Goal: Feedback & Contribution: Leave review/rating

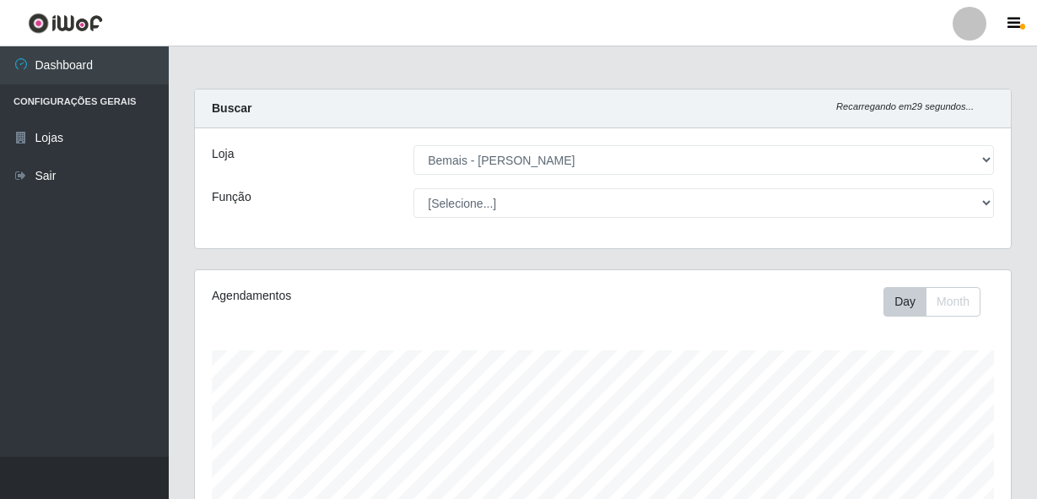
select select "230"
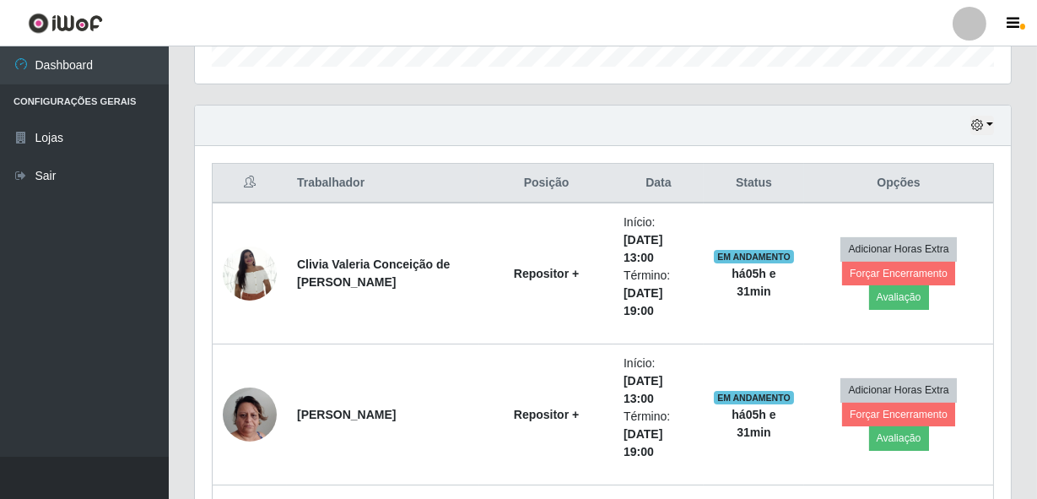
scroll to position [690, 0]
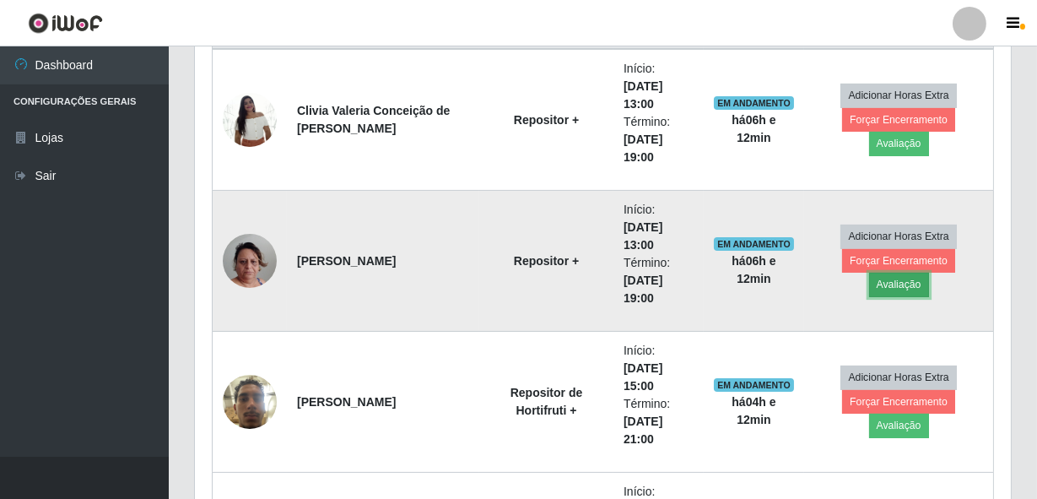
click at [929, 274] on button "Avaliação" at bounding box center [899, 285] width 60 height 24
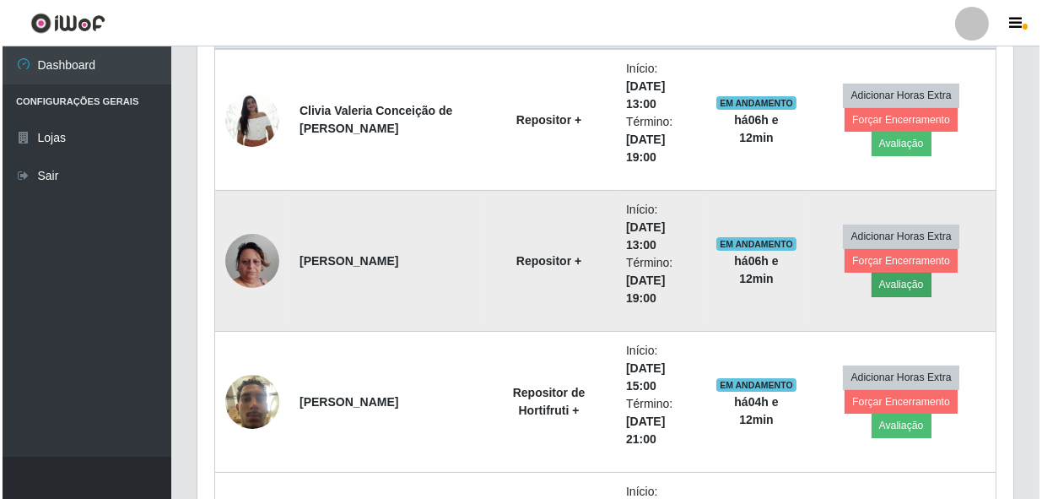
scroll to position [350, 808]
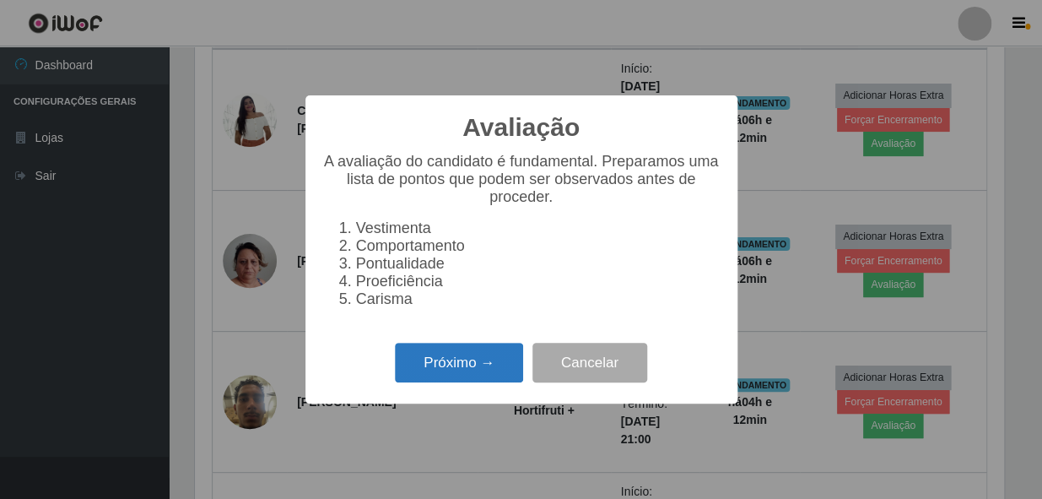
click at [450, 382] on button "Próximo →" at bounding box center [459, 363] width 128 height 40
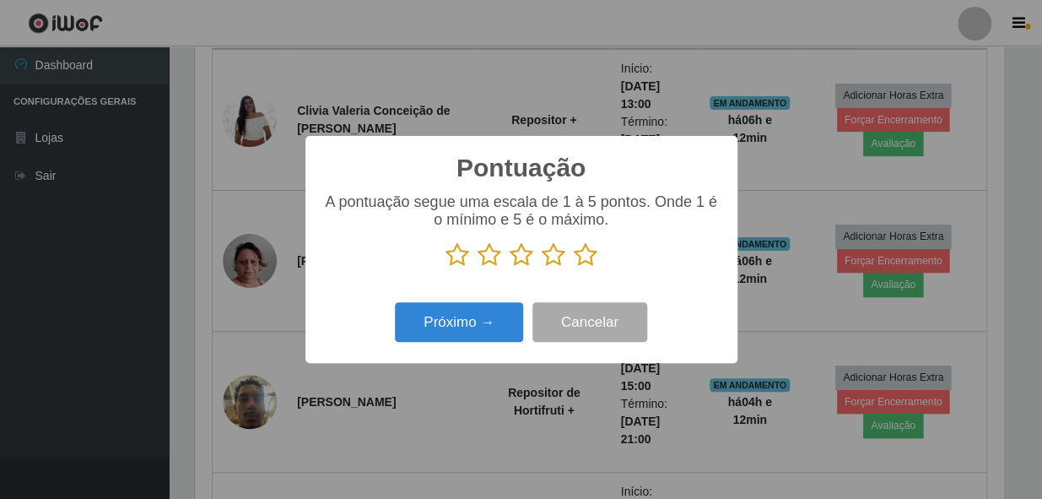
scroll to position [843485, 843025]
click at [586, 259] on icon at bounding box center [586, 254] width 24 height 25
click at [574, 267] on input "radio" at bounding box center [574, 267] width 0 height 0
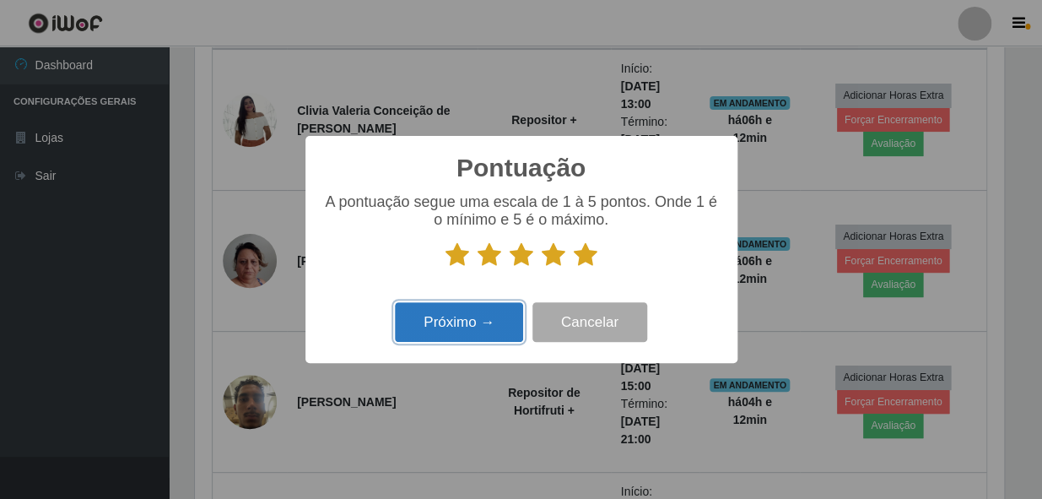
click at [510, 322] on button "Próximo →" at bounding box center [459, 322] width 128 height 40
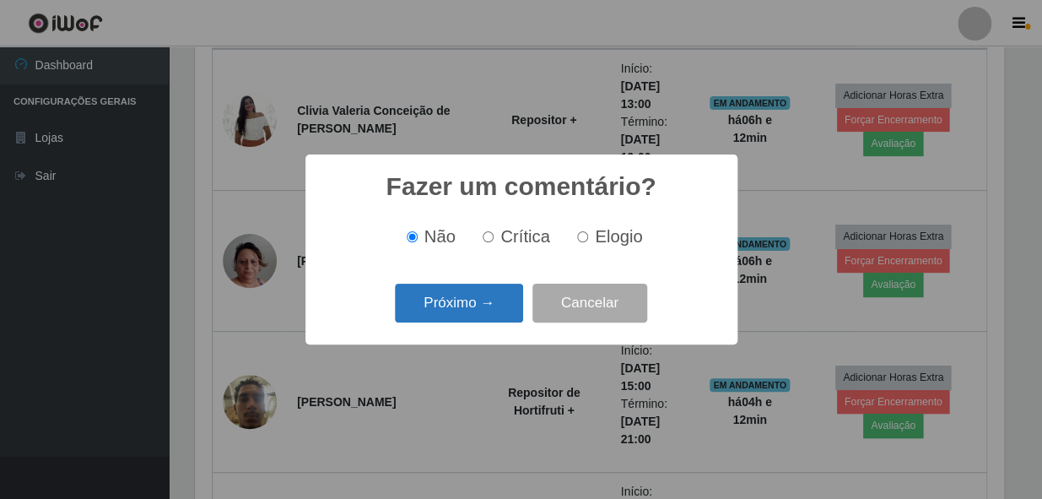
click at [446, 298] on button "Próximo →" at bounding box center [459, 304] width 128 height 40
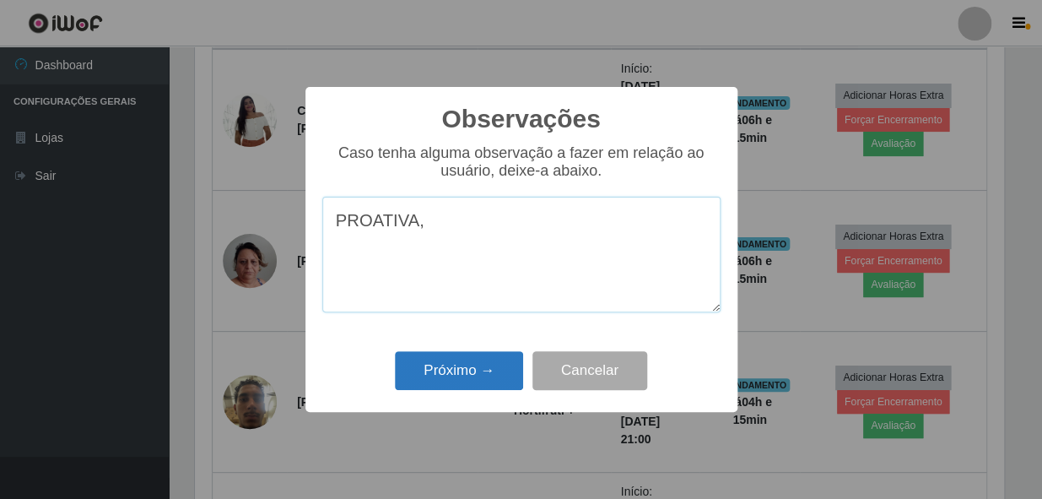
type textarea "PROATIVA,"
click at [457, 370] on button "Próximo →" at bounding box center [459, 371] width 128 height 40
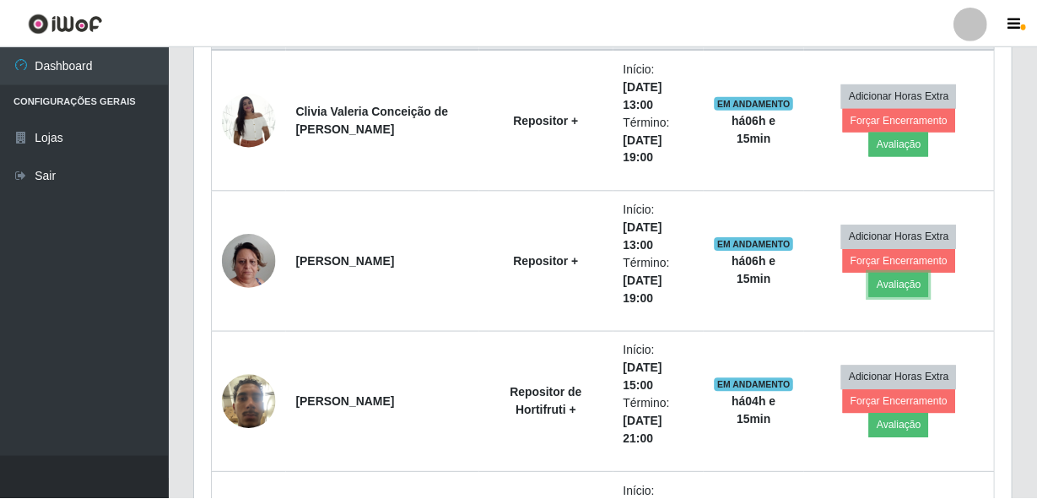
scroll to position [350, 816]
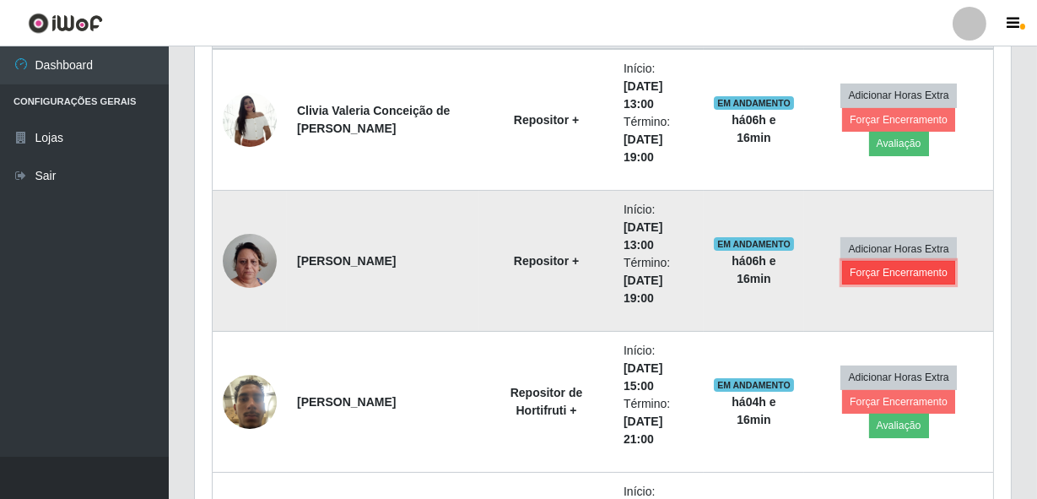
click at [856, 276] on button "Forçar Encerramento" at bounding box center [898, 273] width 113 height 24
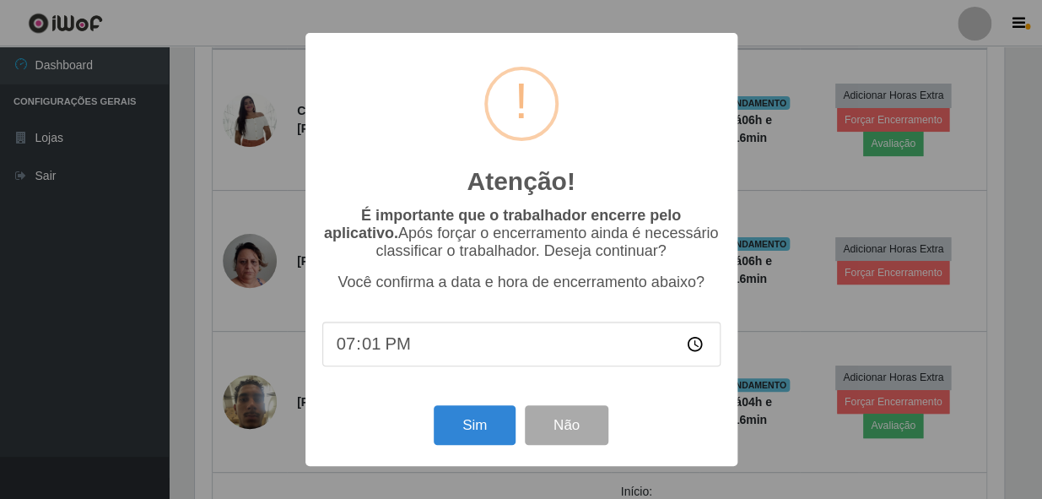
type input "19:10"
click at [477, 428] on button "Sim" at bounding box center [475, 425] width 82 height 40
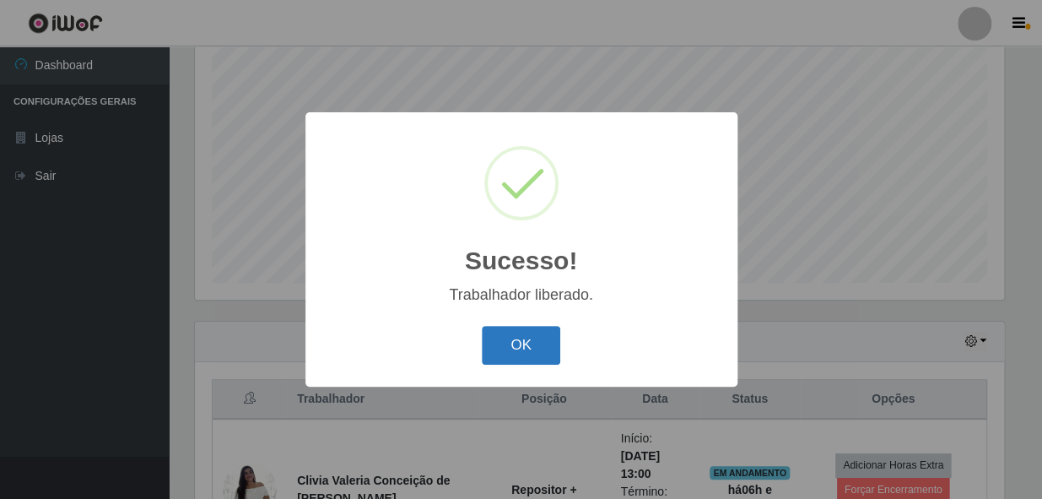
click at [514, 349] on button "OK" at bounding box center [521, 346] width 78 height 40
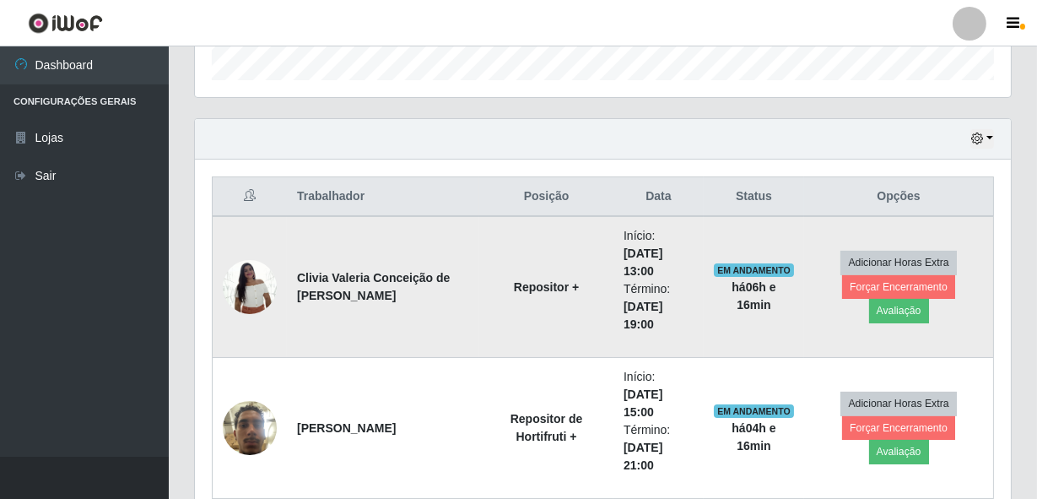
scroll to position [550, 0]
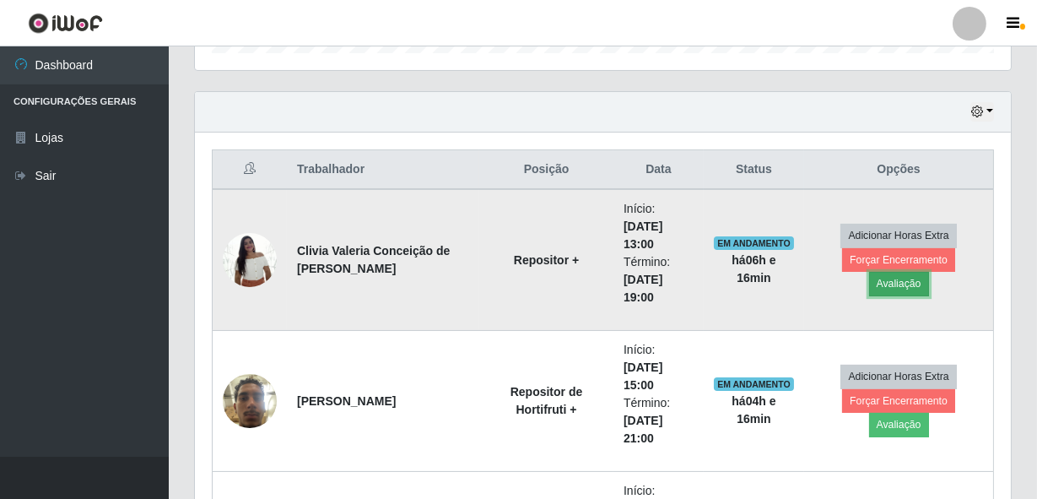
click at [929, 273] on button "Avaliação" at bounding box center [899, 284] width 60 height 24
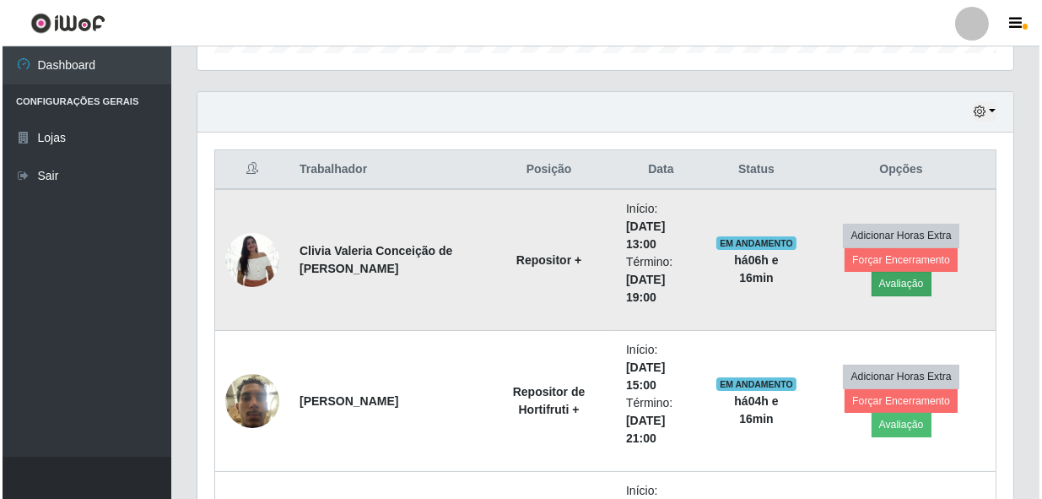
scroll to position [350, 808]
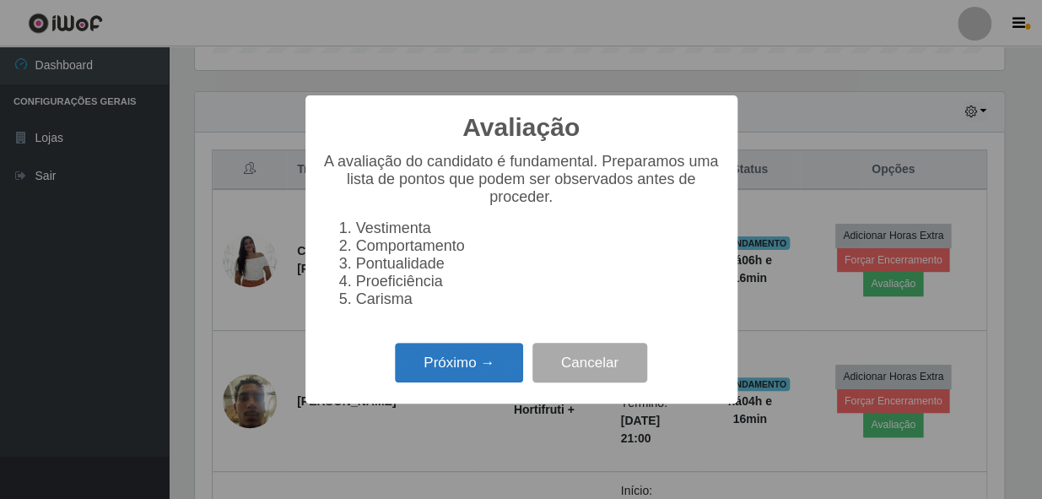
click at [449, 360] on button "Próximo →" at bounding box center [459, 363] width 128 height 40
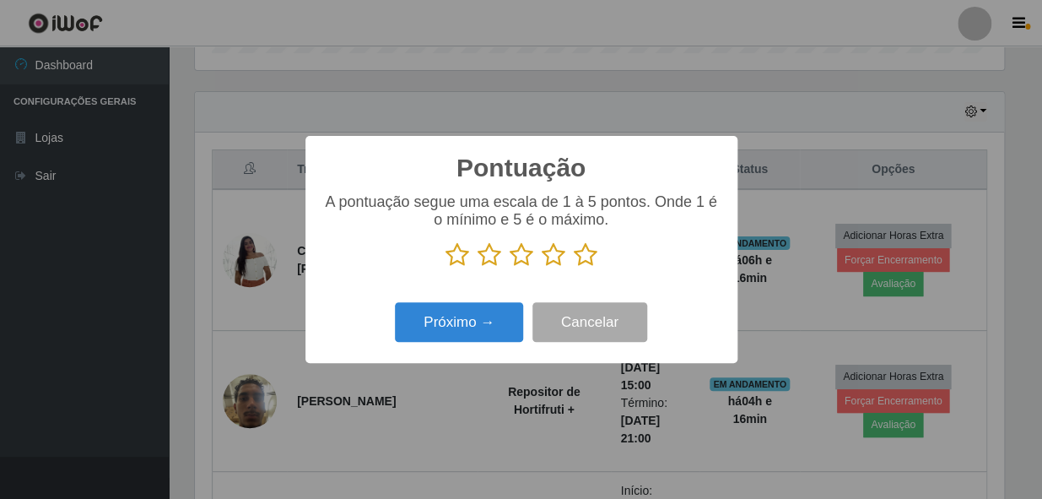
click at [587, 254] on icon at bounding box center [586, 254] width 24 height 25
click at [574, 267] on input "radio" at bounding box center [574, 267] width 0 height 0
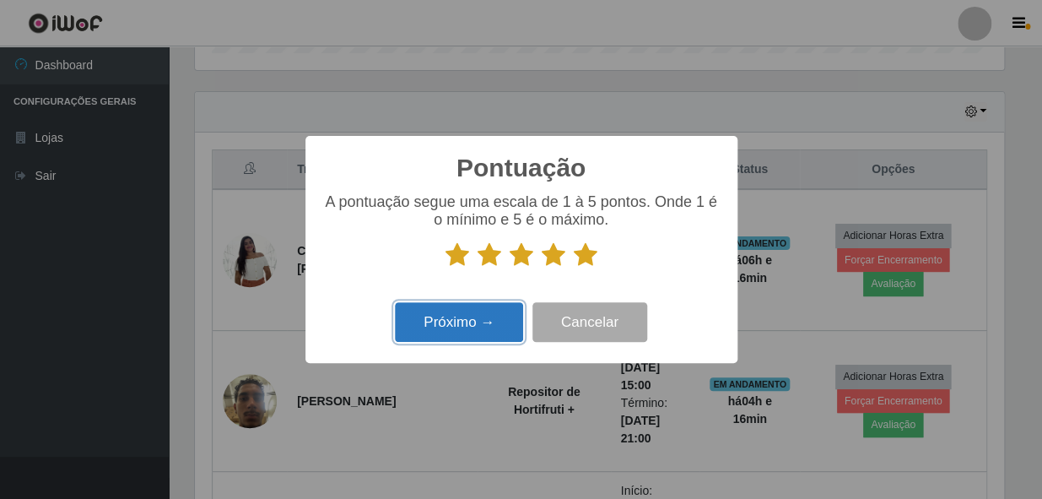
click at [473, 324] on button "Próximo →" at bounding box center [459, 322] width 128 height 40
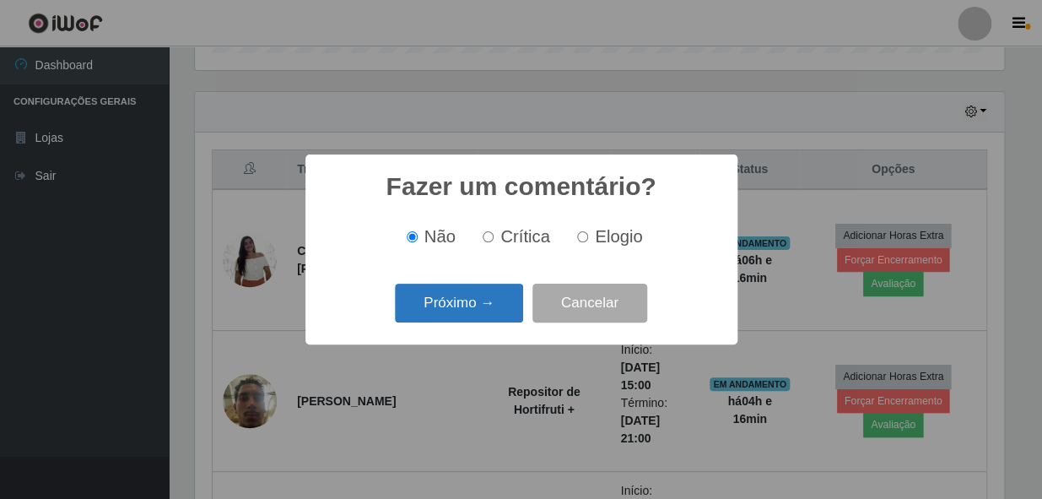
click at [486, 305] on button "Próximo →" at bounding box center [459, 304] width 128 height 40
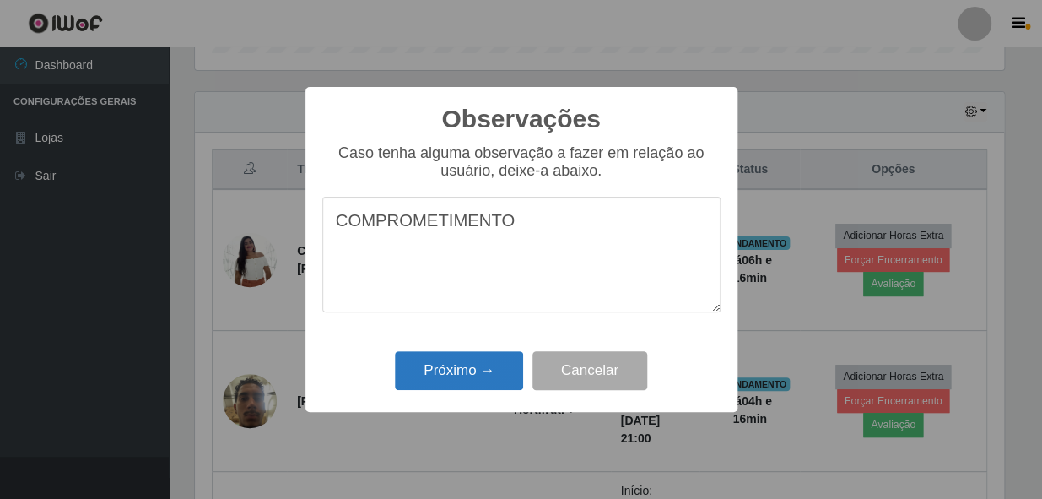
type textarea "COMPROMETIMENTO"
click at [481, 386] on button "Próximo →" at bounding box center [459, 371] width 128 height 40
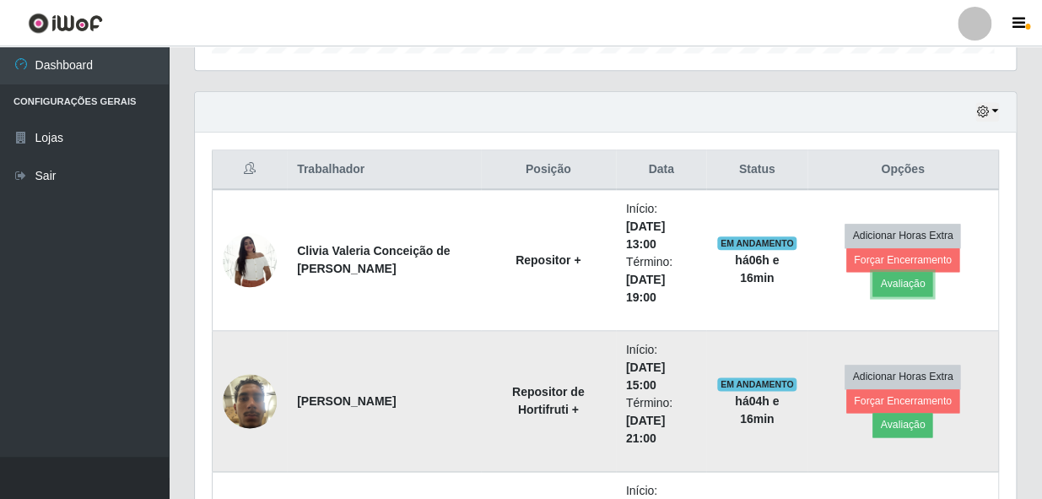
scroll to position [350, 816]
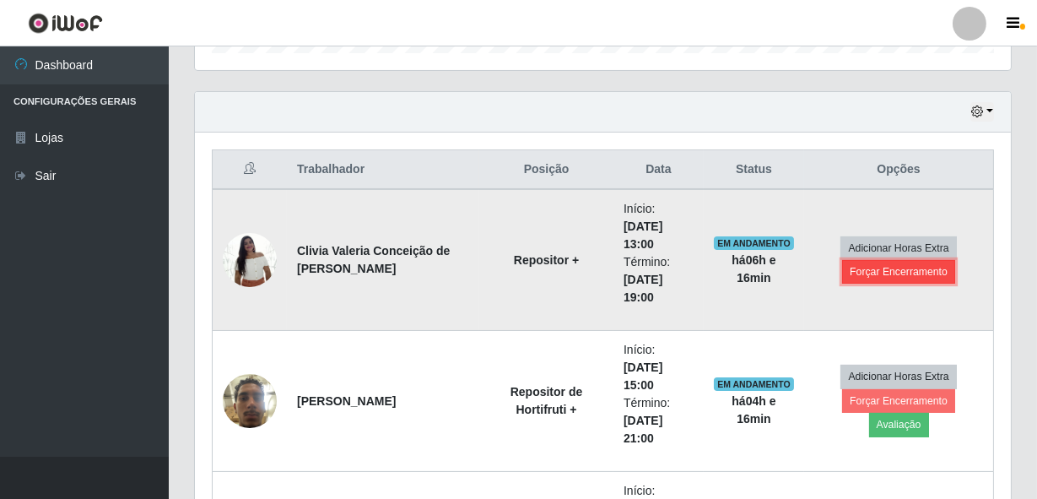
click at [865, 274] on button "Forçar Encerramento" at bounding box center [898, 272] width 113 height 24
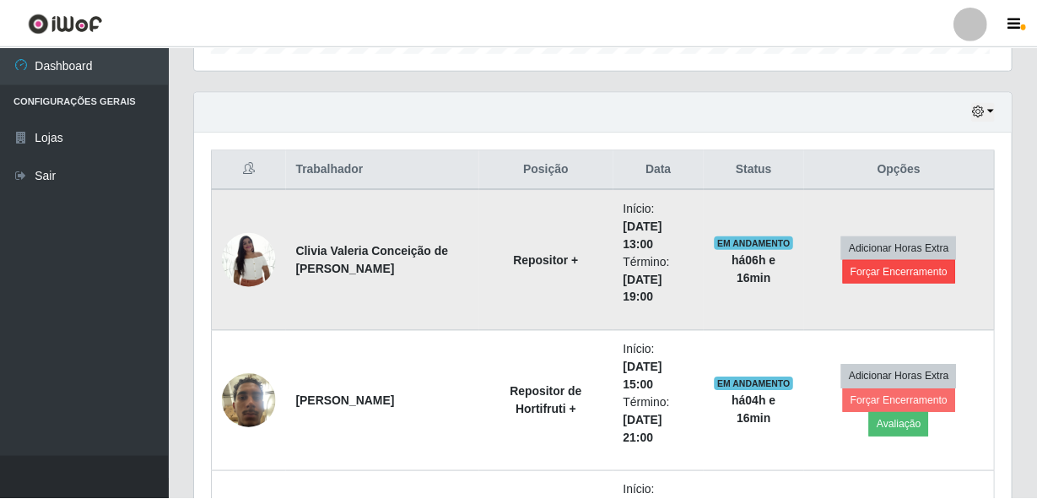
scroll to position [350, 808]
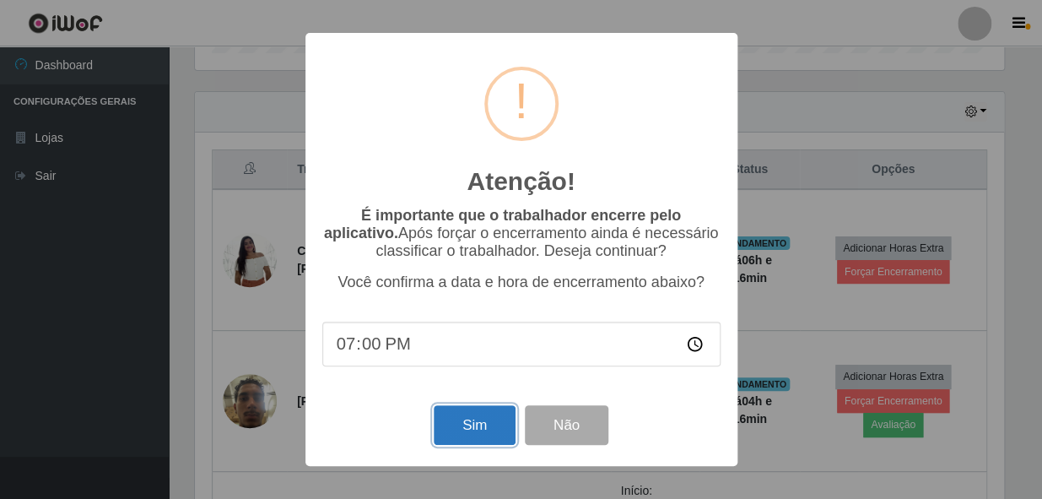
click at [485, 424] on button "Sim" at bounding box center [475, 425] width 82 height 40
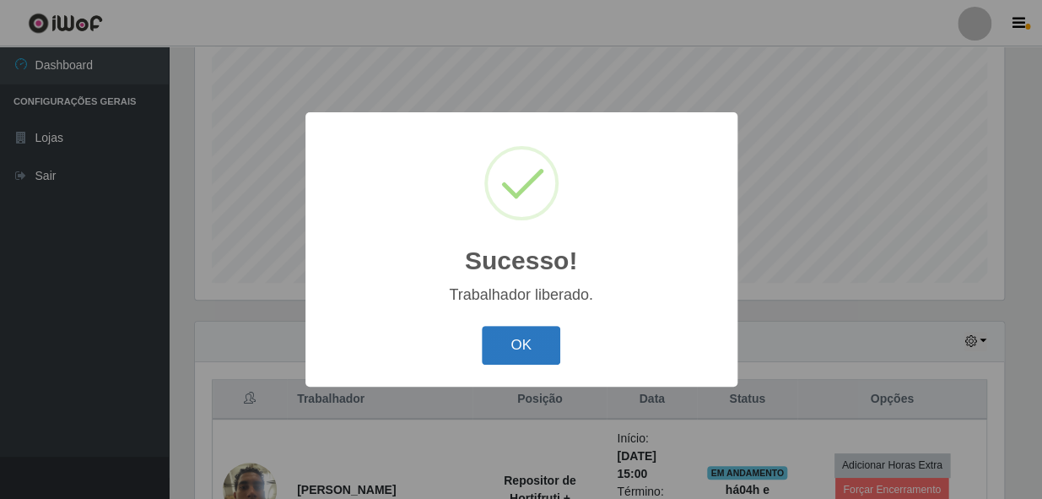
click at [538, 354] on button "OK" at bounding box center [521, 346] width 78 height 40
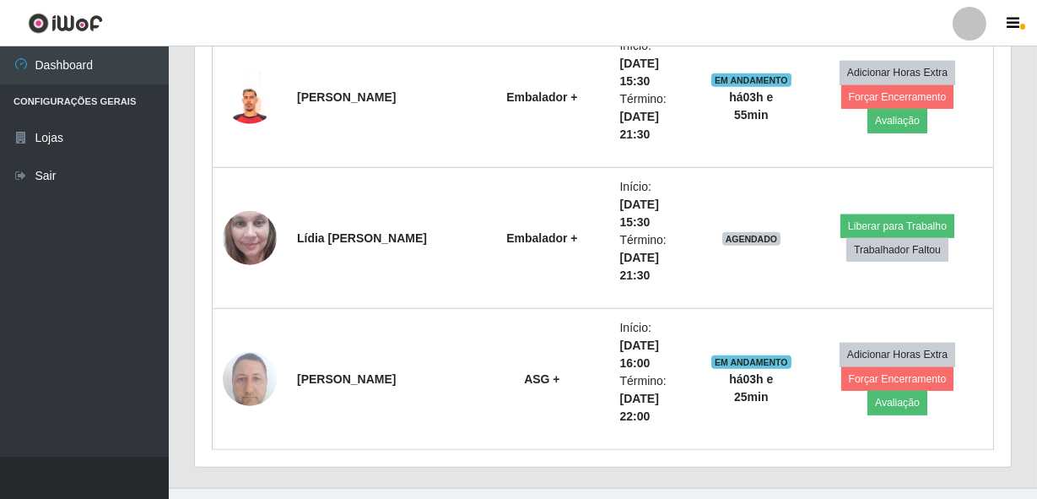
scroll to position [2574, 0]
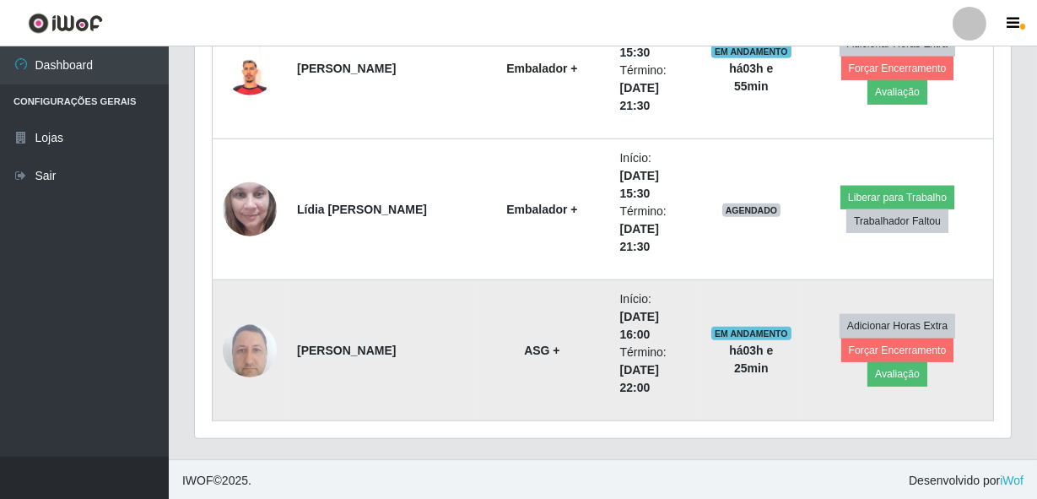
click at [257, 359] on img at bounding box center [250, 350] width 54 height 72
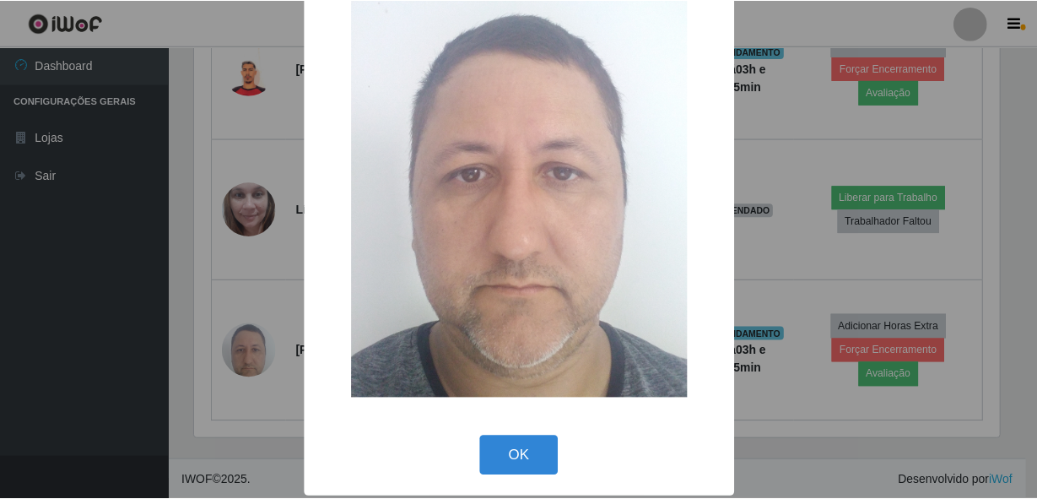
scroll to position [99, 0]
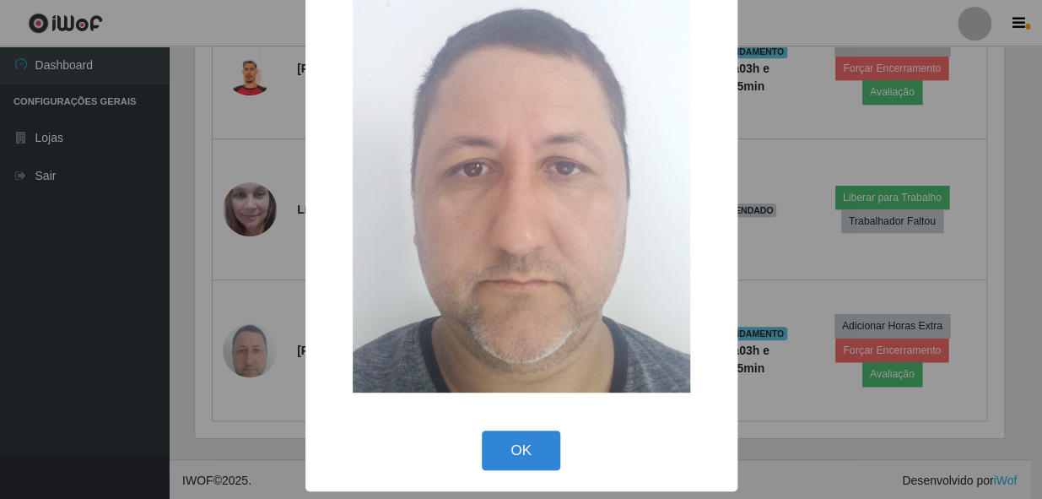
click at [515, 446] on button "OK" at bounding box center [521, 450] width 78 height 40
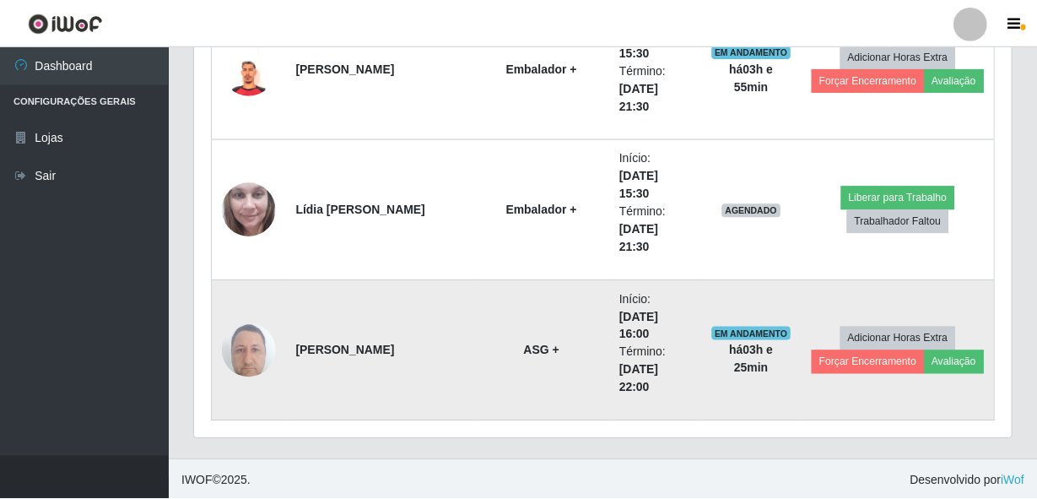
scroll to position [350, 816]
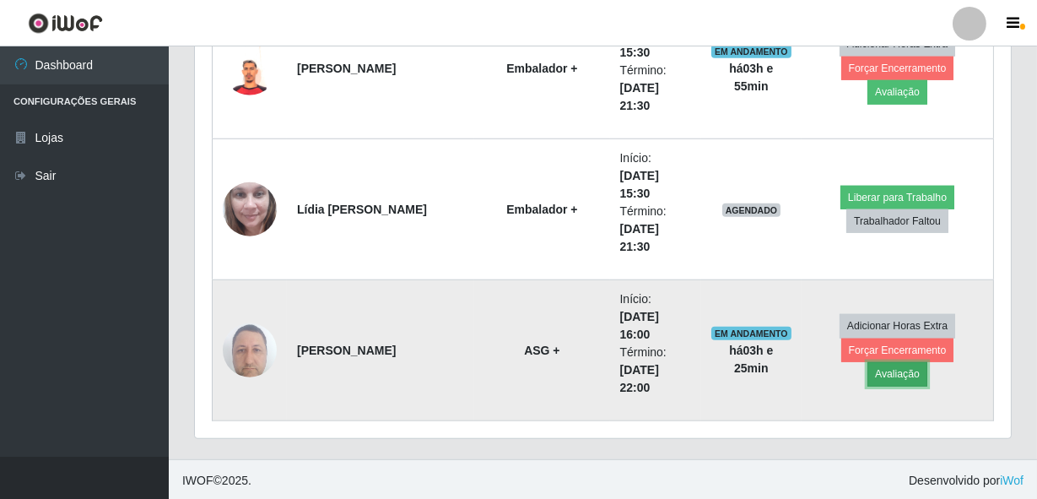
click at [927, 365] on button "Avaliação" at bounding box center [897, 374] width 60 height 24
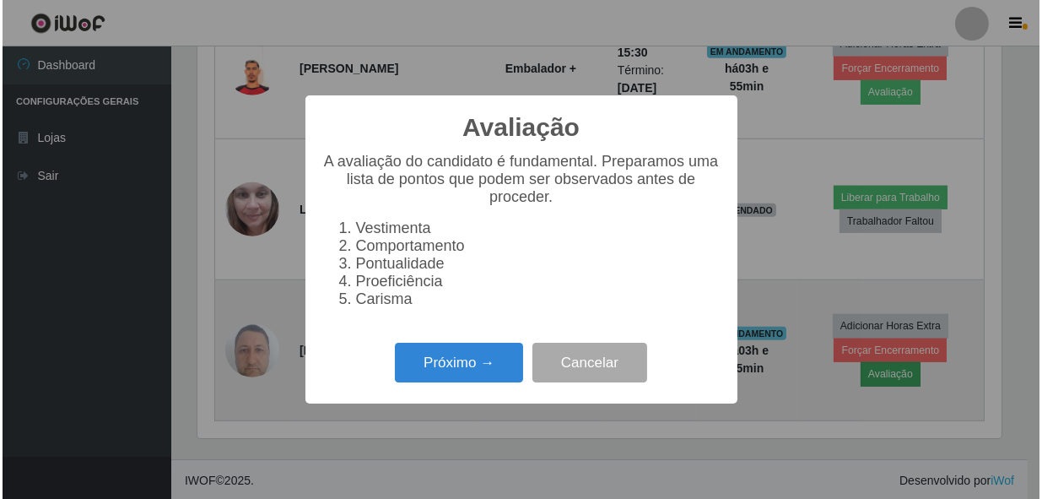
scroll to position [350, 808]
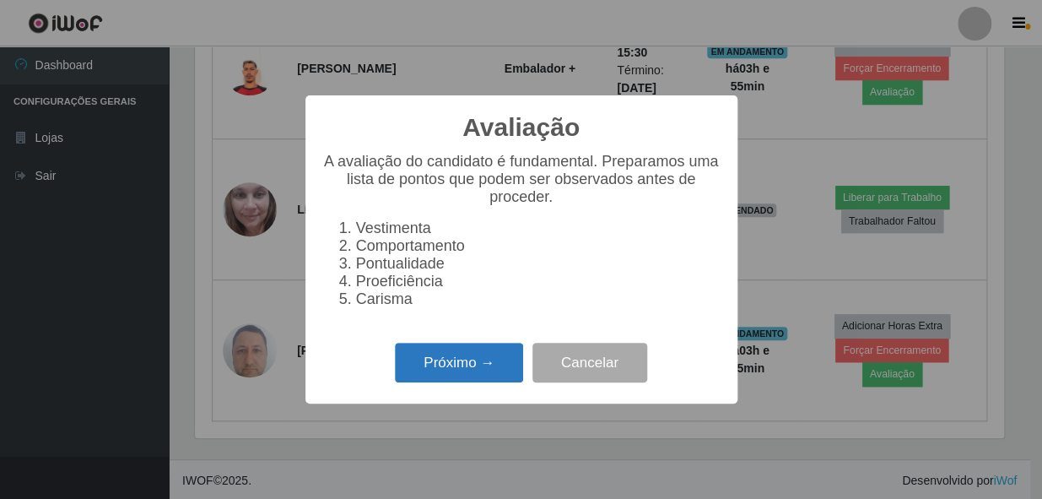
click at [458, 376] on button "Próximo →" at bounding box center [459, 363] width 128 height 40
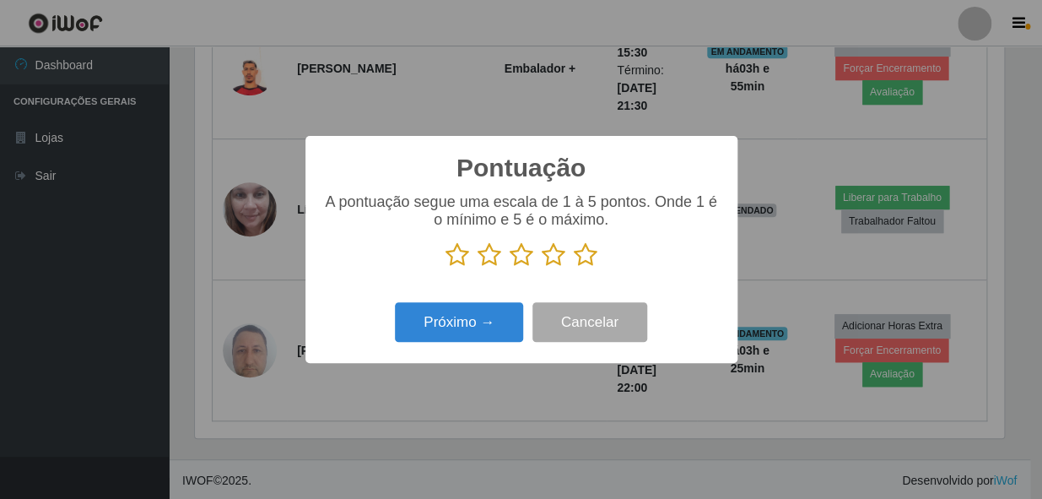
click at [552, 258] on icon at bounding box center [554, 254] width 24 height 25
click at [542, 267] on input "radio" at bounding box center [542, 267] width 0 height 0
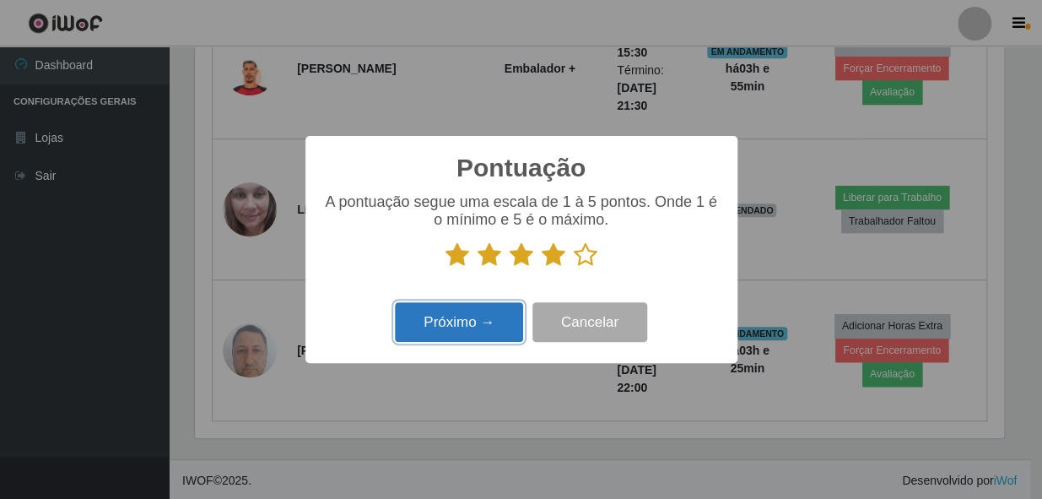
click at [467, 320] on button "Próximo →" at bounding box center [459, 322] width 128 height 40
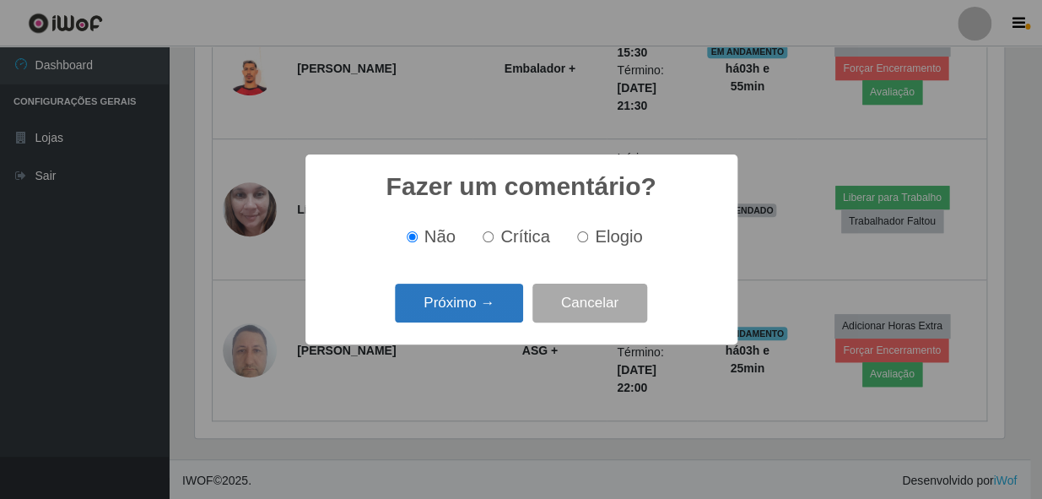
click at [462, 311] on button "Próximo →" at bounding box center [459, 304] width 128 height 40
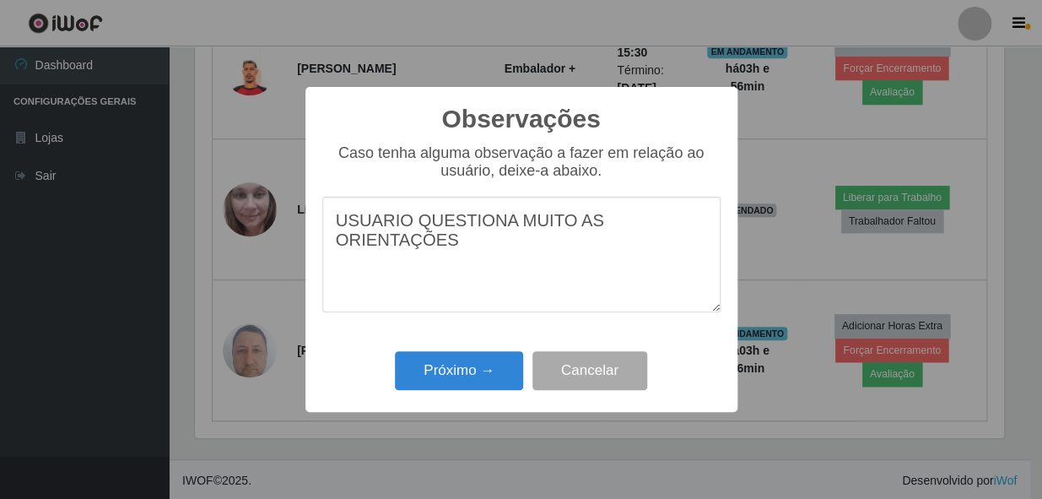
click at [375, 221] on textarea "USUARIO QUESTIONA MUITO AS ORIENTAÇÕES" at bounding box center [521, 255] width 398 height 116
click at [699, 236] on textarea "USUÁRIO QUESTIONA MUITO AS ORIENTAÇÕES" at bounding box center [521, 255] width 398 height 116
type textarea "USUÁRIO QUESTIONA MUITO AS ORIENTAÇÕES."
click at [460, 371] on button "Próximo →" at bounding box center [459, 371] width 128 height 40
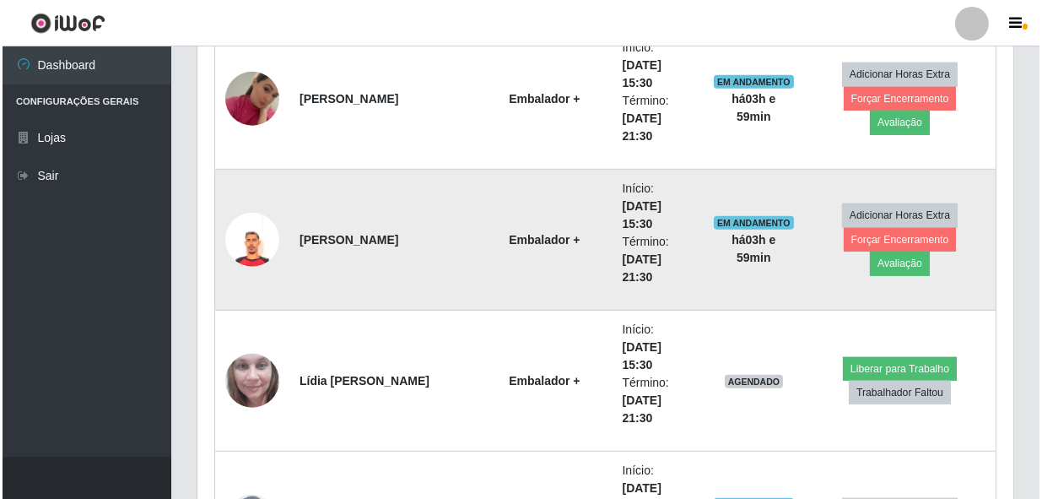
scroll to position [2421, 0]
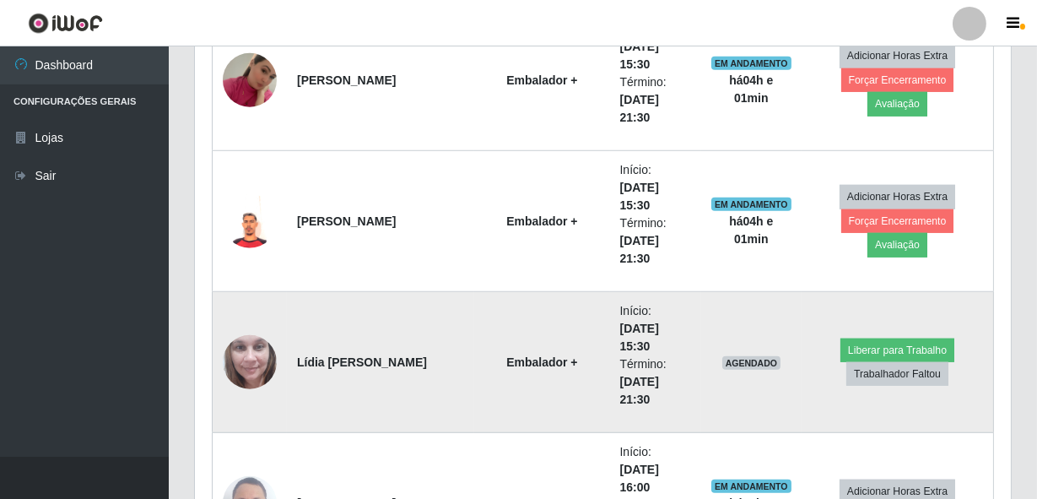
drag, startPoint x: 297, startPoint y: 346, endPoint x: 327, endPoint y: 364, distance: 34.4
click at [327, 364] on td "Lídia [PERSON_NAME]" at bounding box center [380, 362] width 187 height 141
drag, startPoint x: 327, startPoint y: 364, endPoint x: 314, endPoint y: 354, distance: 16.2
copy strong "Lídia [PERSON_NAME]"
click at [905, 376] on button "Trabalhador Faltou" at bounding box center [897, 374] width 102 height 24
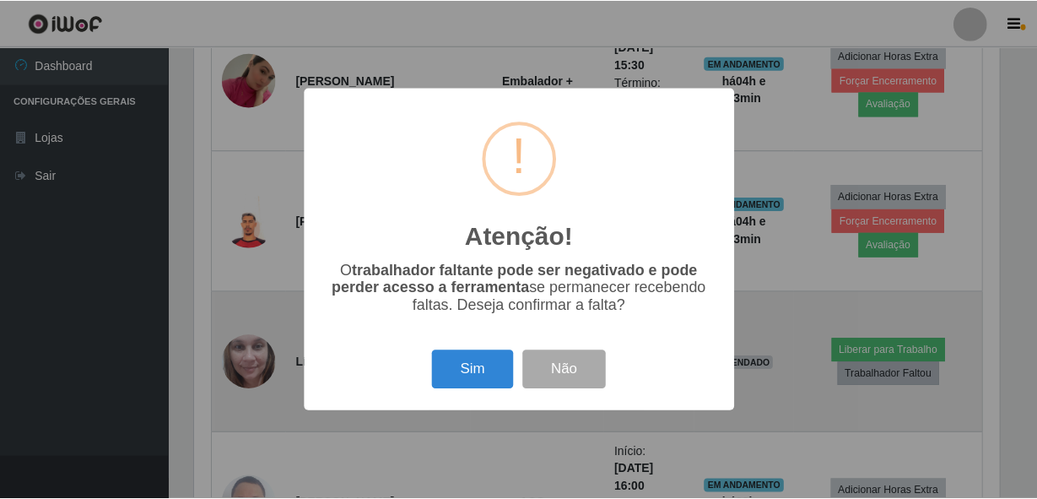
scroll to position [350, 808]
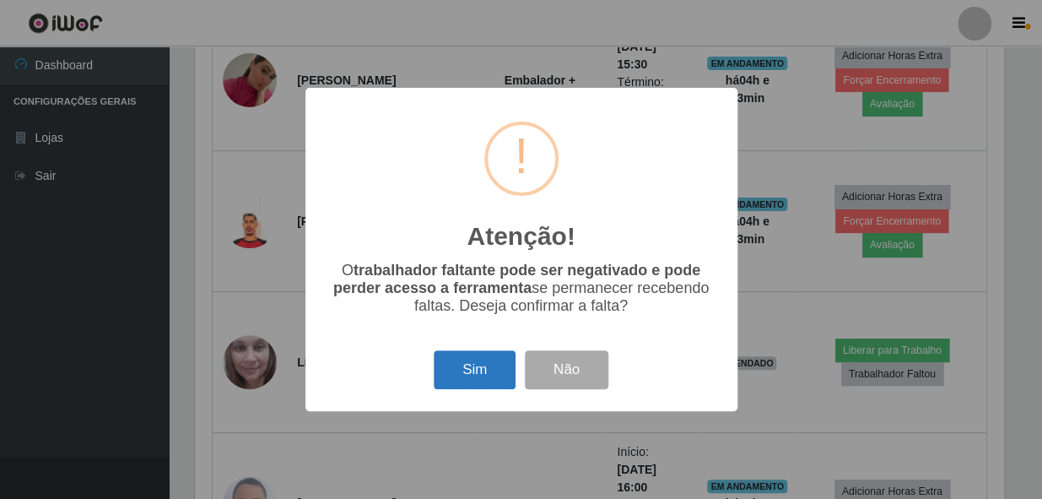
click at [457, 376] on button "Sim" at bounding box center [475, 370] width 82 height 40
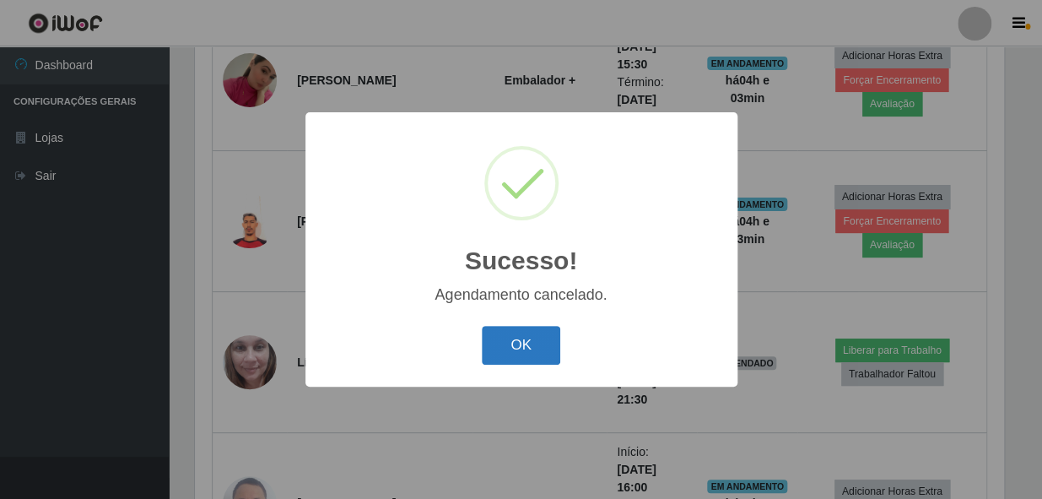
click at [516, 339] on button "OK" at bounding box center [521, 346] width 78 height 40
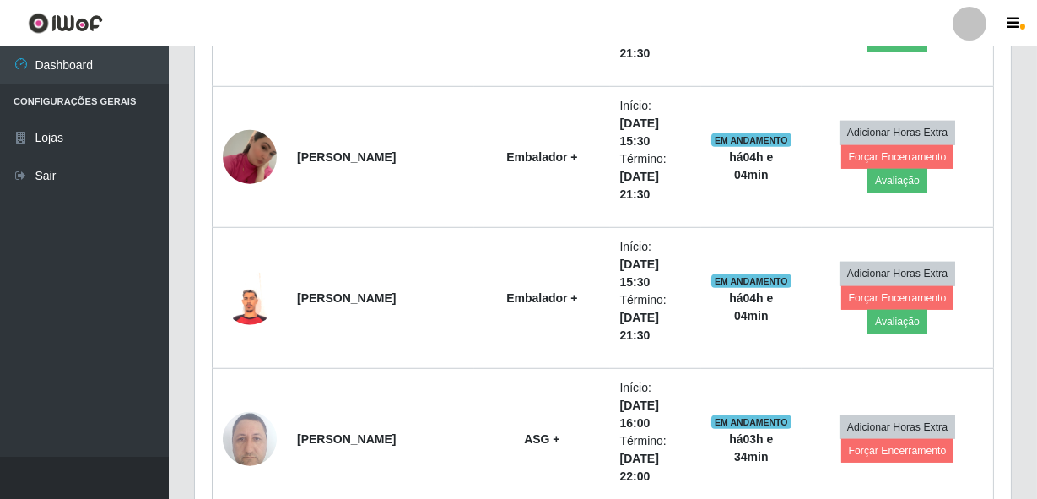
scroll to position [2433, 0]
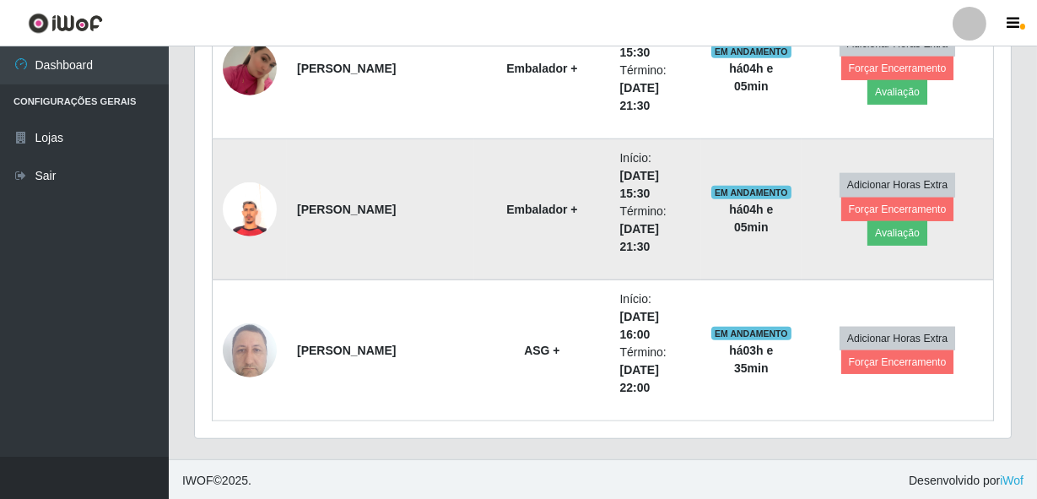
click at [242, 211] on img at bounding box center [250, 209] width 54 height 54
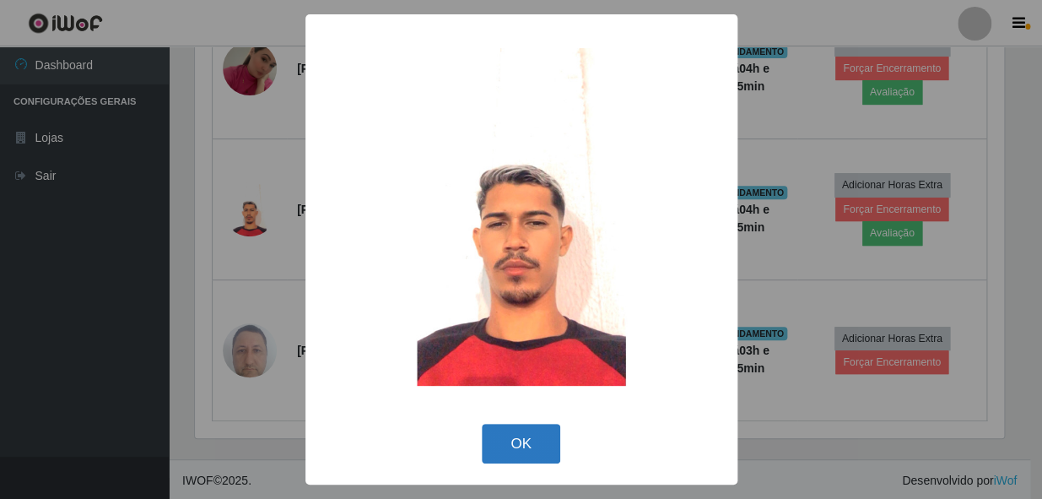
click at [548, 450] on button "OK" at bounding box center [521, 444] width 78 height 40
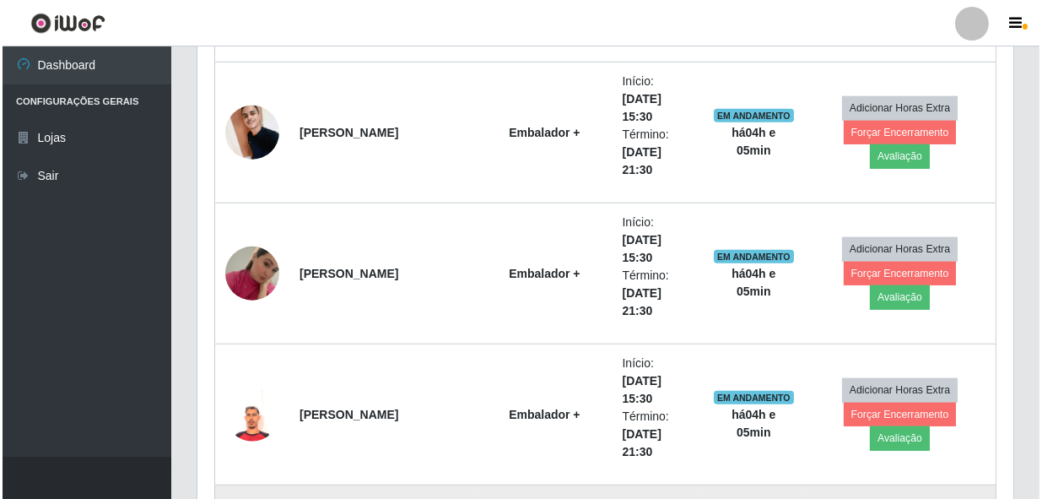
scroll to position [2202, 0]
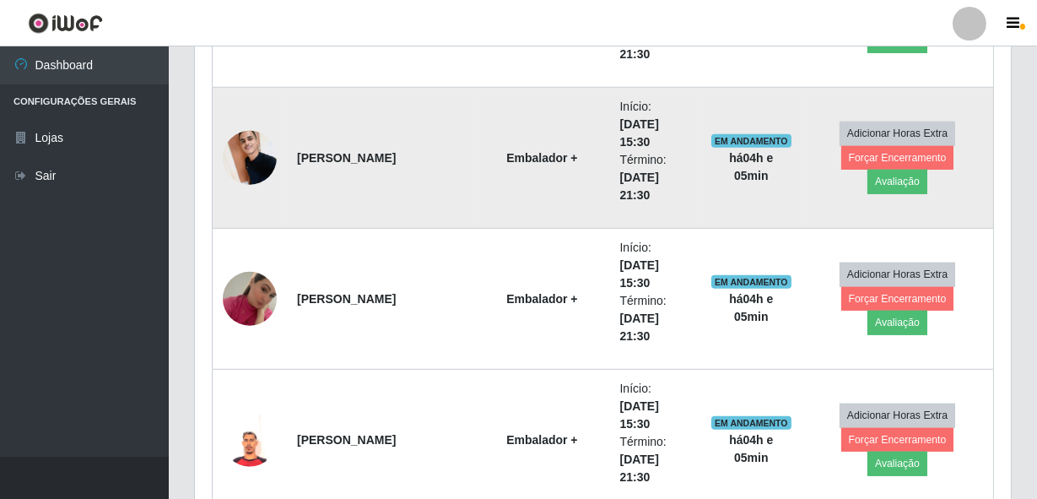
click at [258, 168] on img at bounding box center [250, 158] width 54 height 72
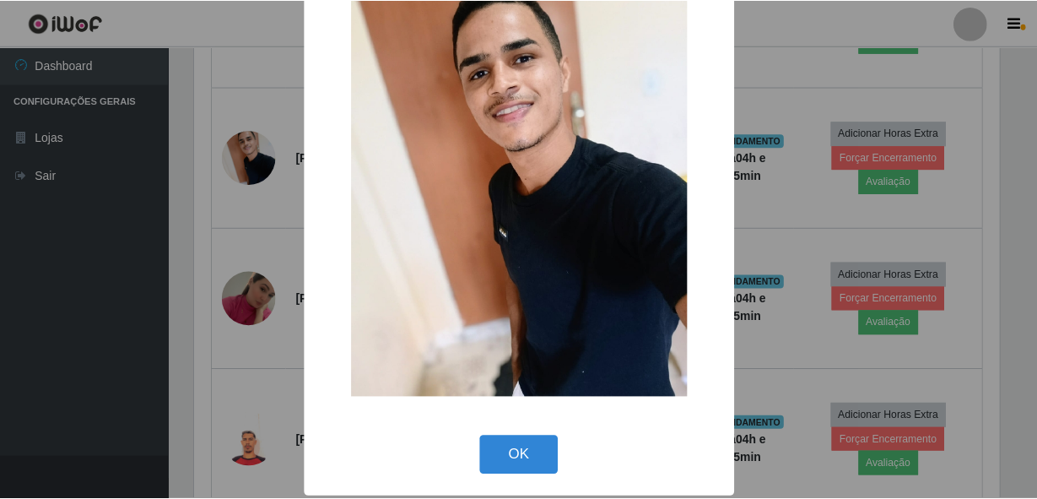
scroll to position [98, 0]
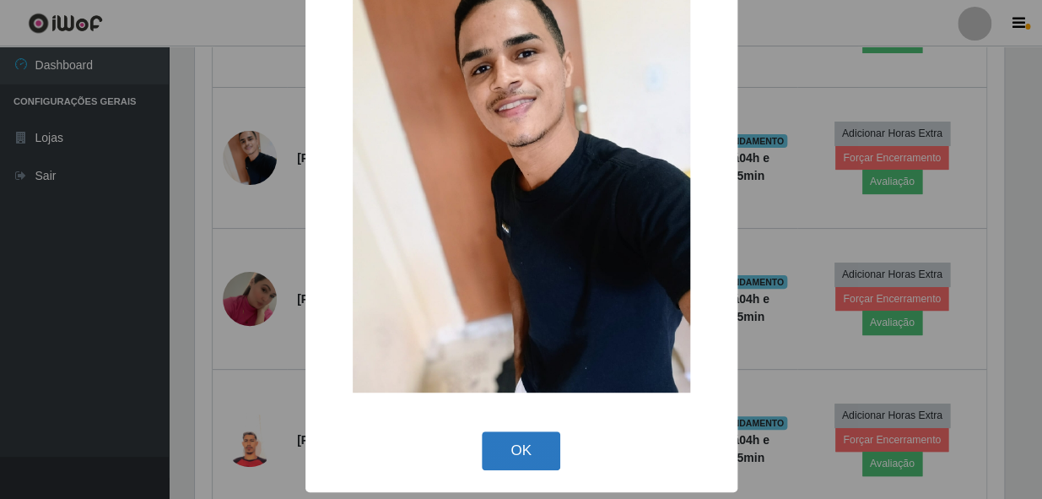
click at [515, 446] on button "OK" at bounding box center [521, 451] width 78 height 40
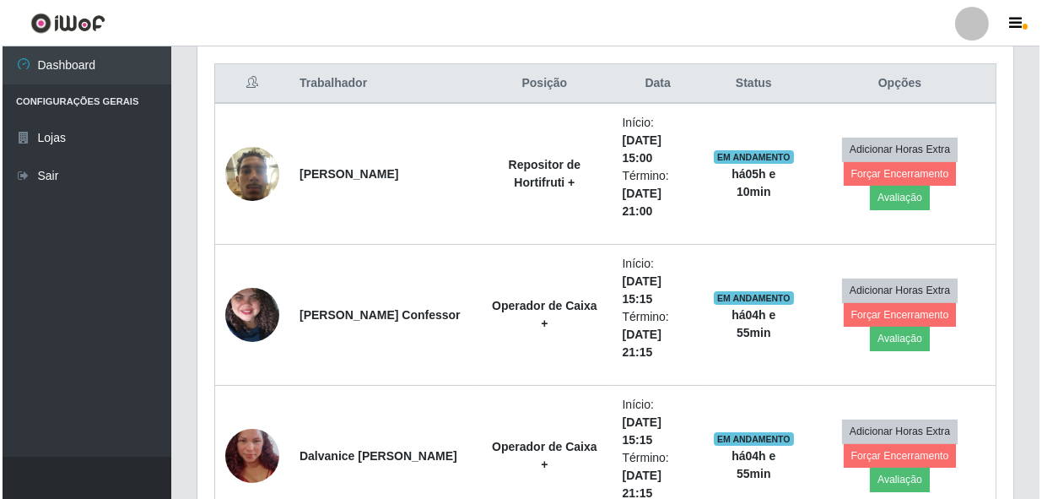
scroll to position [613, 0]
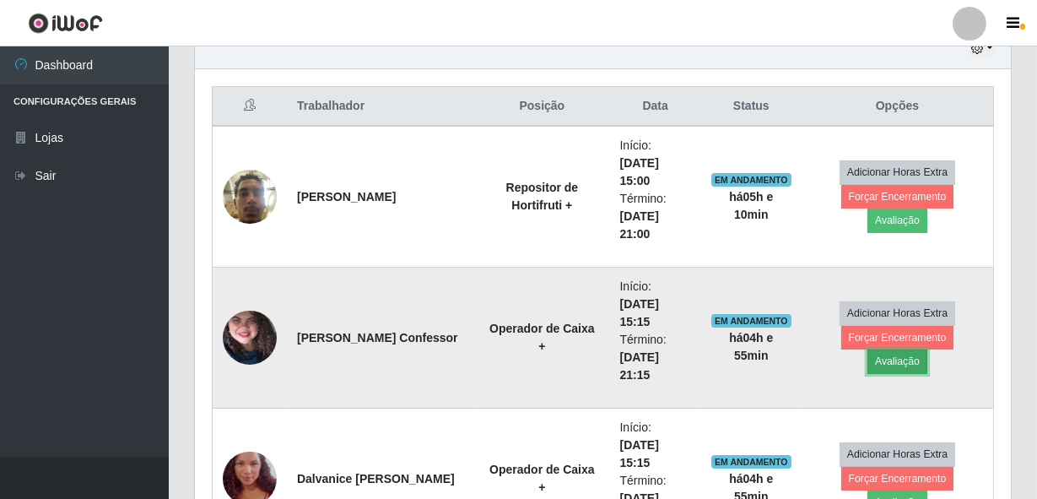
click at [927, 349] on button "Avaliação" at bounding box center [897, 361] width 60 height 24
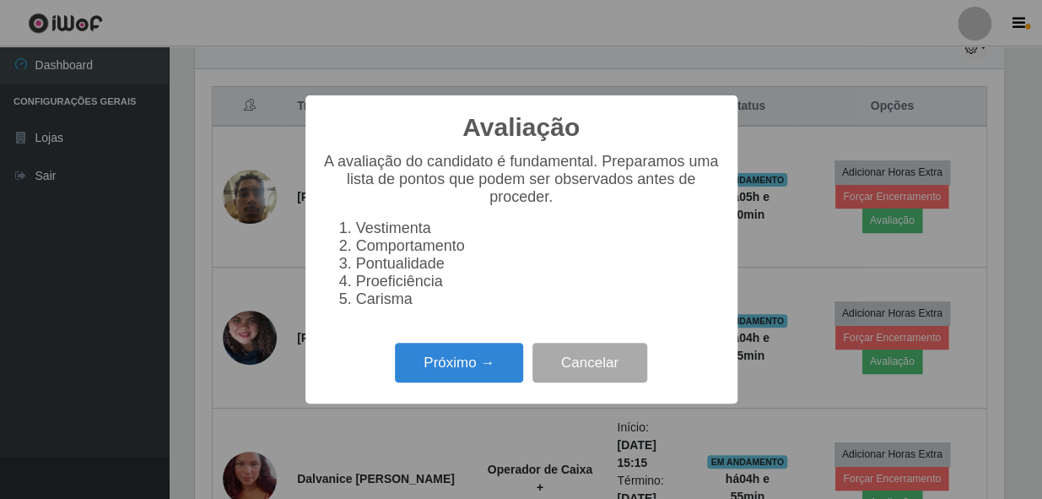
scroll to position [350, 808]
click at [462, 370] on button "Próximo →" at bounding box center [459, 363] width 128 height 40
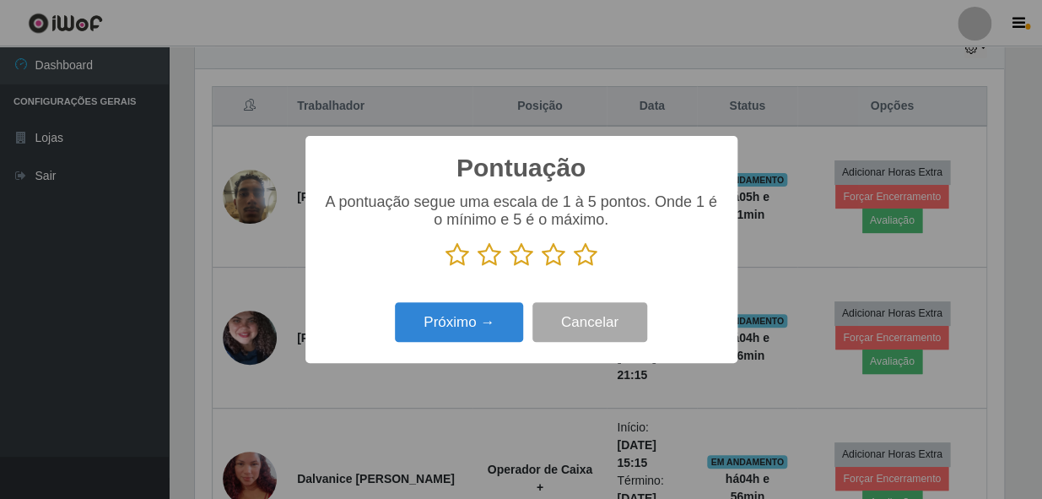
click at [583, 257] on icon at bounding box center [586, 254] width 24 height 25
click at [574, 267] on input "radio" at bounding box center [574, 267] width 0 height 0
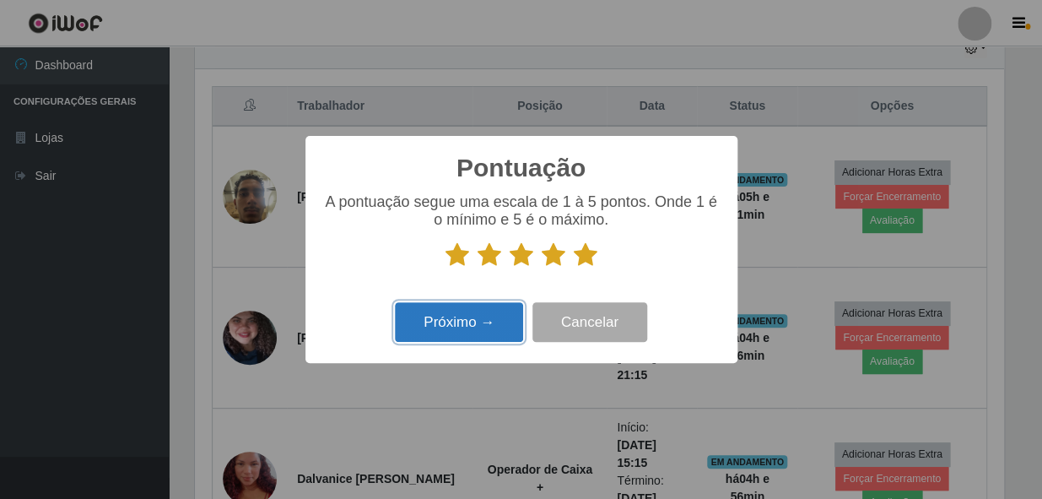
click at [473, 328] on button "Próximo →" at bounding box center [459, 322] width 128 height 40
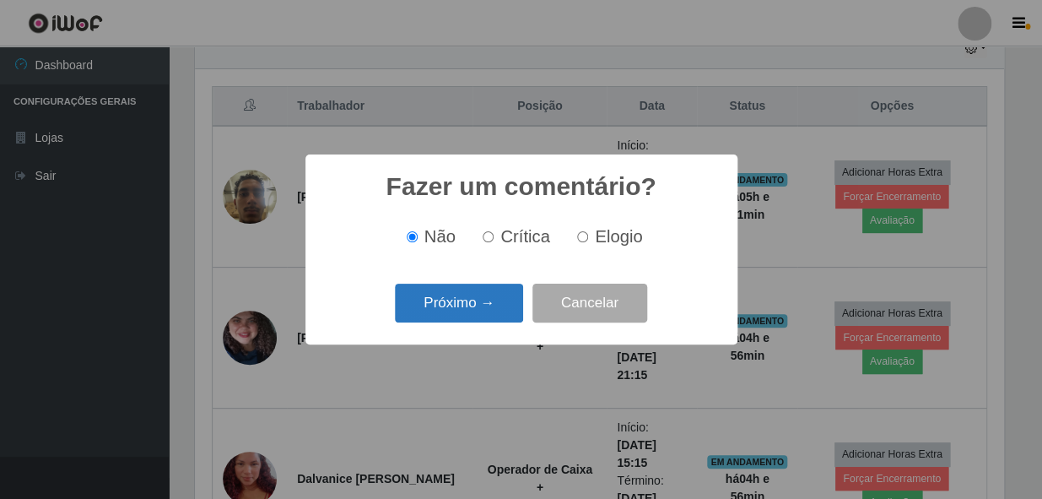
click at [473, 316] on button "Próximo →" at bounding box center [459, 304] width 128 height 40
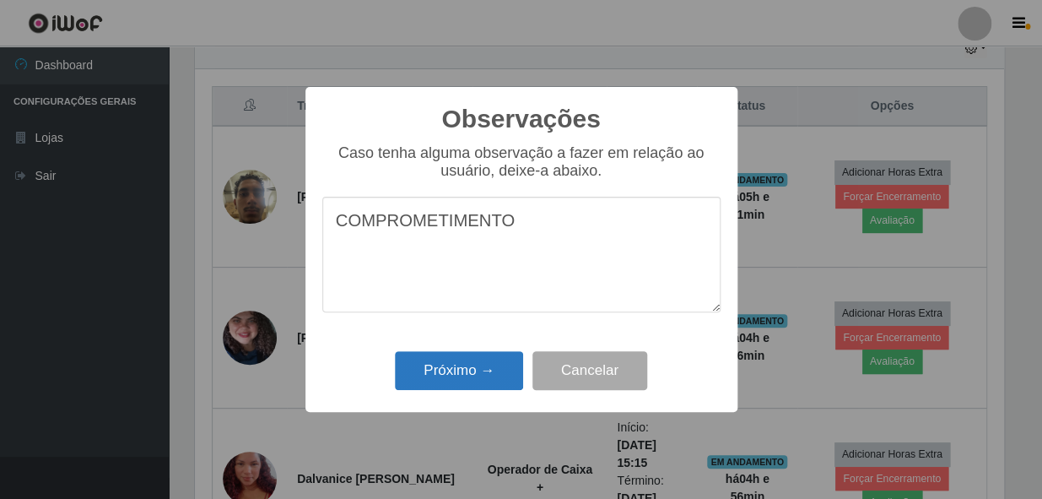
type textarea "COMPROMETIMENTO"
click at [464, 373] on button "Próximo →" at bounding box center [459, 371] width 128 height 40
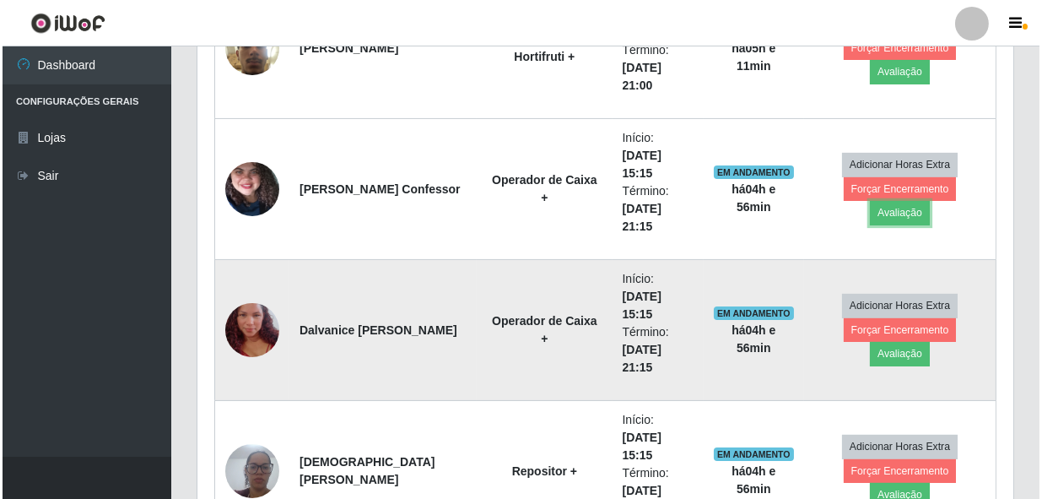
scroll to position [767, 0]
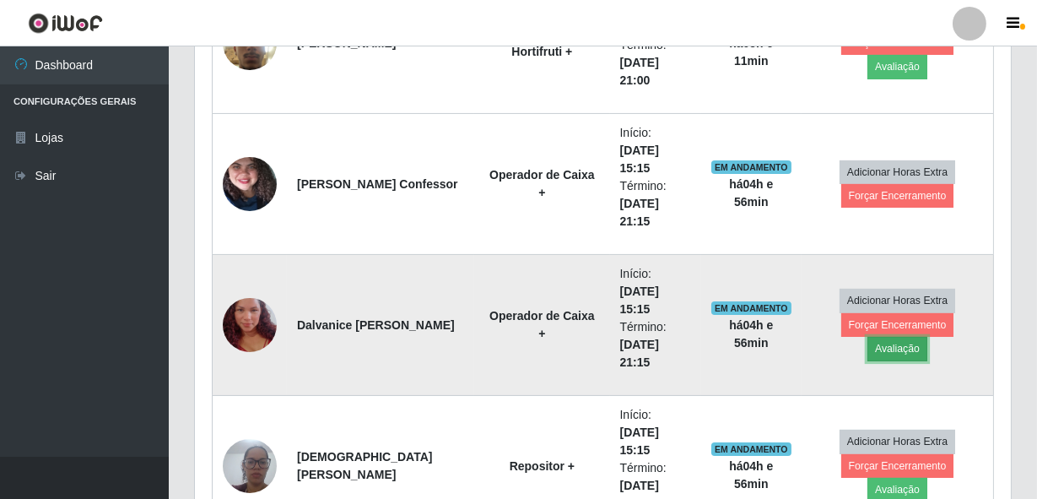
click at [927, 337] on button "Avaliação" at bounding box center [897, 349] width 60 height 24
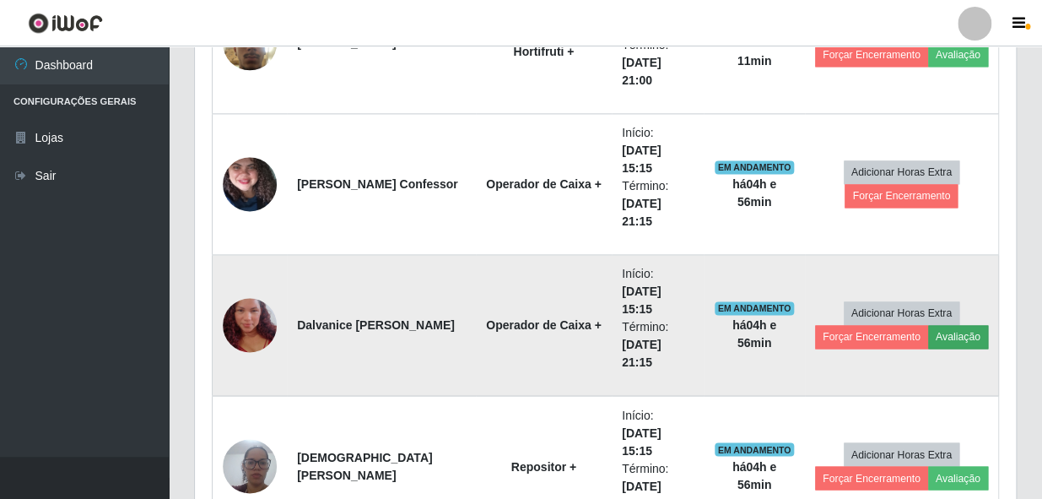
scroll to position [350, 808]
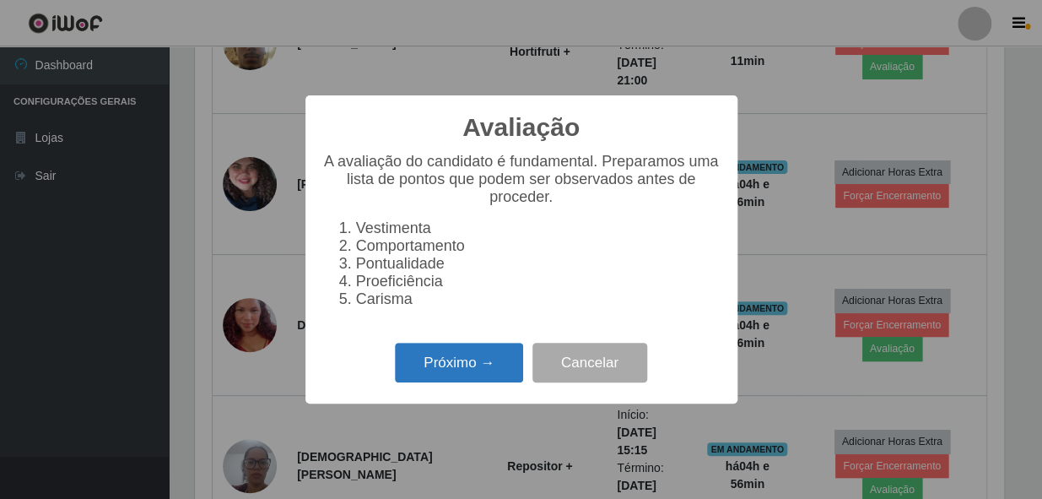
click at [460, 364] on button "Próximo →" at bounding box center [459, 363] width 128 height 40
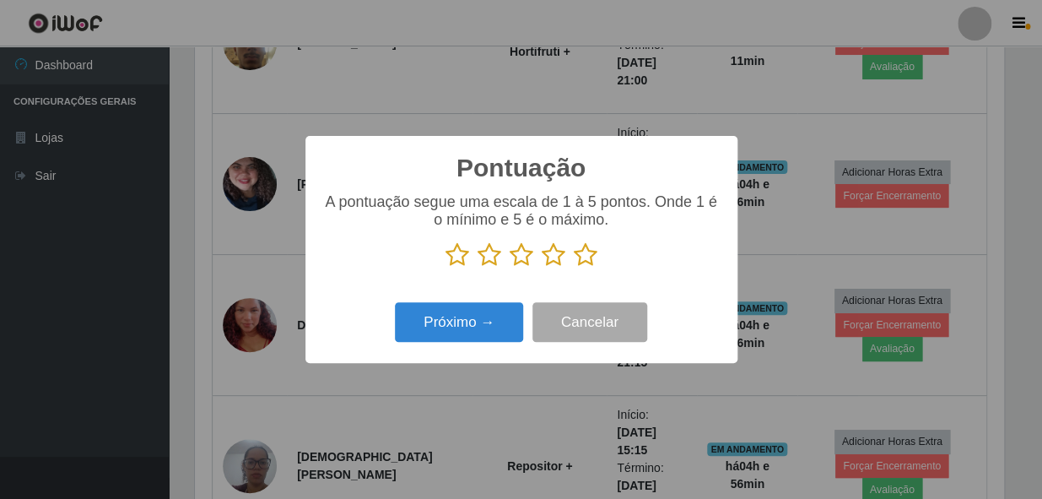
click at [582, 261] on icon at bounding box center [586, 254] width 24 height 25
click at [574, 267] on input "radio" at bounding box center [574, 267] width 0 height 0
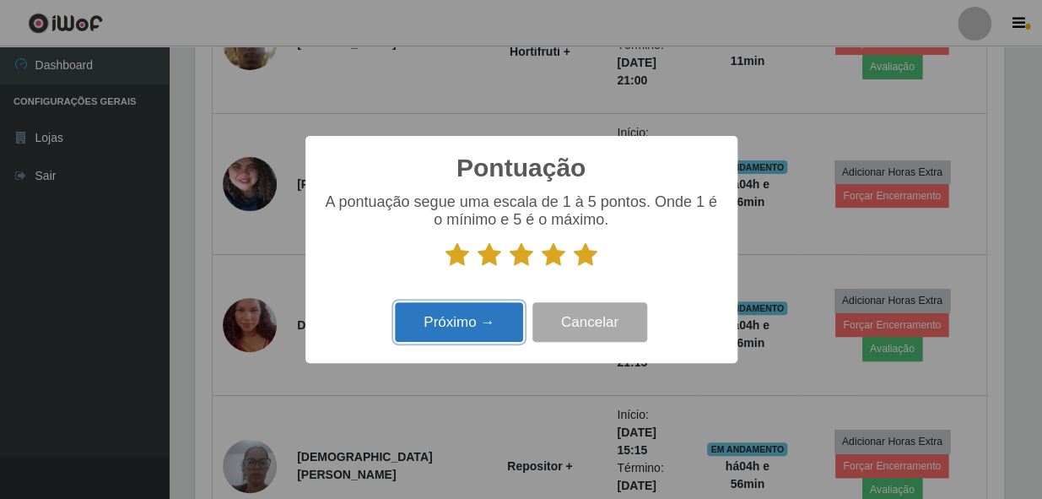
click at [489, 312] on button "Próximo →" at bounding box center [459, 322] width 128 height 40
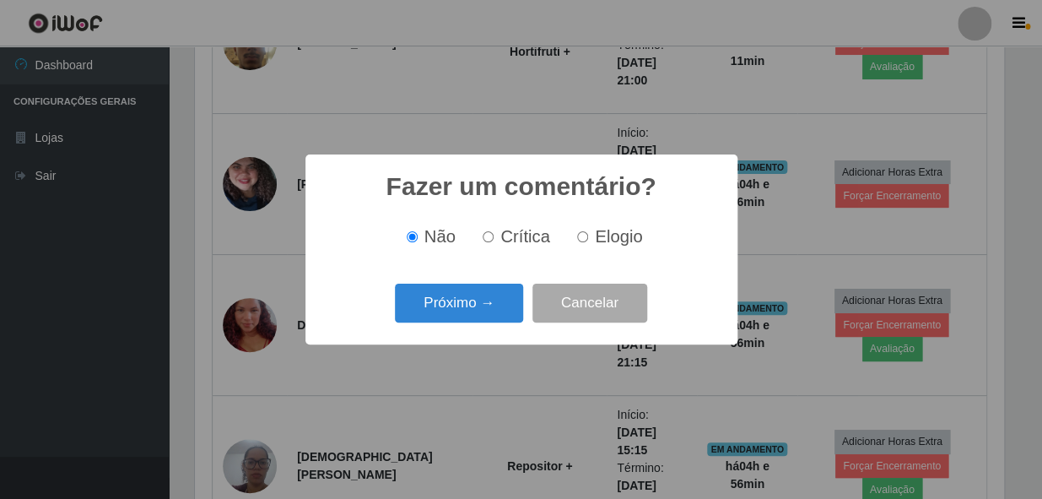
click at [489, 312] on button "Próximo →" at bounding box center [459, 304] width 128 height 40
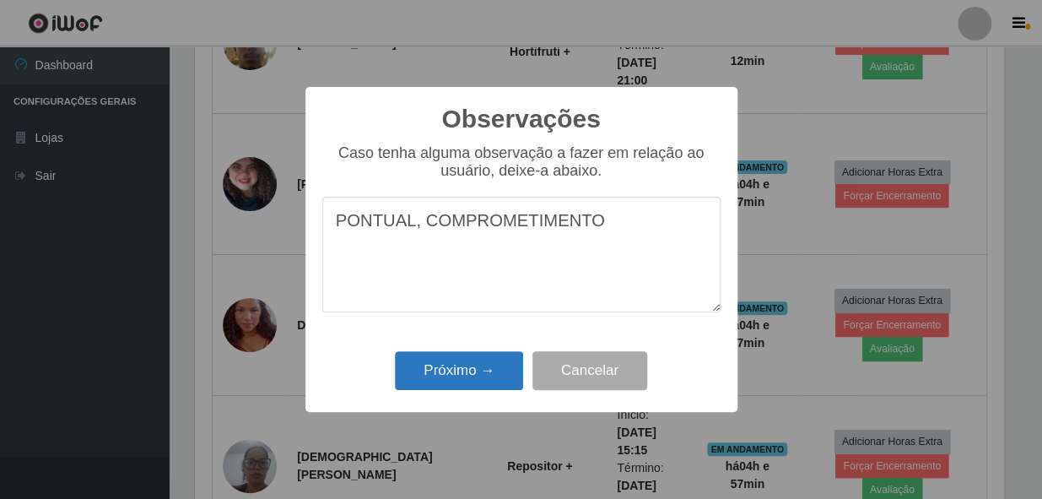
type textarea "PONTUAL, COMPROMETIMENTO"
click at [471, 379] on button "Próximo →" at bounding box center [459, 371] width 128 height 40
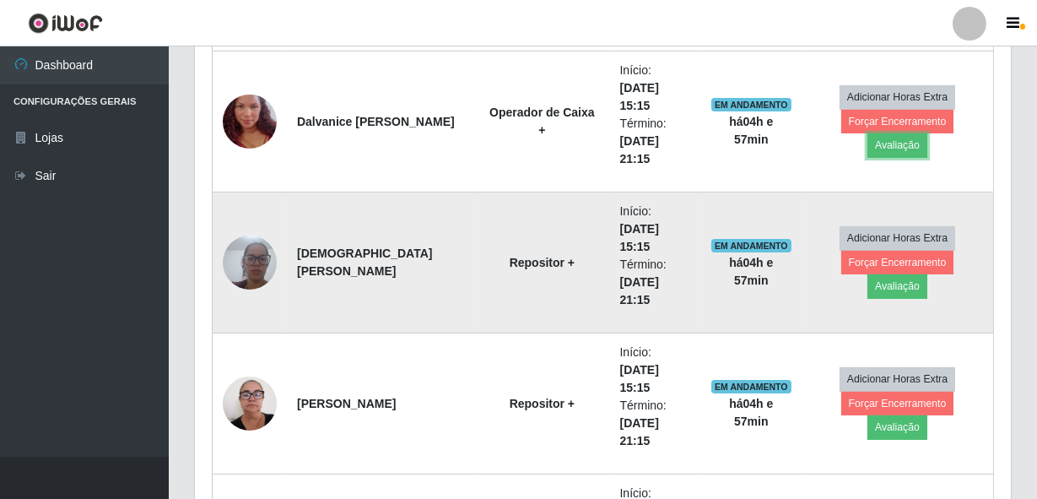
scroll to position [997, 0]
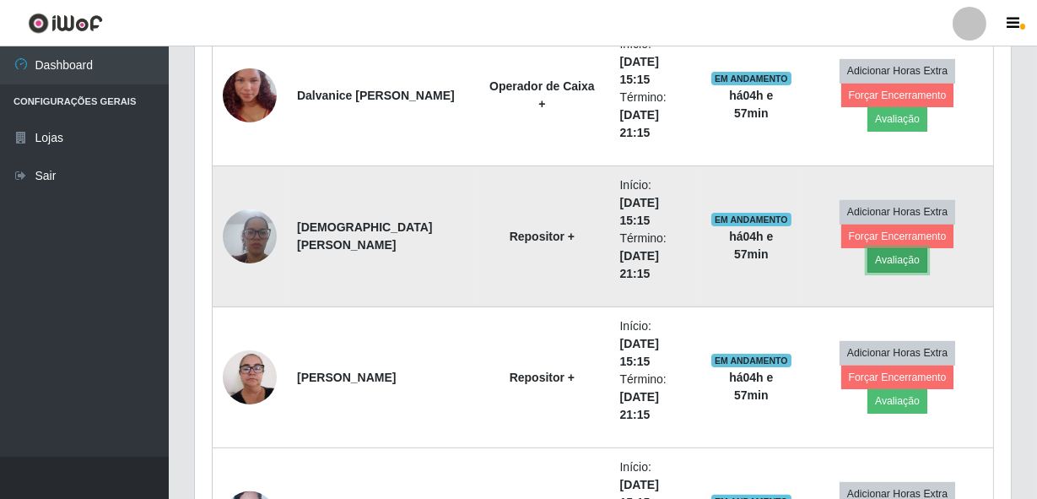
click at [927, 248] on button "Avaliação" at bounding box center [897, 260] width 60 height 24
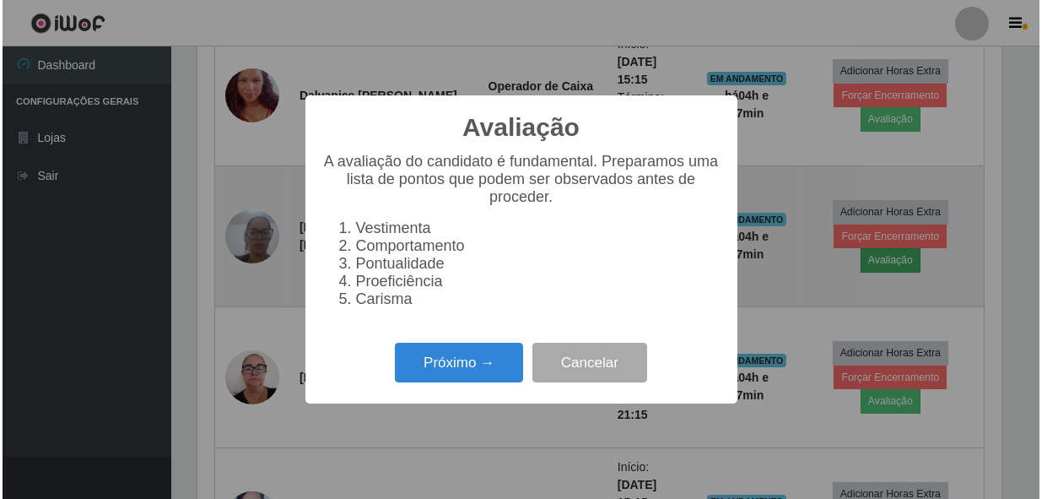
scroll to position [350, 808]
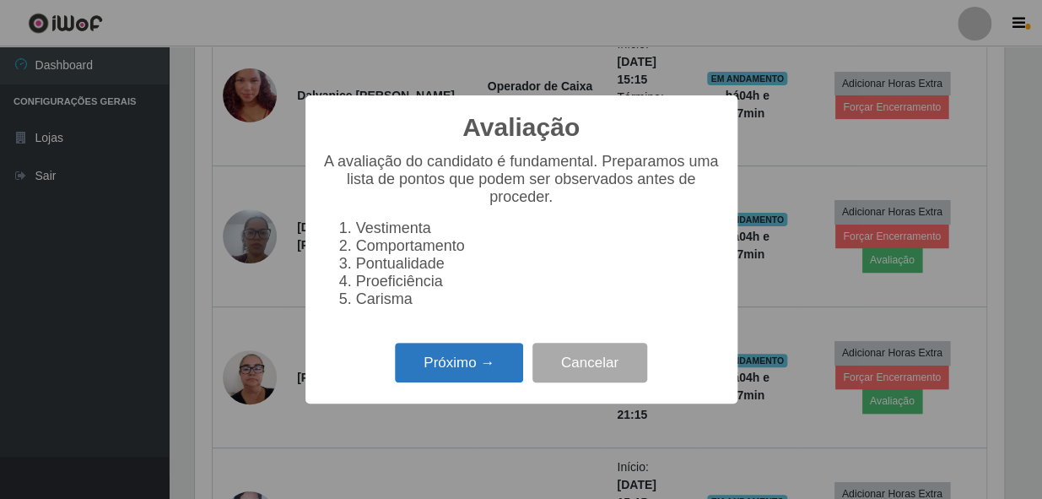
click at [475, 368] on button "Próximo →" at bounding box center [459, 363] width 128 height 40
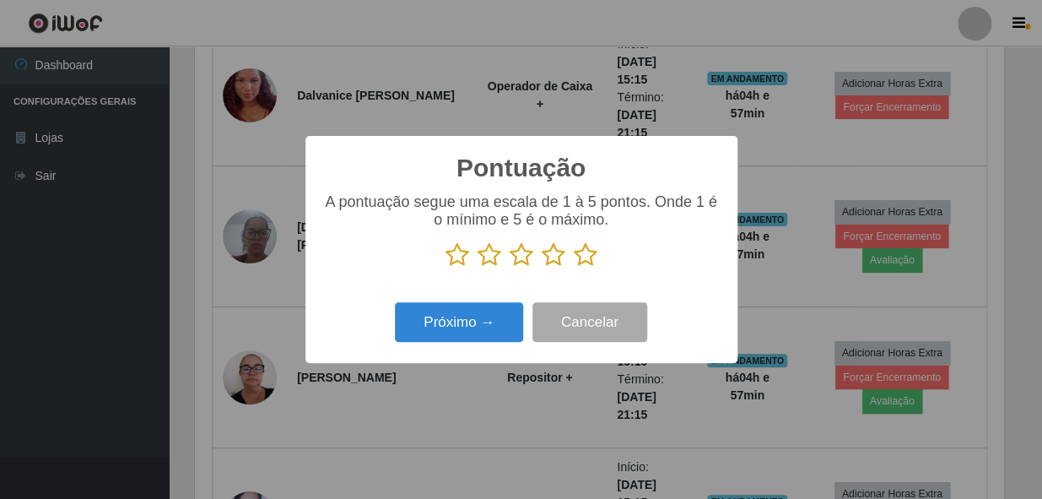
scroll to position [843485, 843025]
click at [587, 258] on icon at bounding box center [586, 254] width 24 height 25
click at [574, 267] on input "radio" at bounding box center [574, 267] width 0 height 0
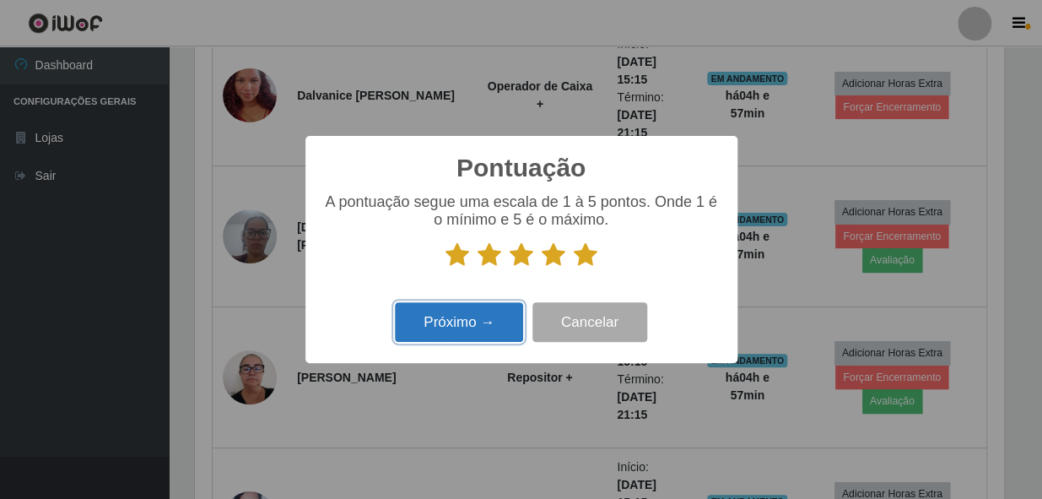
click at [511, 315] on button "Próximo →" at bounding box center [459, 322] width 128 height 40
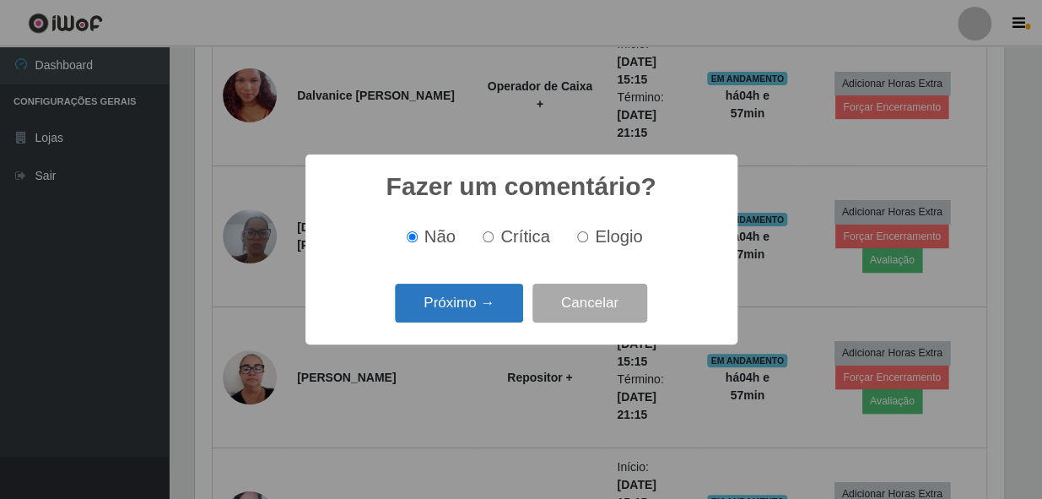
click at [481, 307] on button "Próximo →" at bounding box center [459, 304] width 128 height 40
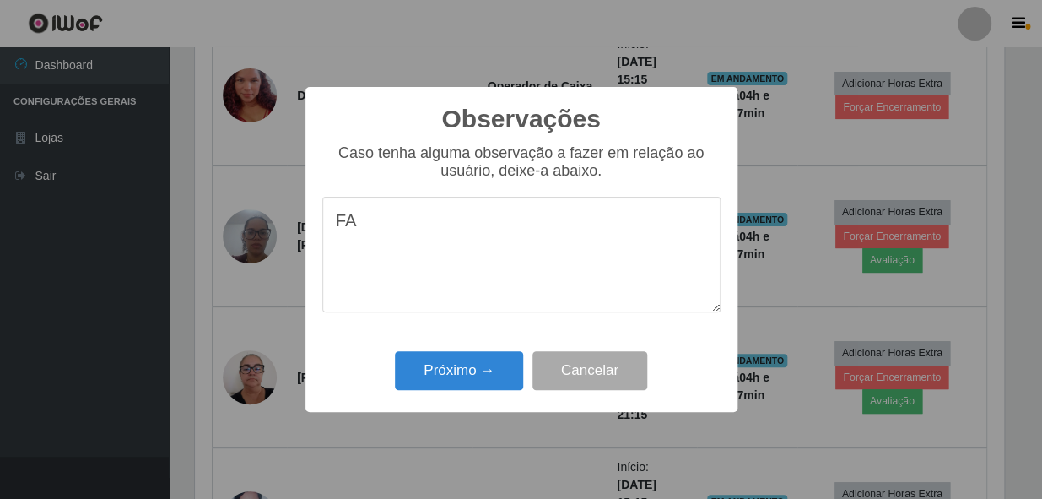
type textarea "F"
type textarea "PROATIVA"
click at [451, 381] on button "Próximo →" at bounding box center [459, 371] width 128 height 40
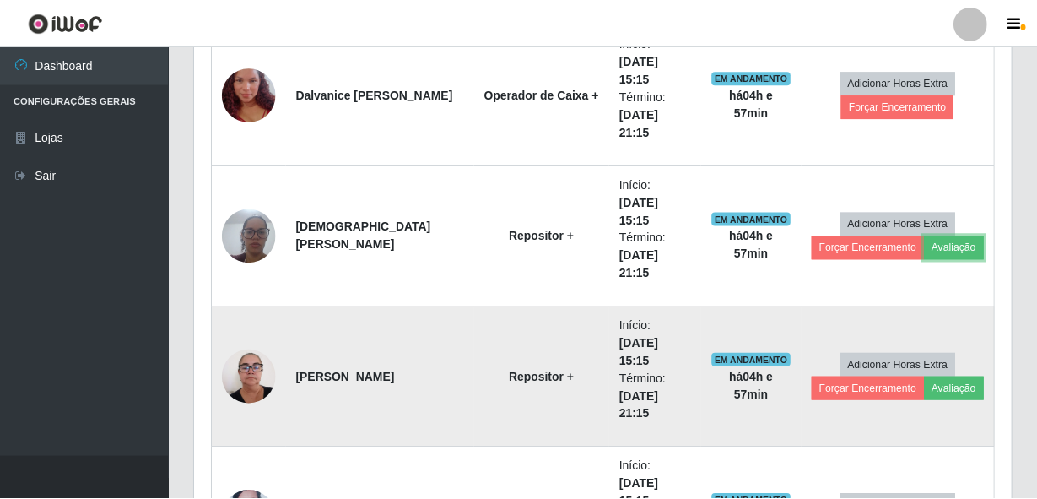
scroll to position [350, 816]
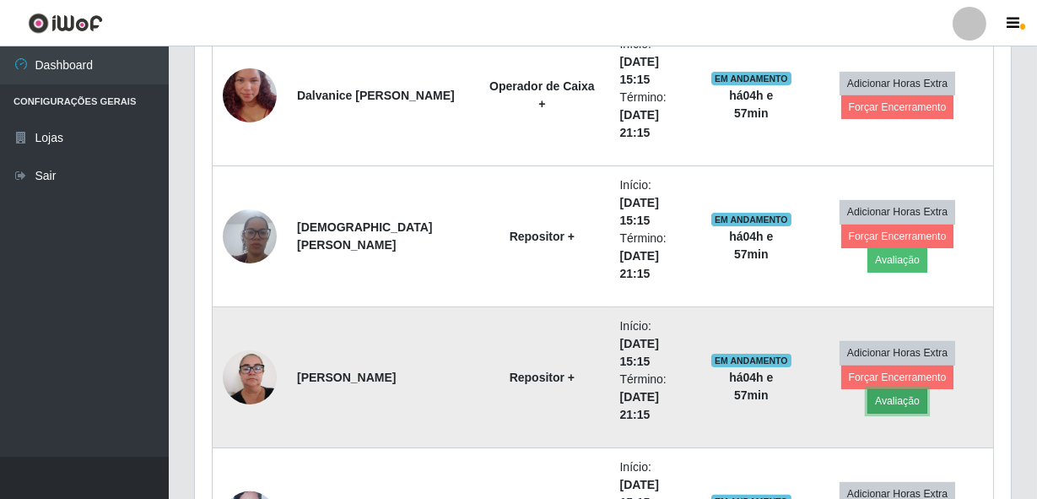
click at [927, 394] on button "Avaliação" at bounding box center [897, 401] width 60 height 24
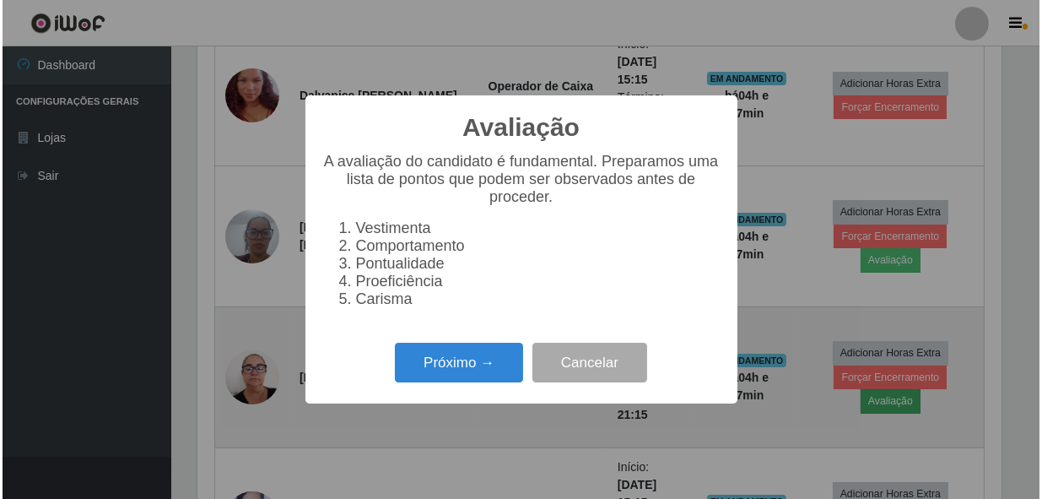
scroll to position [350, 808]
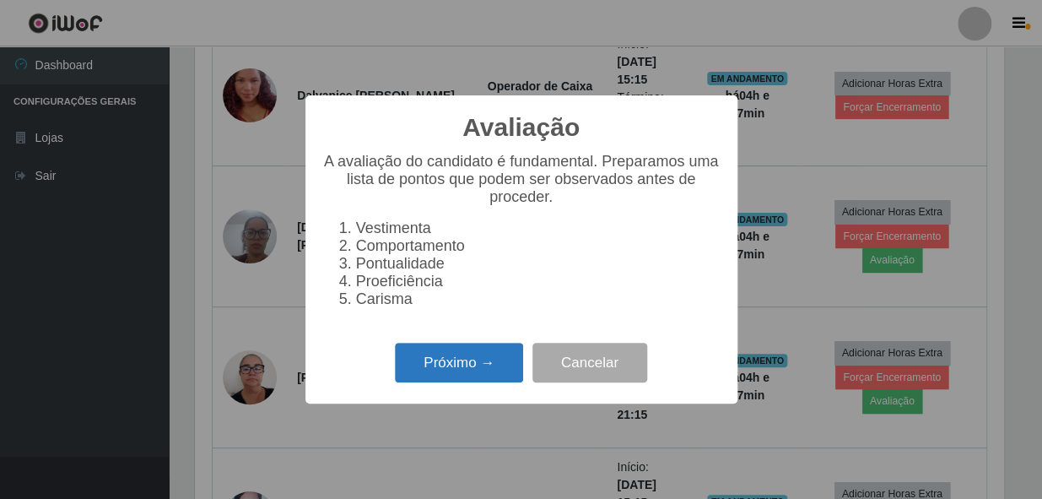
click at [461, 365] on button "Próximo →" at bounding box center [459, 363] width 128 height 40
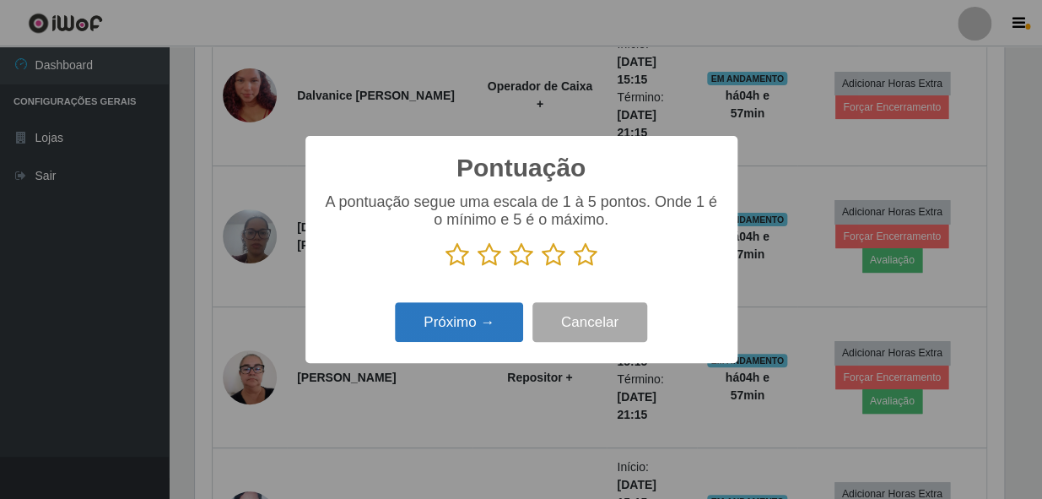
scroll to position [843485, 843025]
click at [582, 262] on icon at bounding box center [586, 254] width 24 height 25
click at [574, 267] on input "radio" at bounding box center [574, 267] width 0 height 0
click at [499, 312] on button "Próximo →" at bounding box center [459, 322] width 128 height 40
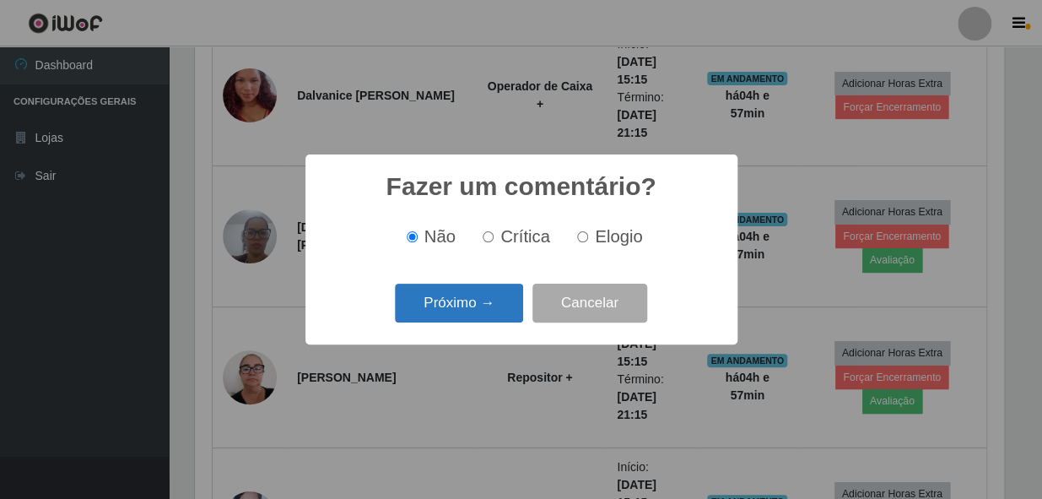
click at [497, 307] on button "Próximo →" at bounding box center [459, 304] width 128 height 40
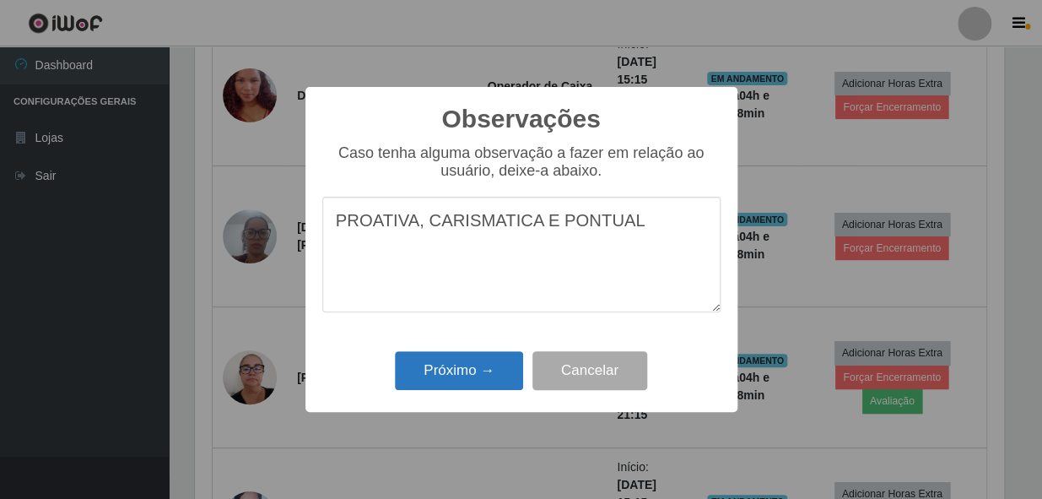
type textarea "PROATIVA, CARISMATICA E PONTUAL"
click at [481, 382] on button "Próximo →" at bounding box center [459, 371] width 128 height 40
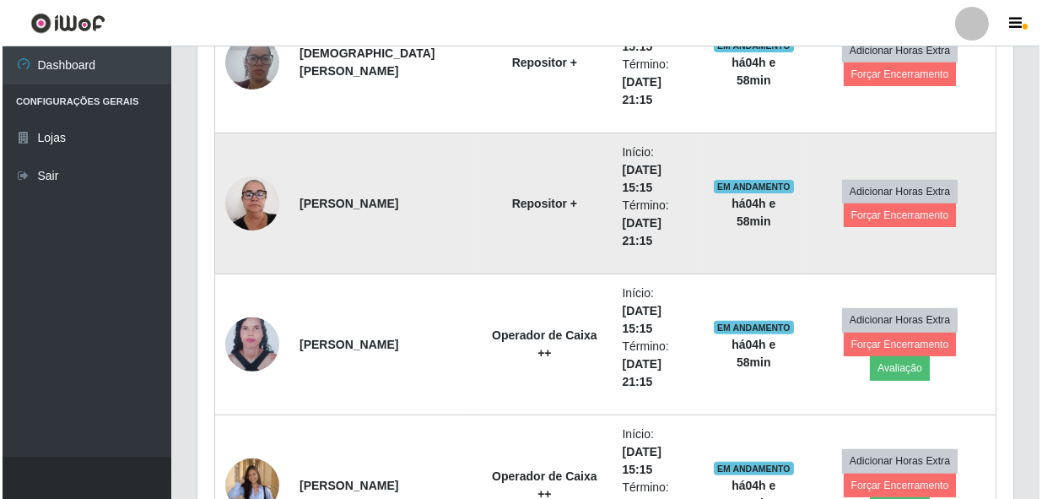
scroll to position [1227, 0]
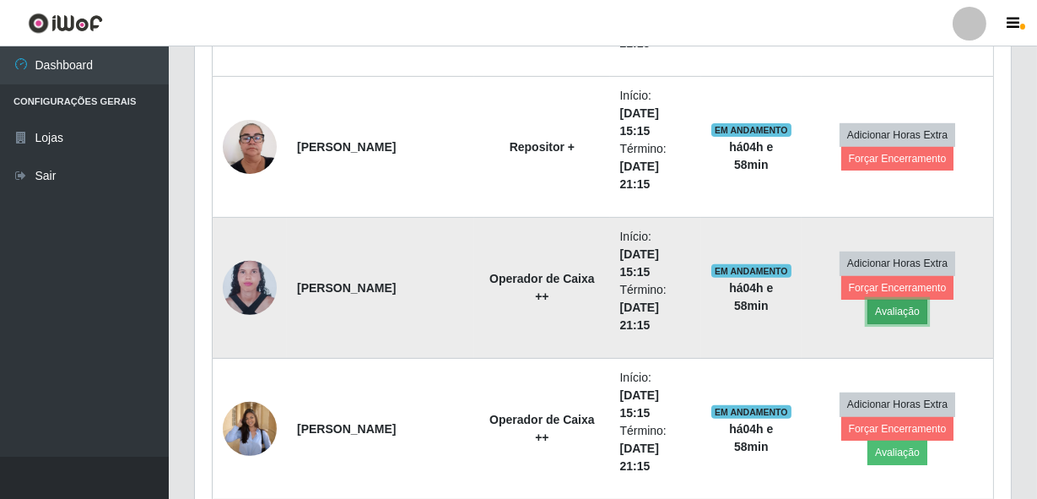
click at [927, 300] on button "Avaliação" at bounding box center [897, 312] width 60 height 24
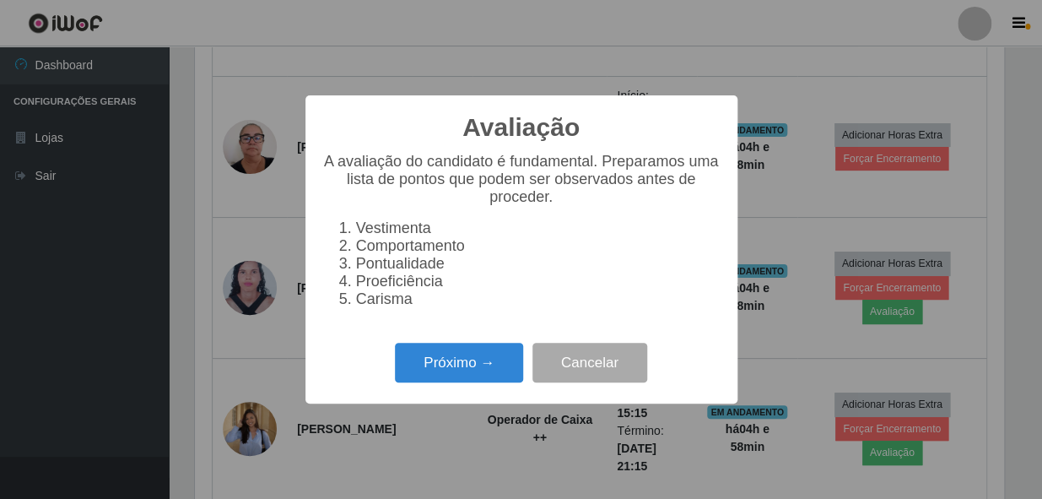
scroll to position [350, 808]
click at [468, 362] on button "Próximo →" at bounding box center [459, 363] width 128 height 40
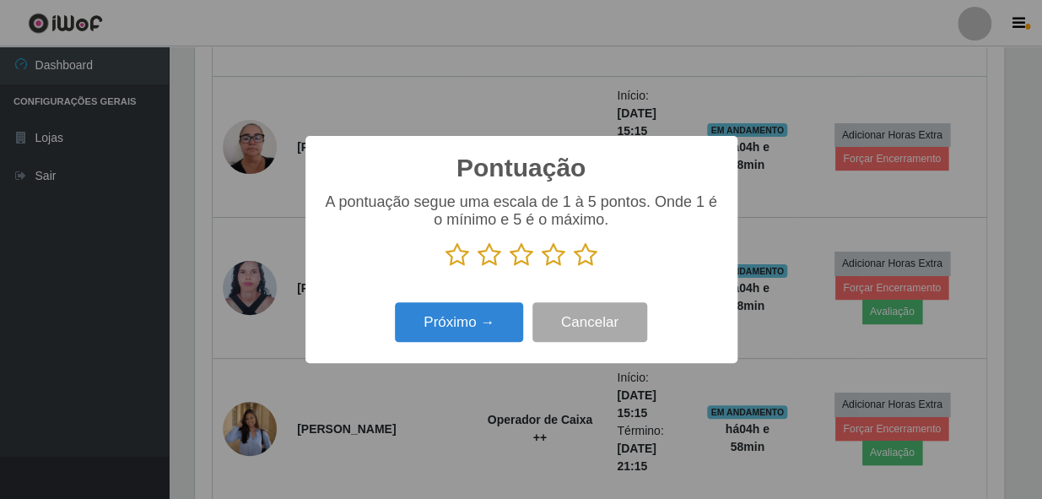
click at [579, 251] on icon at bounding box center [586, 254] width 24 height 25
click at [574, 267] on input "radio" at bounding box center [574, 267] width 0 height 0
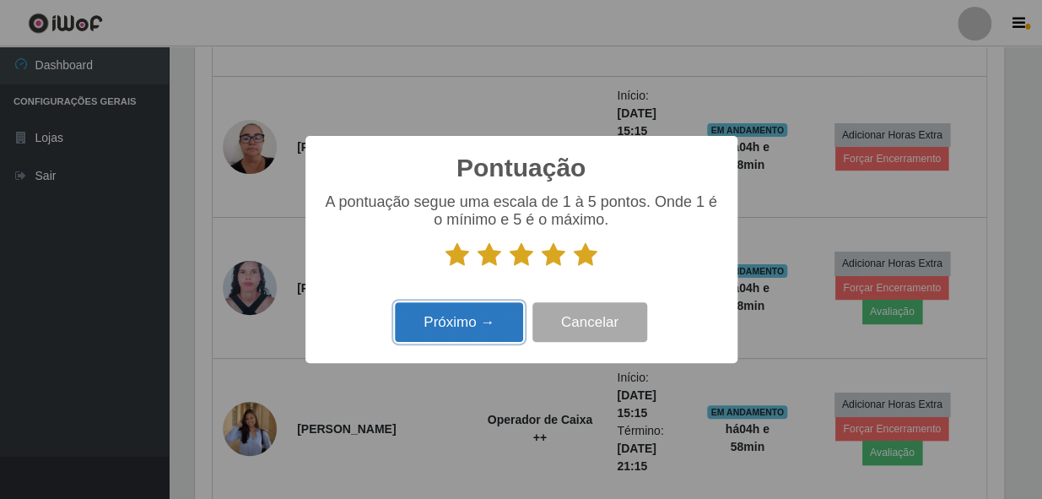
click at [509, 311] on button "Próximo →" at bounding box center [459, 322] width 128 height 40
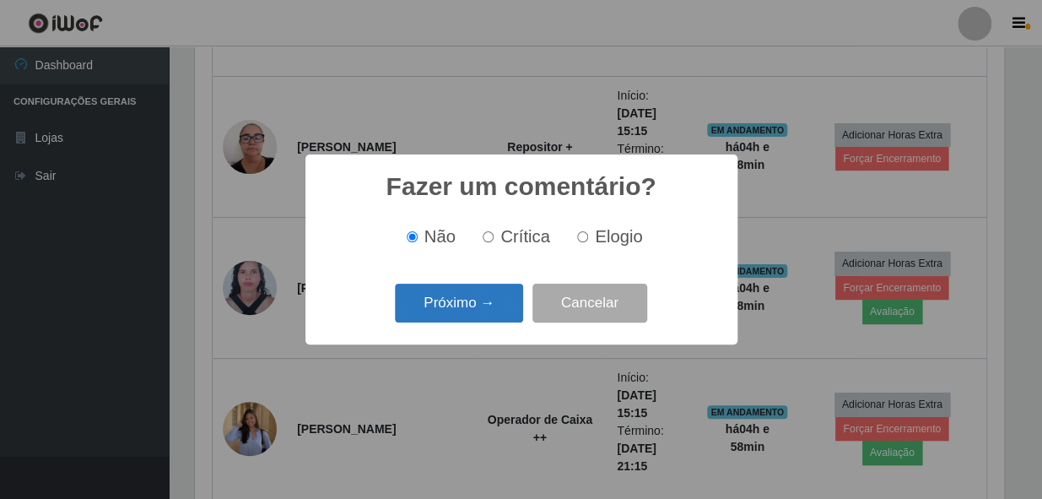
click at [500, 311] on button "Próximo →" at bounding box center [459, 304] width 128 height 40
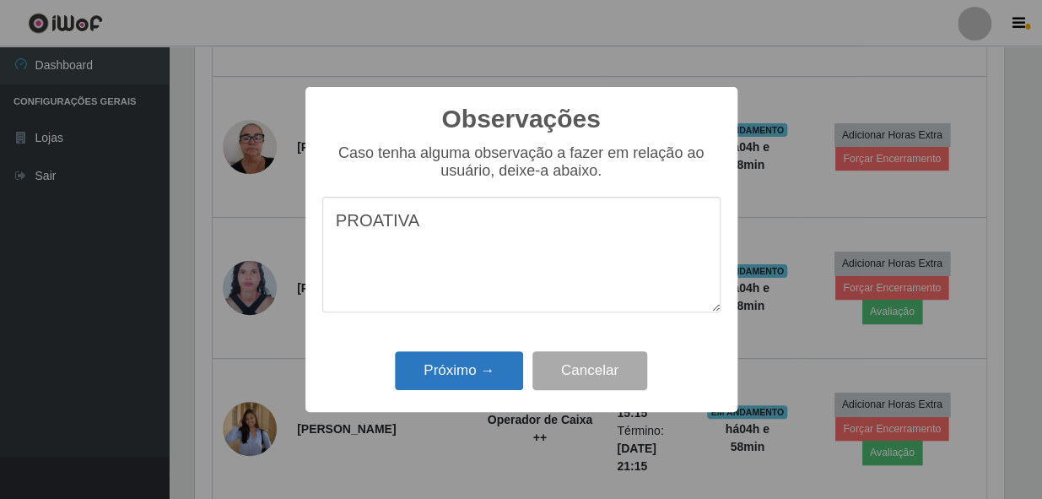
type textarea "PROATIVA"
click at [470, 373] on button "Próximo →" at bounding box center [459, 371] width 128 height 40
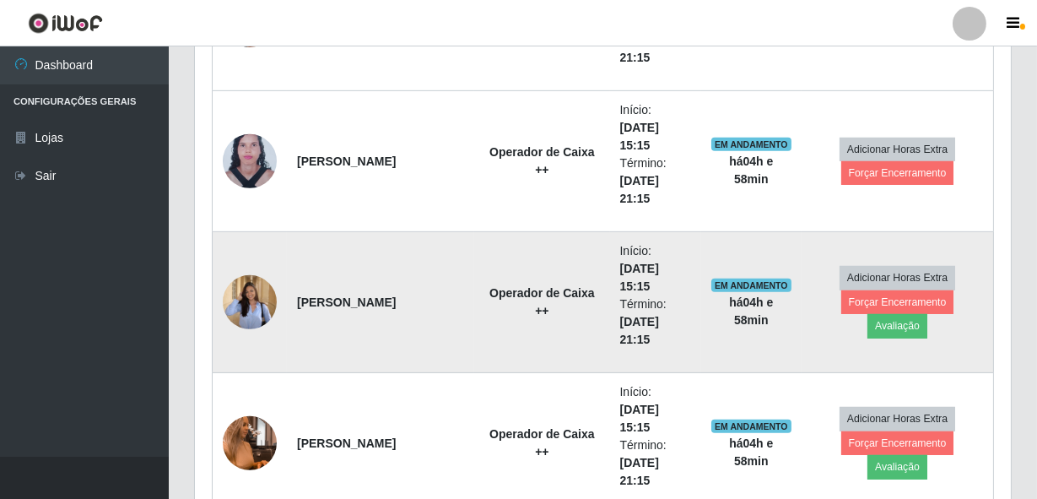
scroll to position [1381, 0]
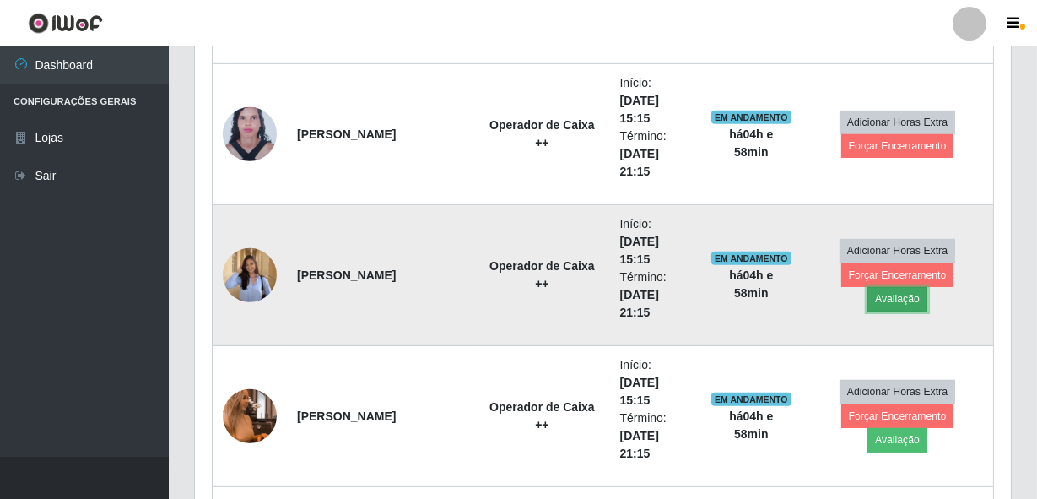
click at [927, 287] on button "Avaliação" at bounding box center [897, 299] width 60 height 24
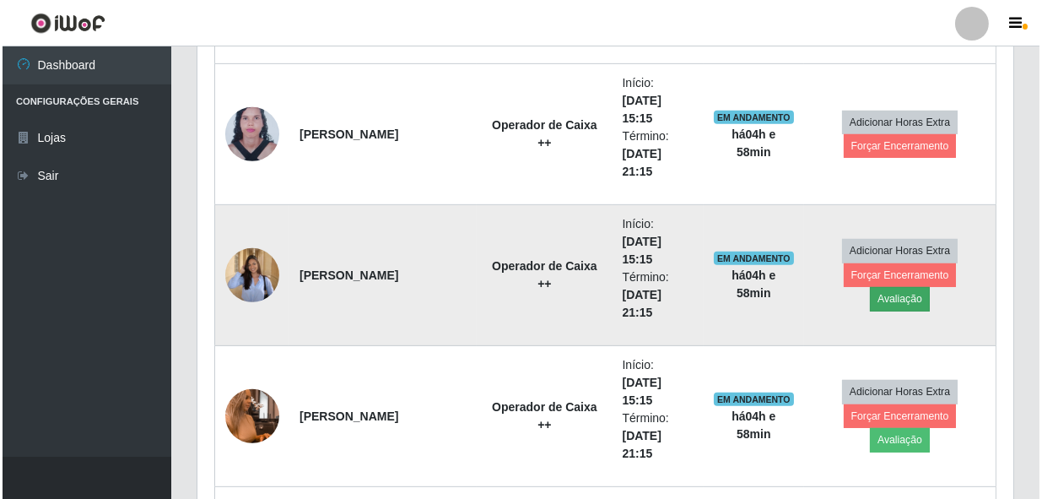
scroll to position [350, 808]
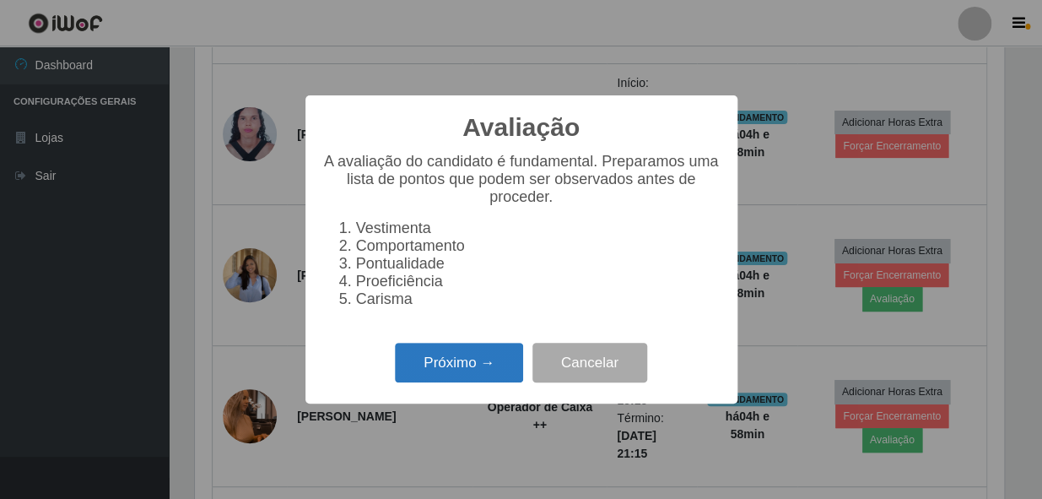
click at [495, 372] on button "Próximo →" at bounding box center [459, 363] width 128 height 40
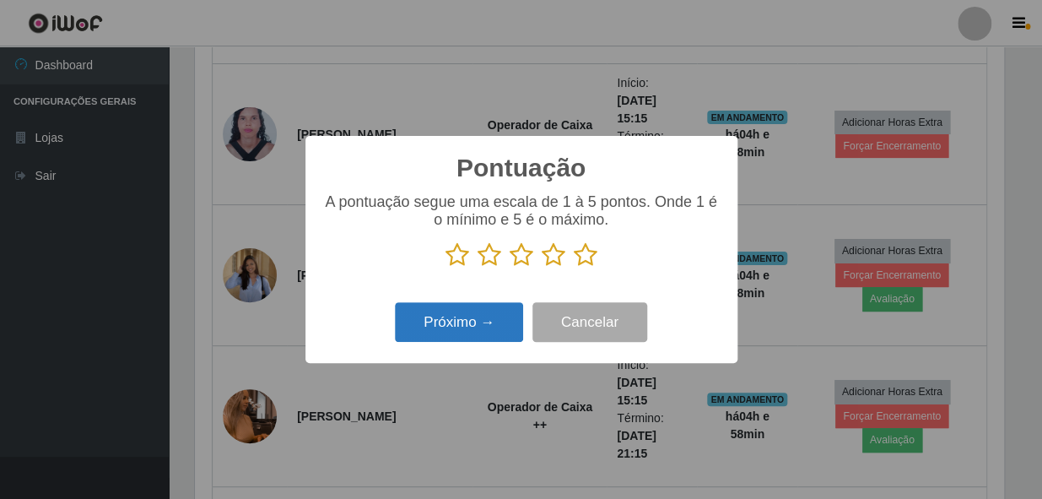
scroll to position [843485, 843025]
click at [435, 318] on button "Próximo →" at bounding box center [459, 322] width 128 height 40
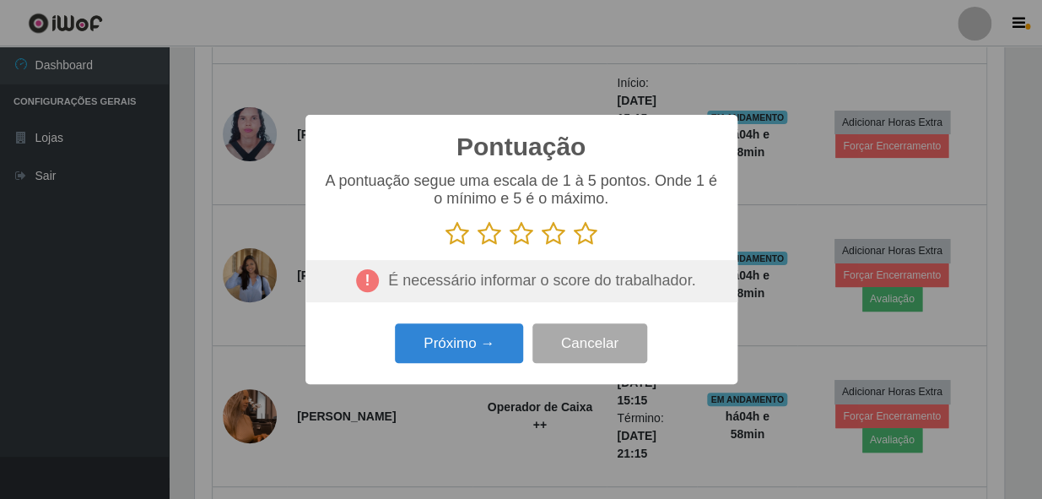
click at [580, 239] on icon at bounding box center [586, 233] width 24 height 25
click at [574, 246] on input "radio" at bounding box center [574, 246] width 0 height 0
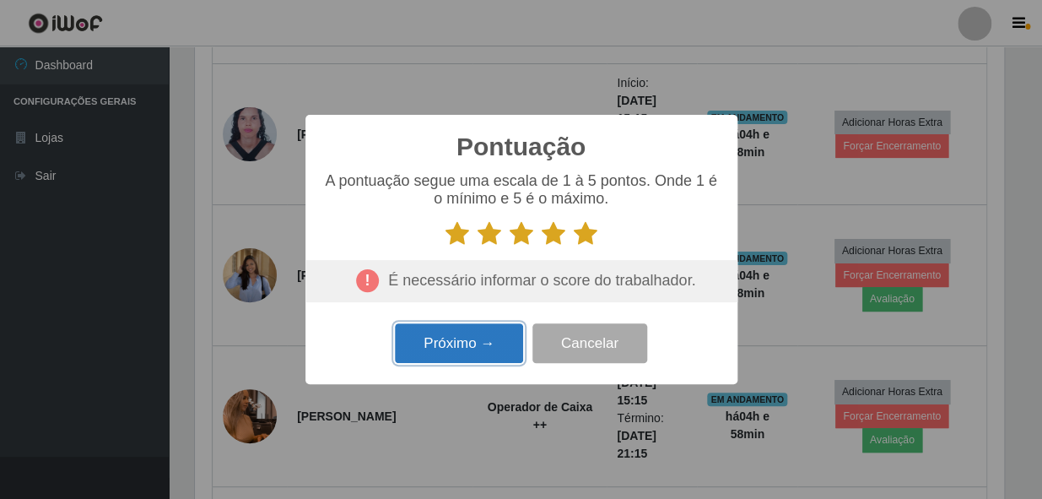
click at [467, 340] on button "Próximo →" at bounding box center [459, 343] width 128 height 40
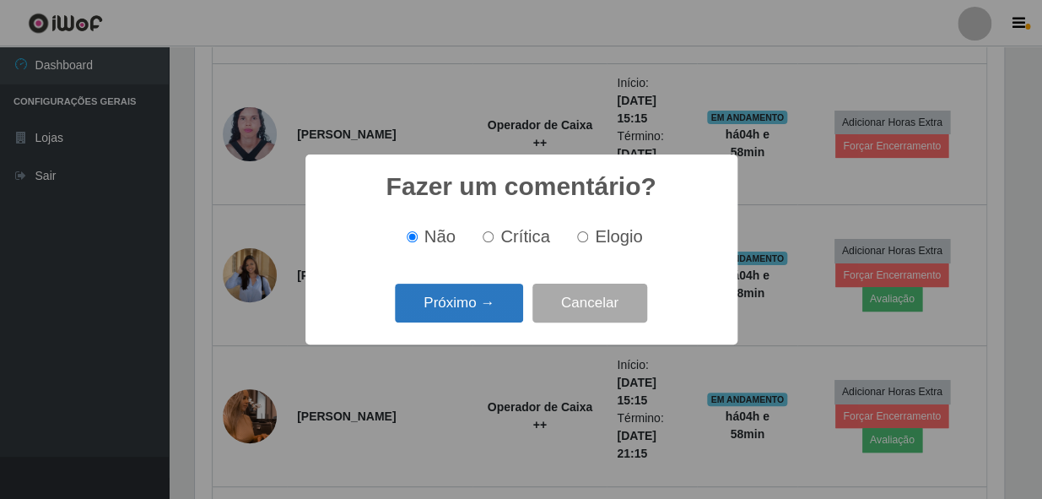
click at [484, 297] on button "Próximo →" at bounding box center [459, 304] width 128 height 40
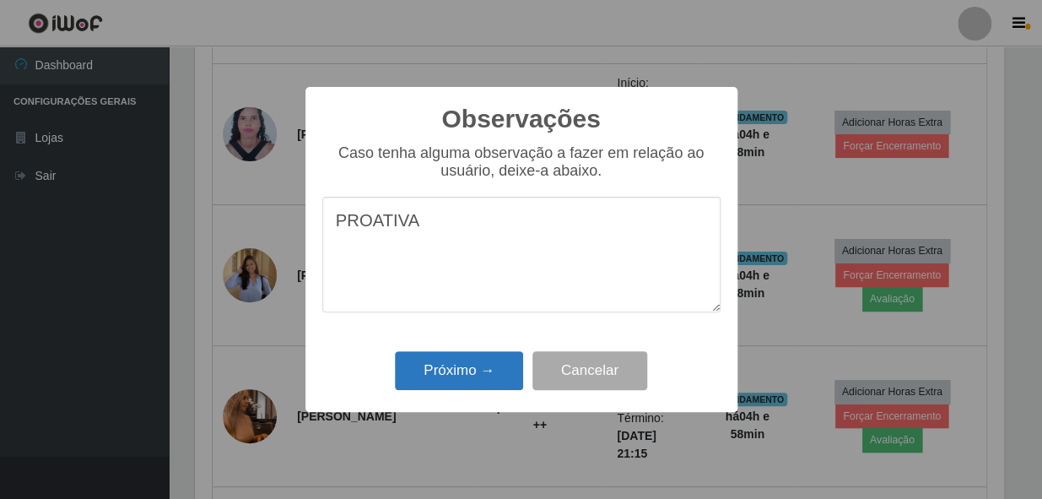
type textarea "PROATIVA"
click at [441, 361] on button "Próximo →" at bounding box center [459, 371] width 128 height 40
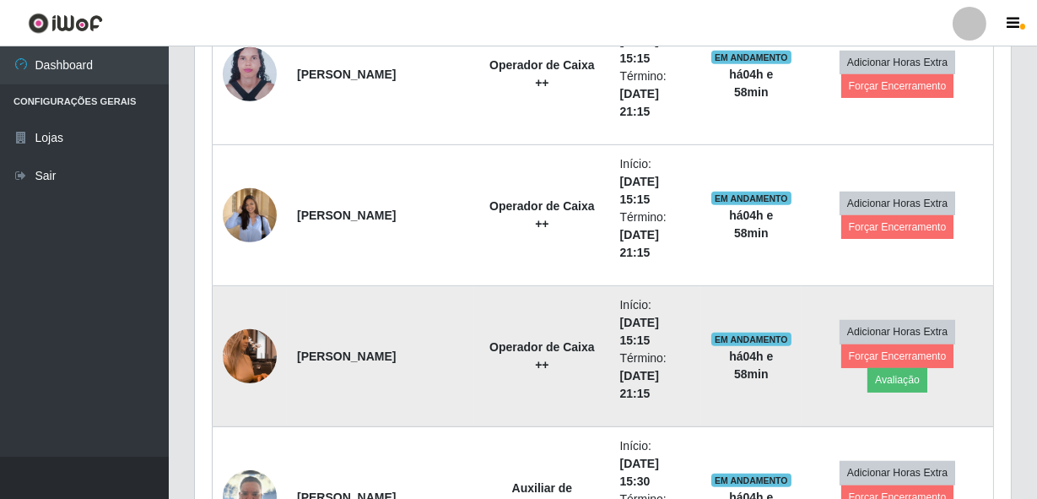
scroll to position [1534, 0]
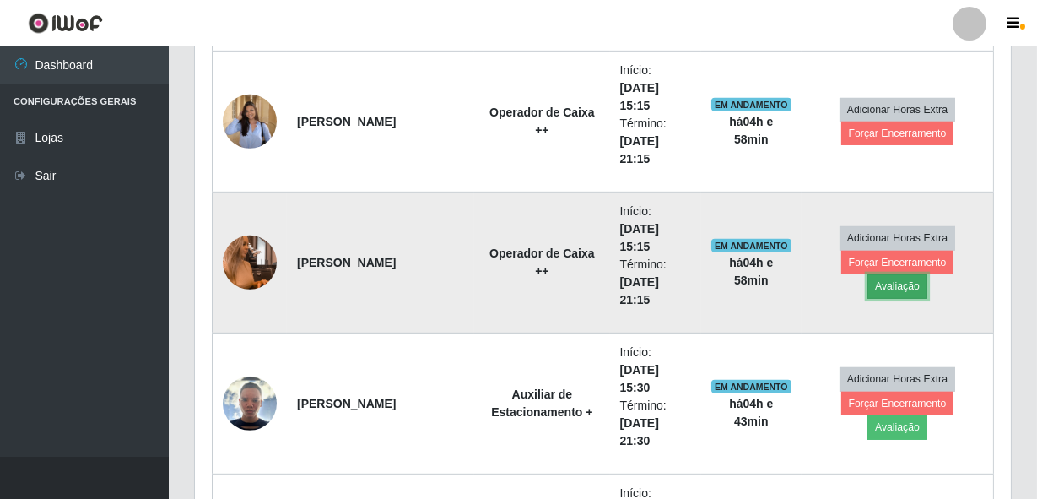
click at [927, 277] on button "Avaliação" at bounding box center [897, 286] width 60 height 24
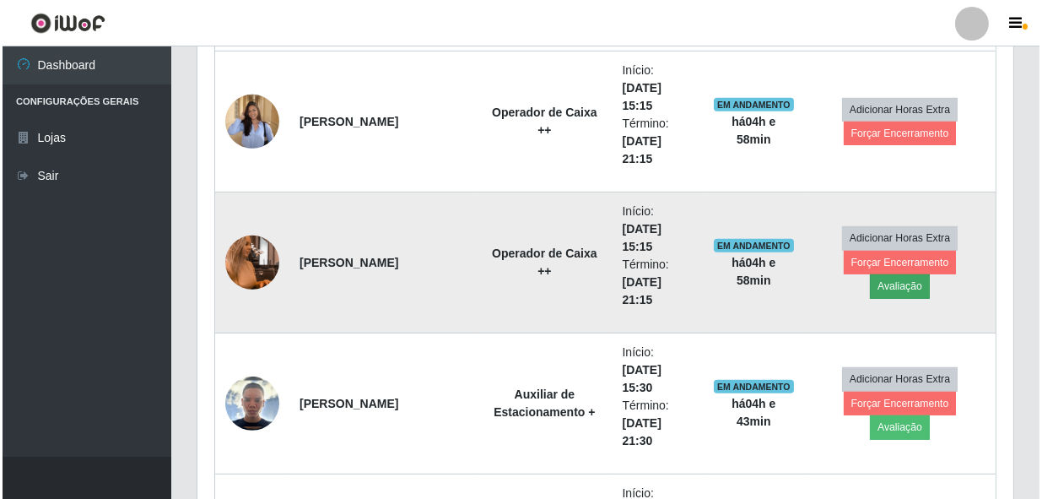
scroll to position [350, 808]
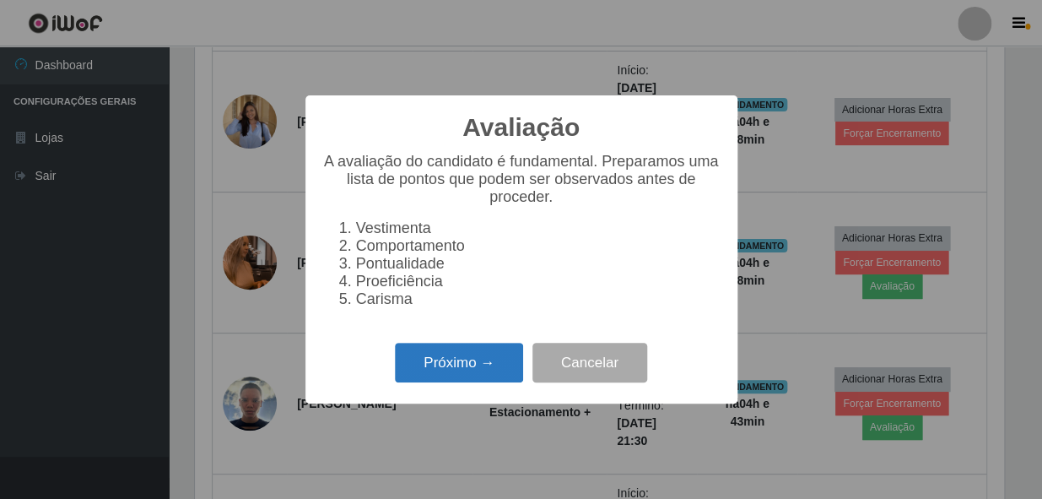
click at [435, 356] on button "Próximo →" at bounding box center [459, 363] width 128 height 40
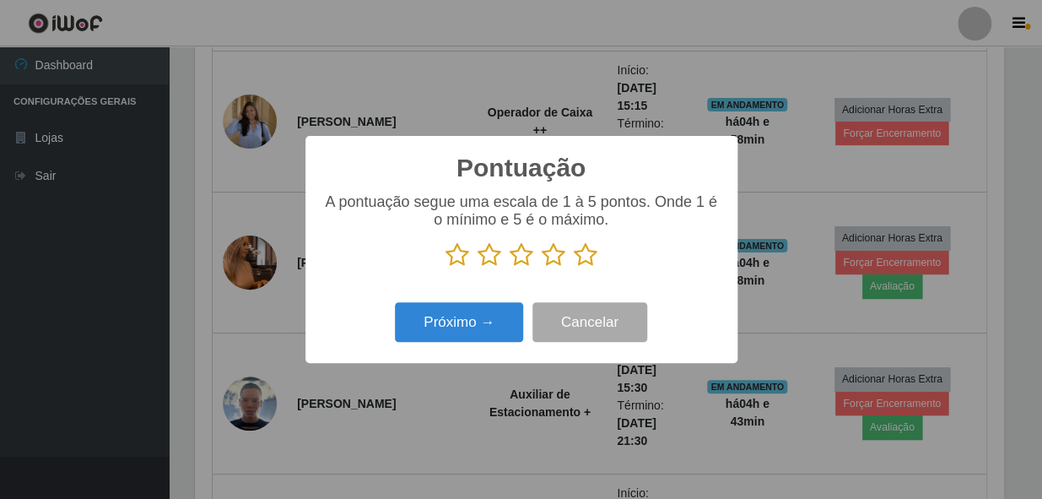
scroll to position [843485, 843025]
click at [591, 260] on icon at bounding box center [586, 254] width 24 height 25
click at [574, 267] on input "radio" at bounding box center [574, 267] width 0 height 0
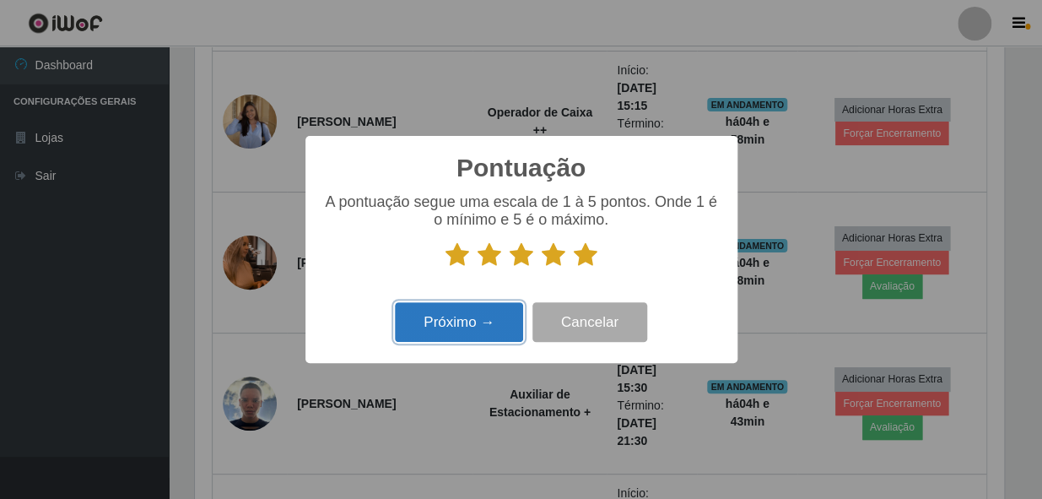
click at [485, 327] on button "Próximo →" at bounding box center [459, 322] width 128 height 40
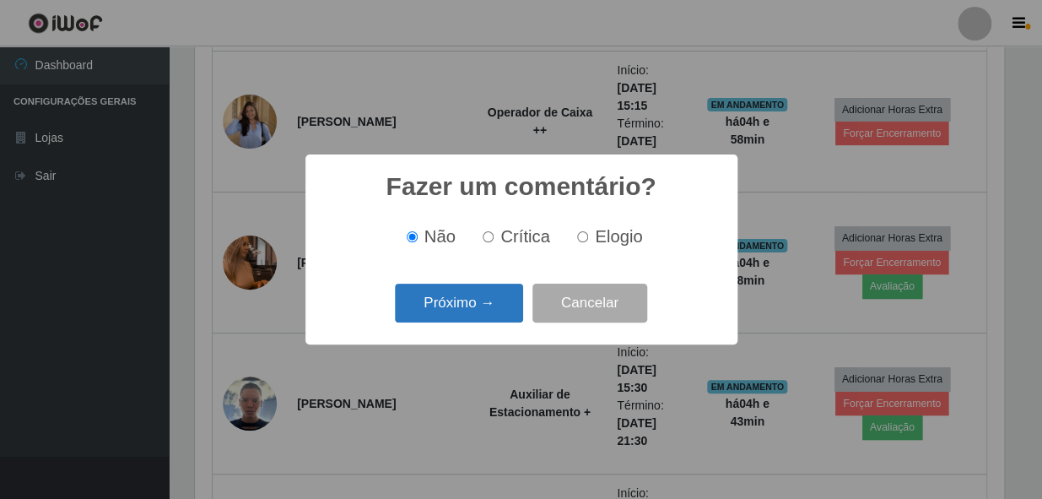
click at [496, 309] on button "Próximo →" at bounding box center [459, 304] width 128 height 40
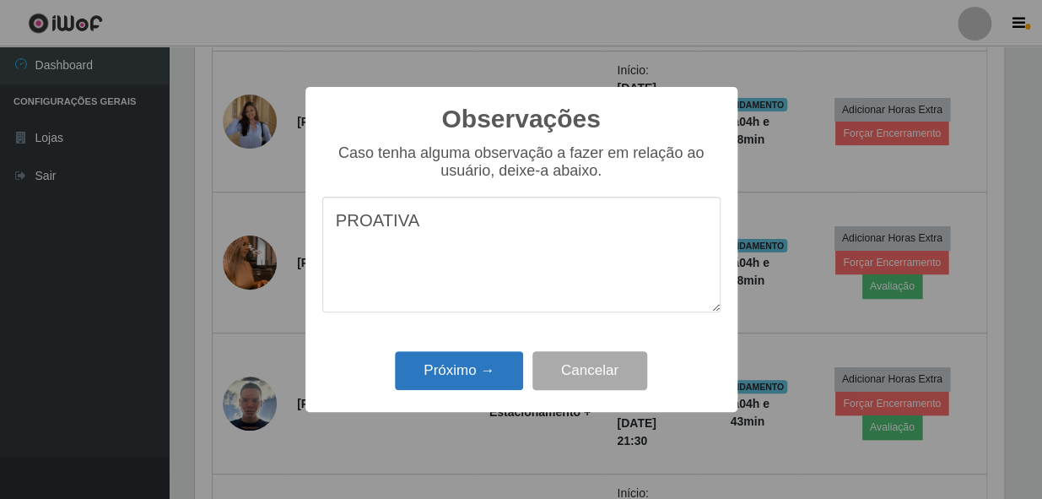
type textarea "PROATIVA"
click at [461, 369] on button "Próximo →" at bounding box center [459, 371] width 128 height 40
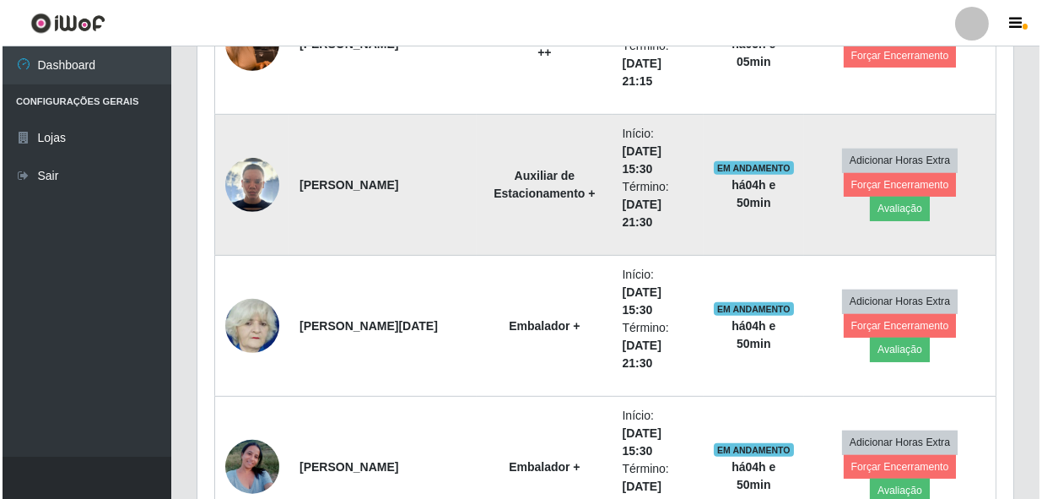
scroll to position [1764, 0]
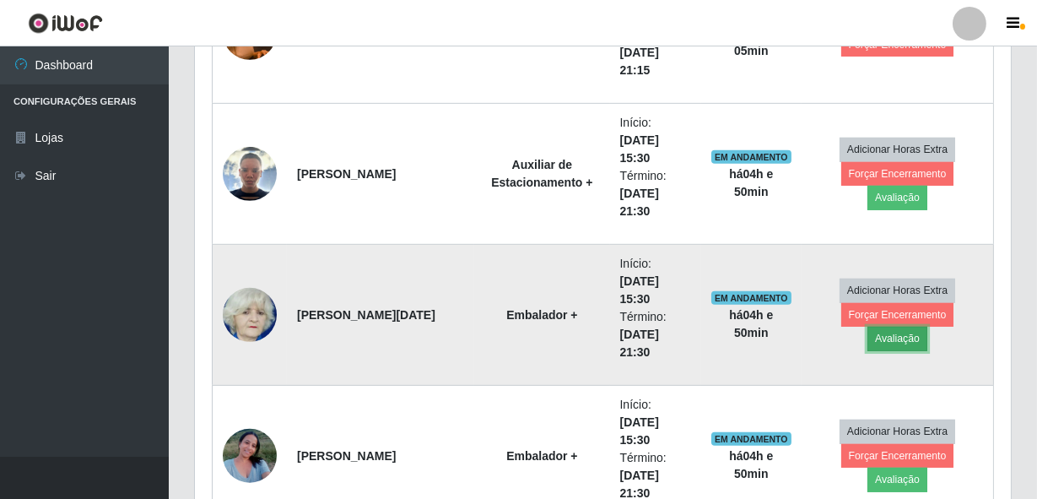
click at [927, 327] on button "Avaliação" at bounding box center [897, 339] width 60 height 24
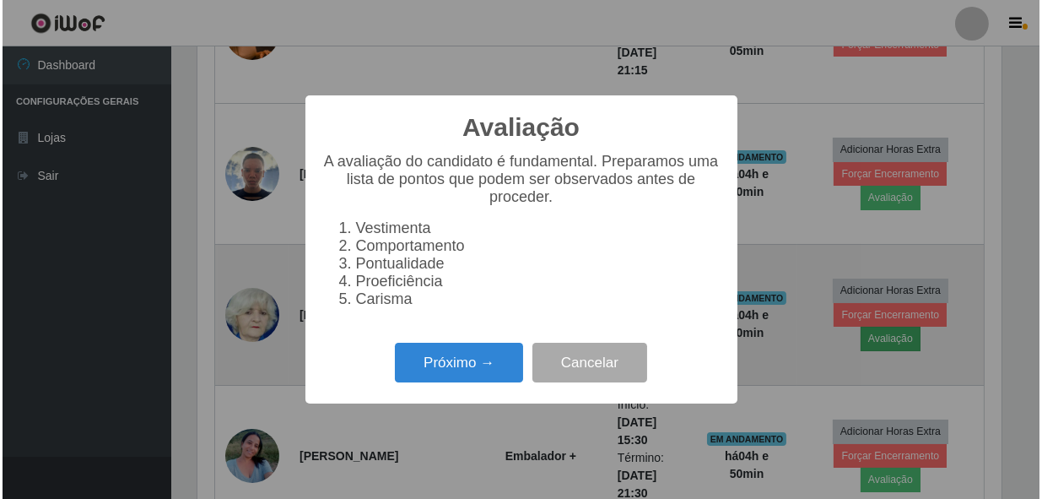
scroll to position [350, 808]
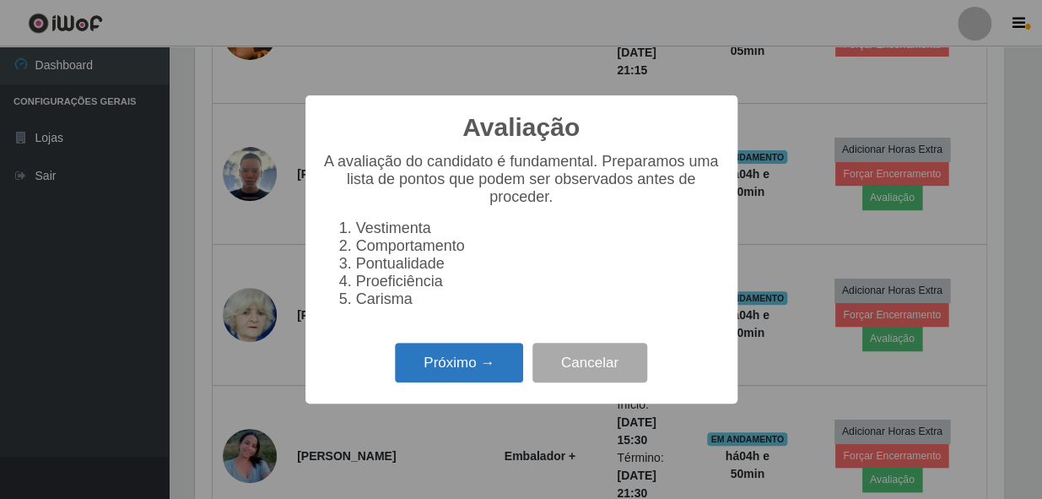
click at [440, 365] on button "Próximo →" at bounding box center [459, 363] width 128 height 40
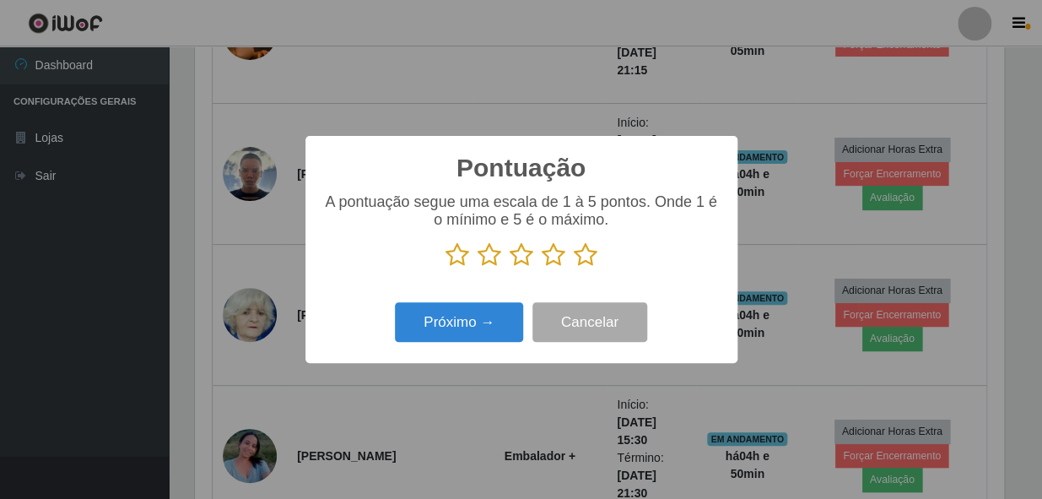
scroll to position [843485, 843025]
click at [582, 253] on icon at bounding box center [586, 254] width 24 height 25
click at [574, 267] on input "radio" at bounding box center [574, 267] width 0 height 0
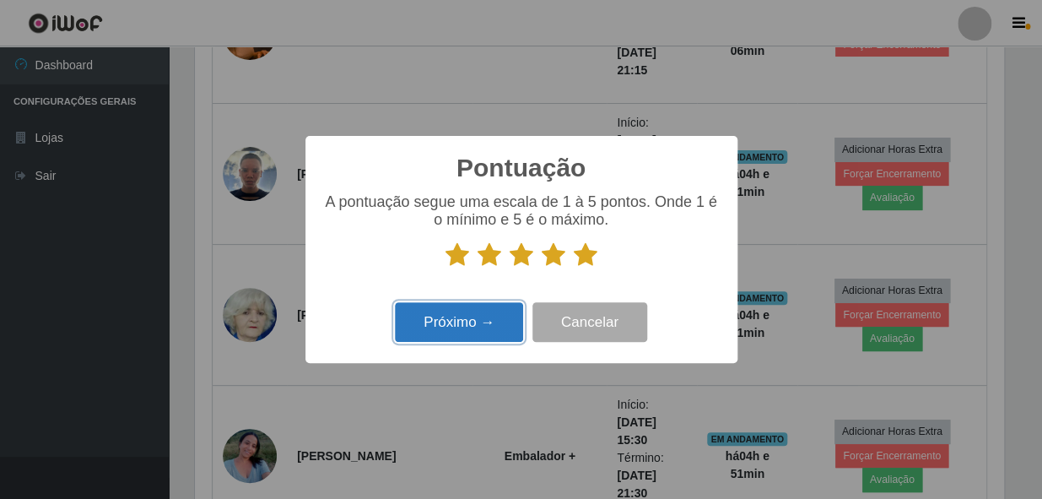
click at [461, 316] on button "Próximo →" at bounding box center [459, 322] width 128 height 40
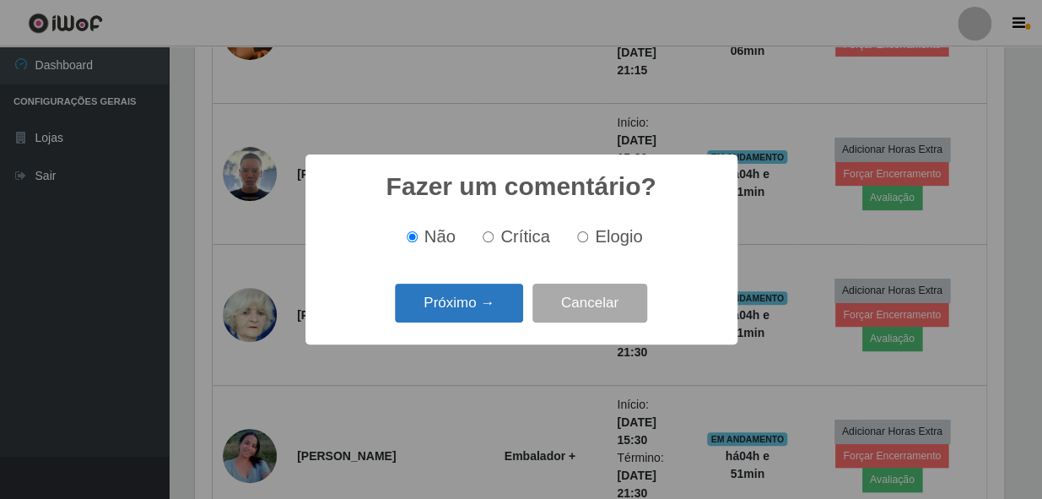
click at [464, 304] on button "Próximo →" at bounding box center [459, 304] width 128 height 40
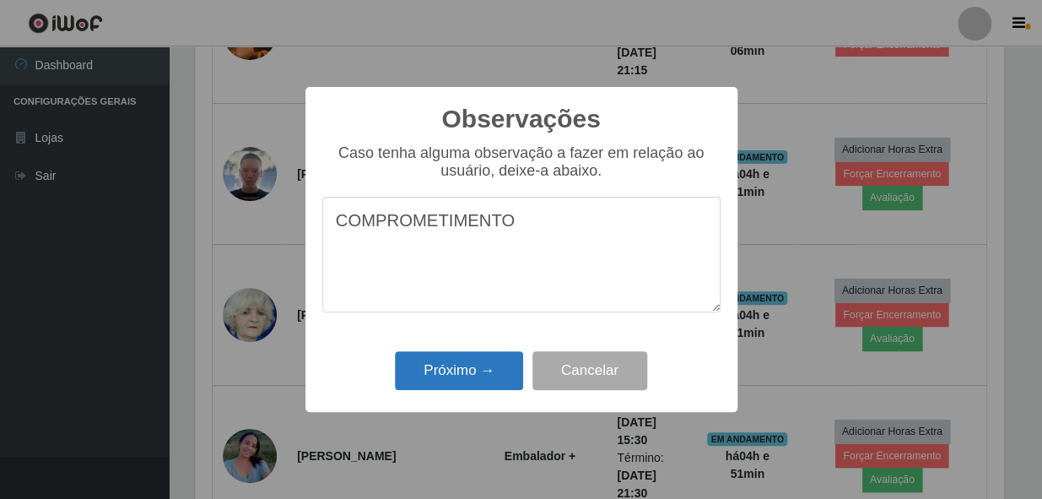
type textarea "COMPROMETIMENTO"
click at [476, 370] on button "Próximo →" at bounding box center [459, 371] width 128 height 40
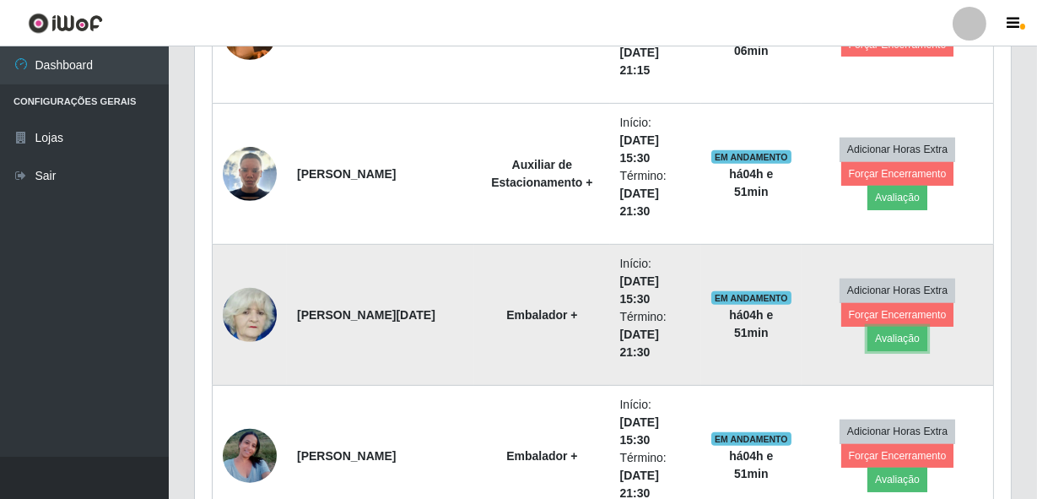
scroll to position [1840, 0]
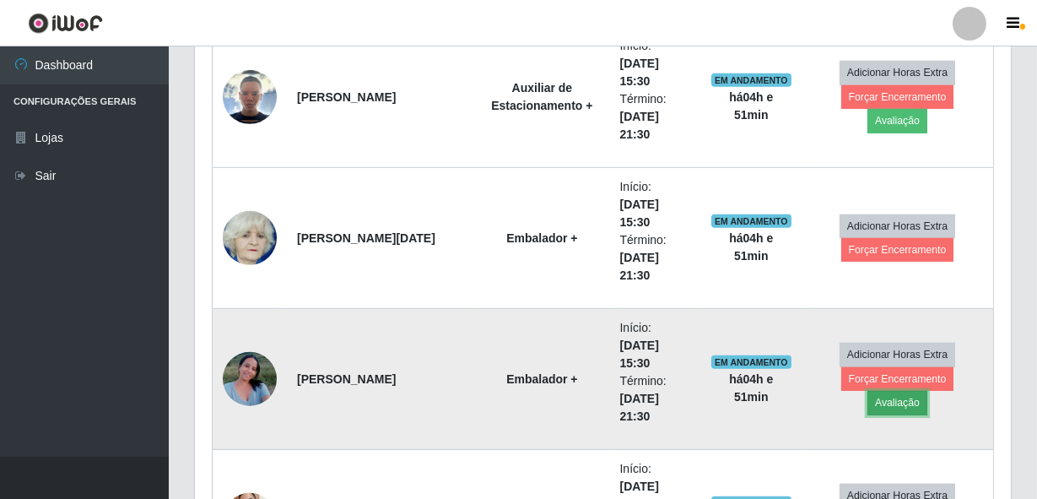
click at [927, 391] on button "Avaliação" at bounding box center [897, 403] width 60 height 24
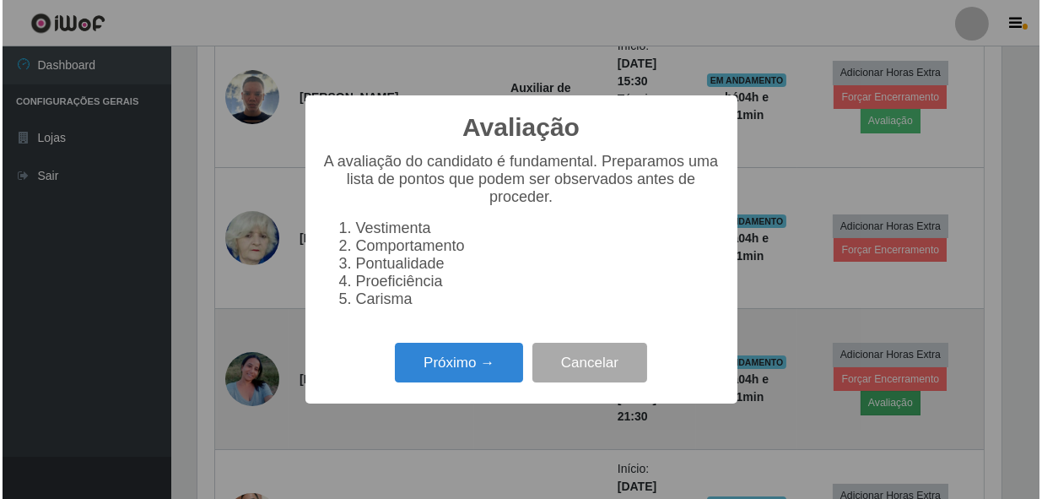
scroll to position [350, 808]
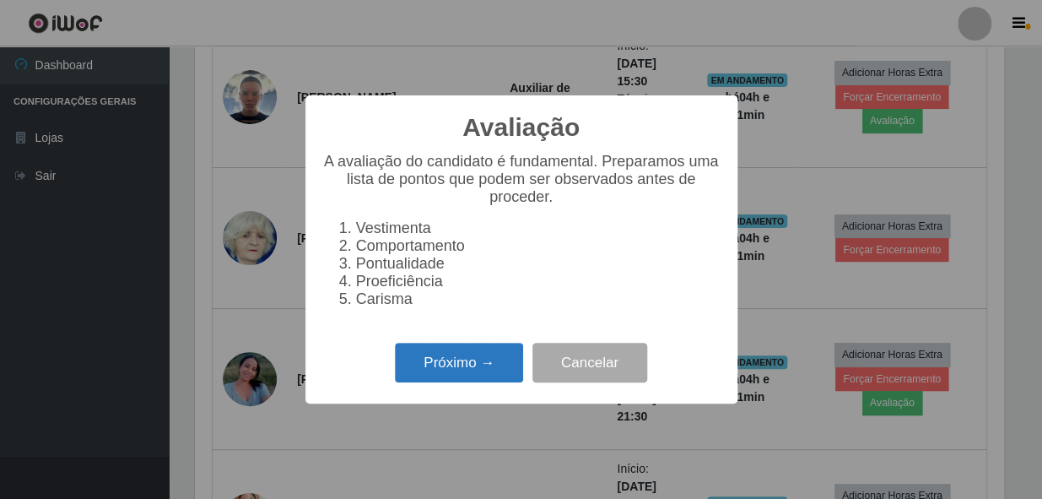
click at [414, 377] on button "Próximo →" at bounding box center [459, 363] width 128 height 40
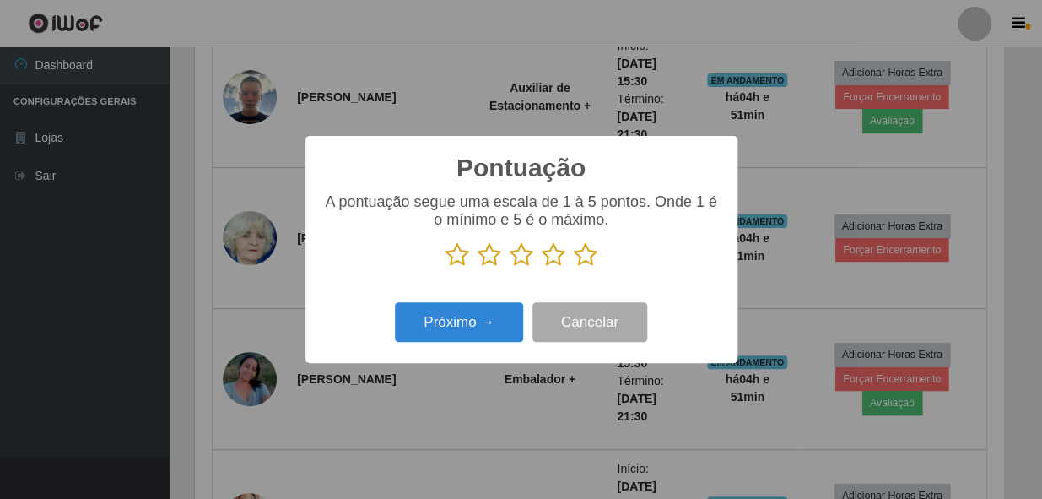
scroll to position [843485, 843025]
click at [581, 256] on icon at bounding box center [586, 254] width 24 height 25
click at [574, 267] on input "radio" at bounding box center [574, 267] width 0 height 0
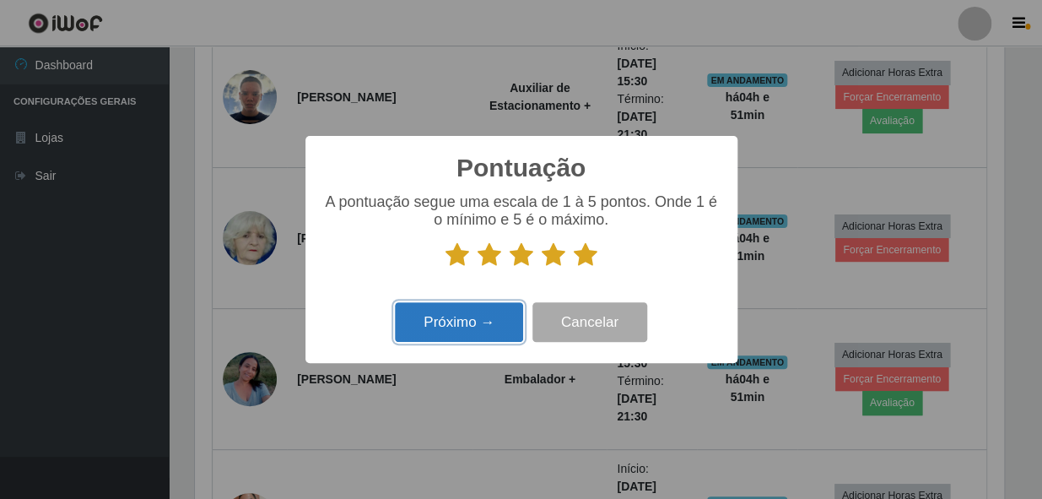
click at [504, 324] on button "Próximo →" at bounding box center [459, 322] width 128 height 40
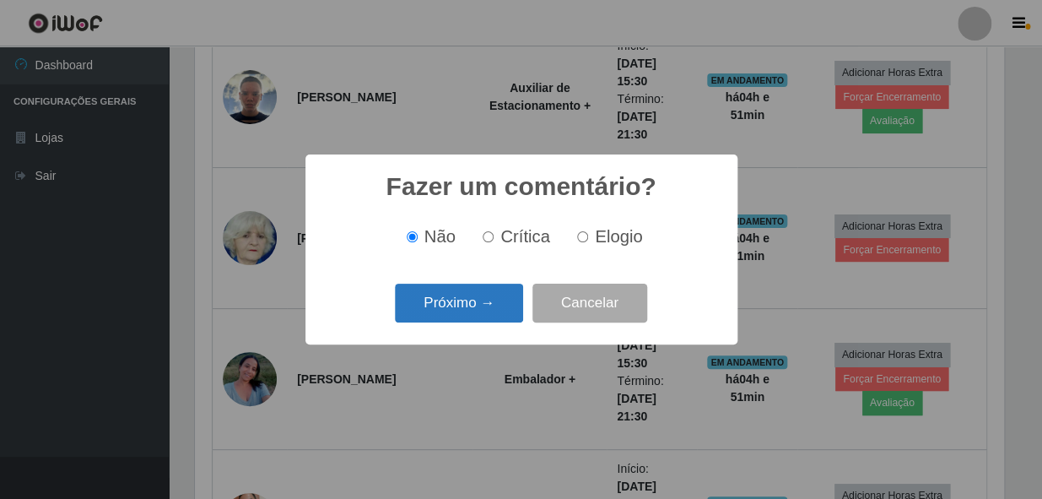
click at [496, 323] on button "Próximo →" at bounding box center [459, 304] width 128 height 40
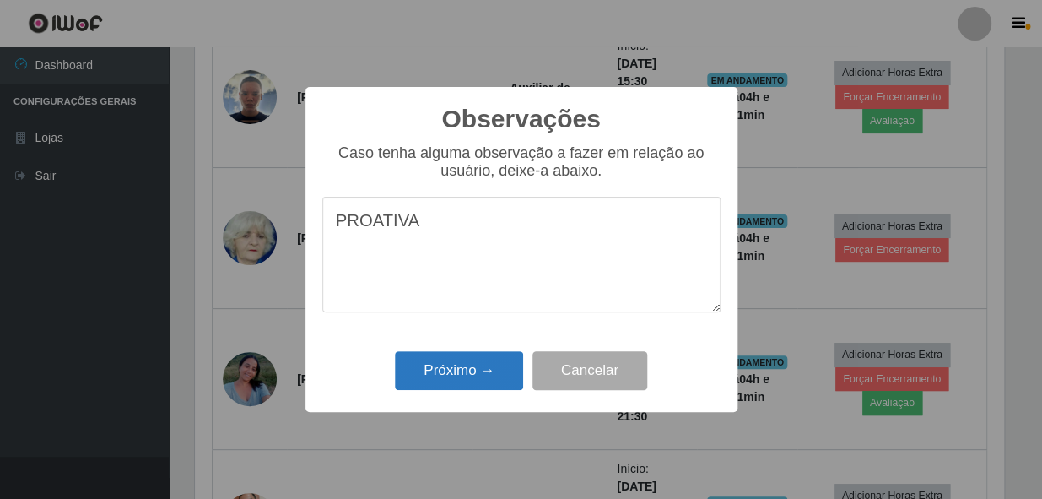
type textarea "PROATIVA"
click at [467, 367] on button "Próximo →" at bounding box center [459, 371] width 128 height 40
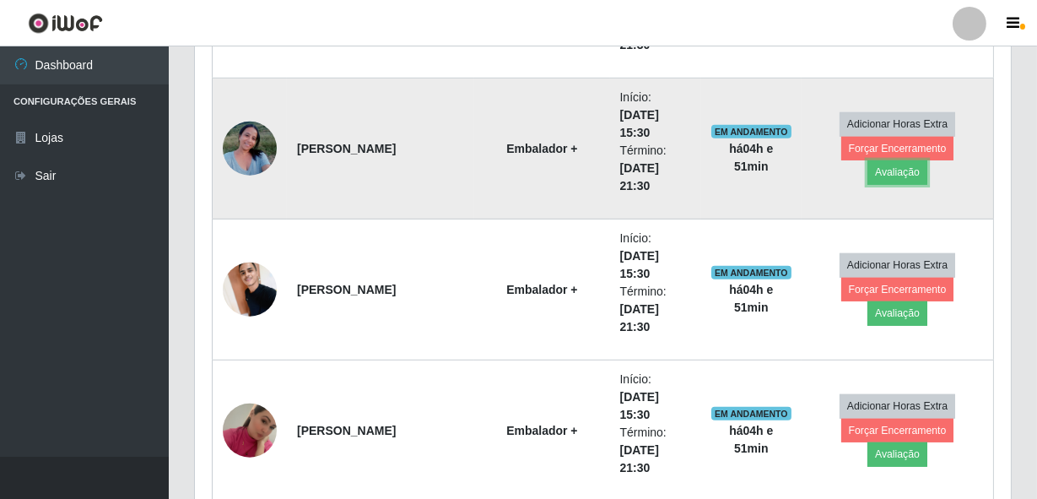
scroll to position [2148, 0]
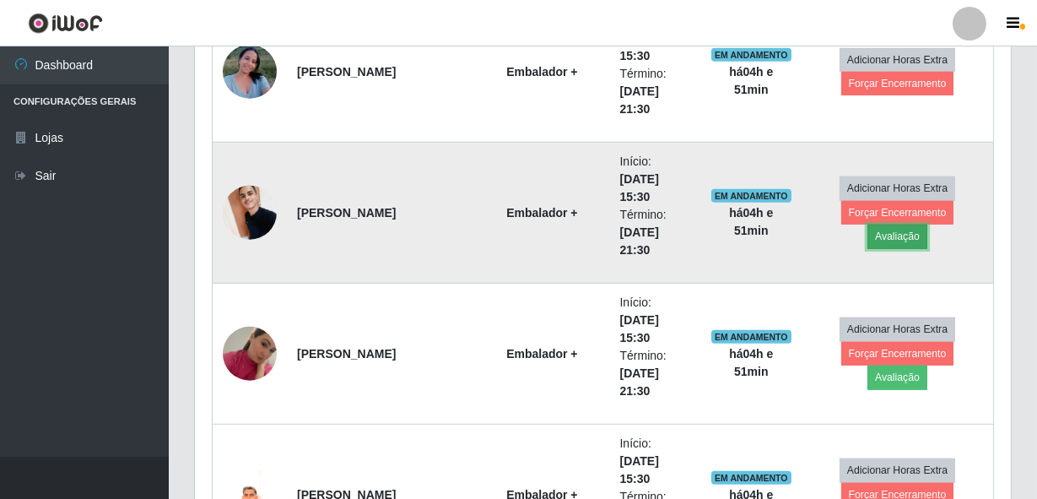
click at [927, 224] on button "Avaliação" at bounding box center [897, 236] width 60 height 24
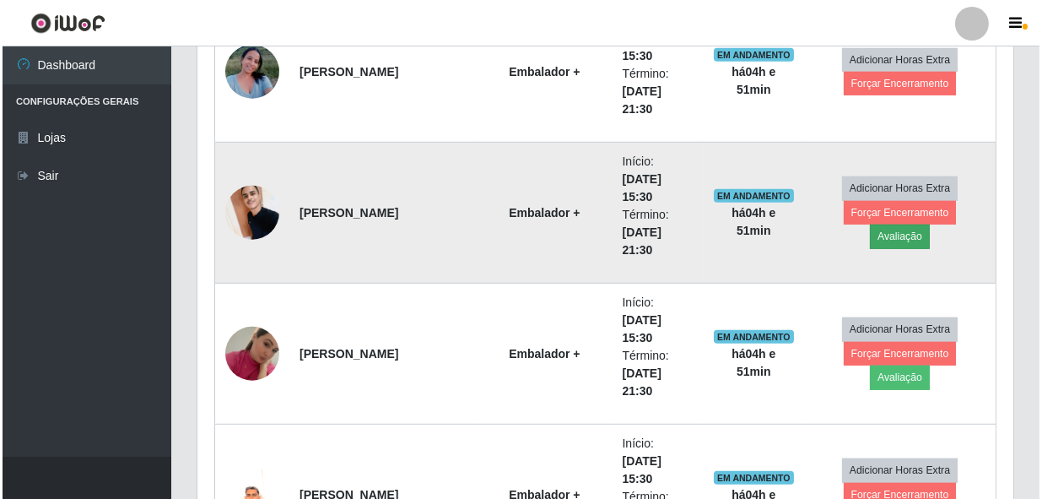
scroll to position [350, 808]
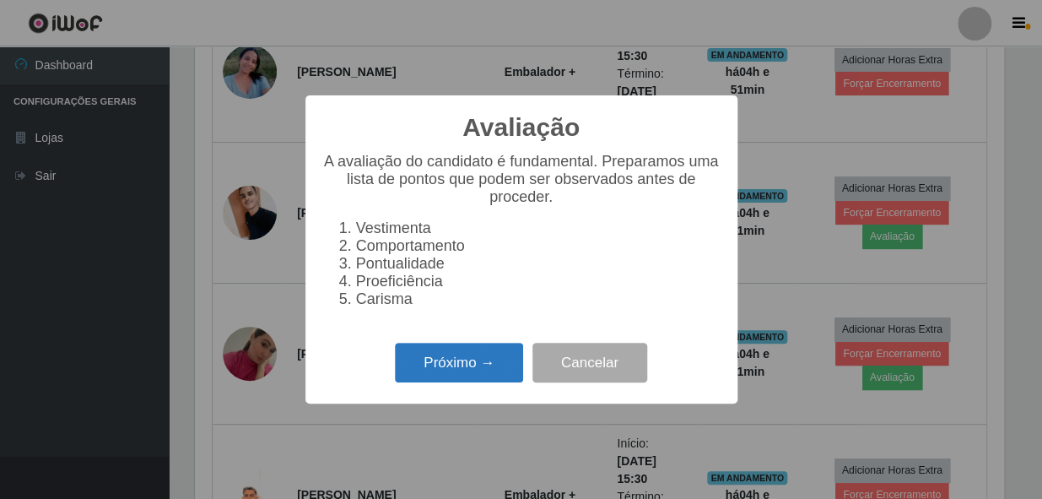
click at [456, 374] on button "Próximo →" at bounding box center [459, 363] width 128 height 40
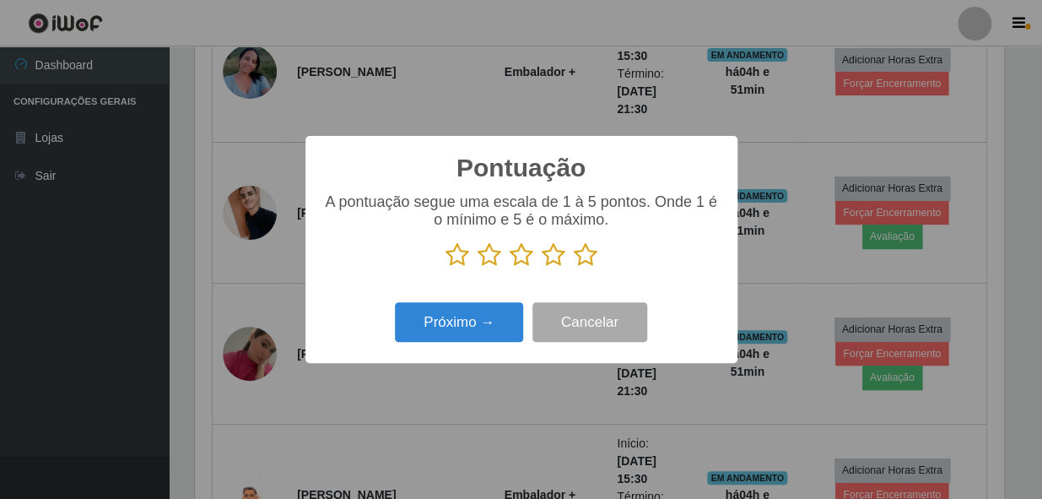
scroll to position [843485, 843025]
click at [589, 251] on icon at bounding box center [586, 254] width 24 height 25
click at [574, 267] on input "radio" at bounding box center [574, 267] width 0 height 0
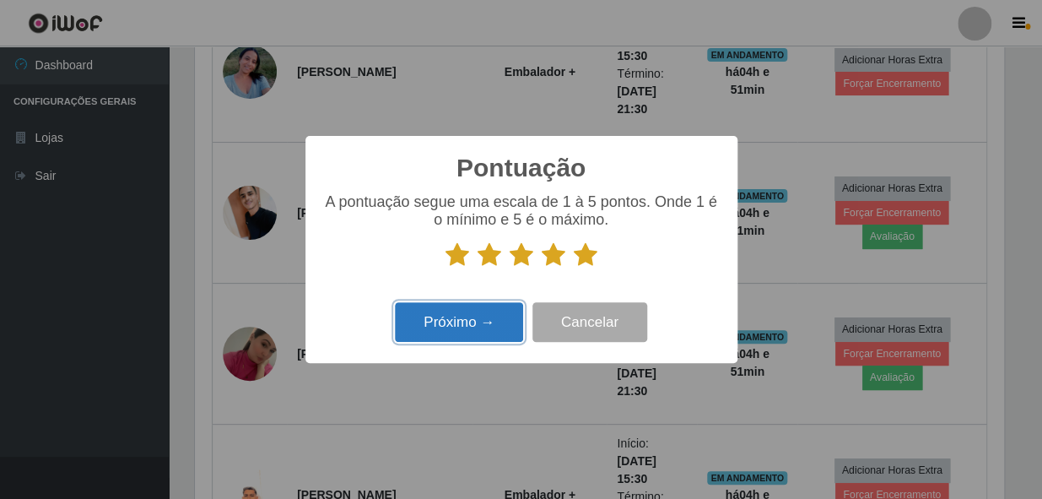
click at [490, 329] on button "Próximo →" at bounding box center [459, 322] width 128 height 40
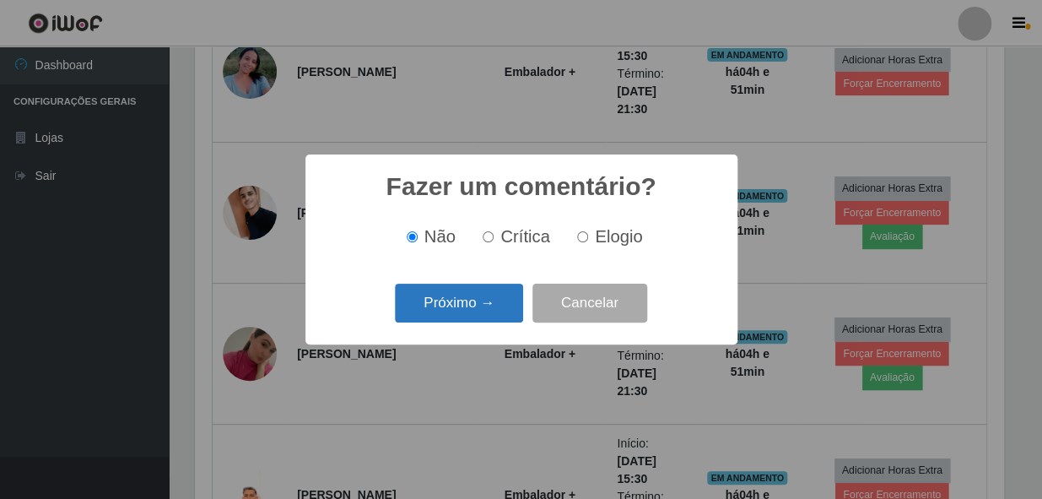
click at [481, 305] on button "Próximo →" at bounding box center [459, 304] width 128 height 40
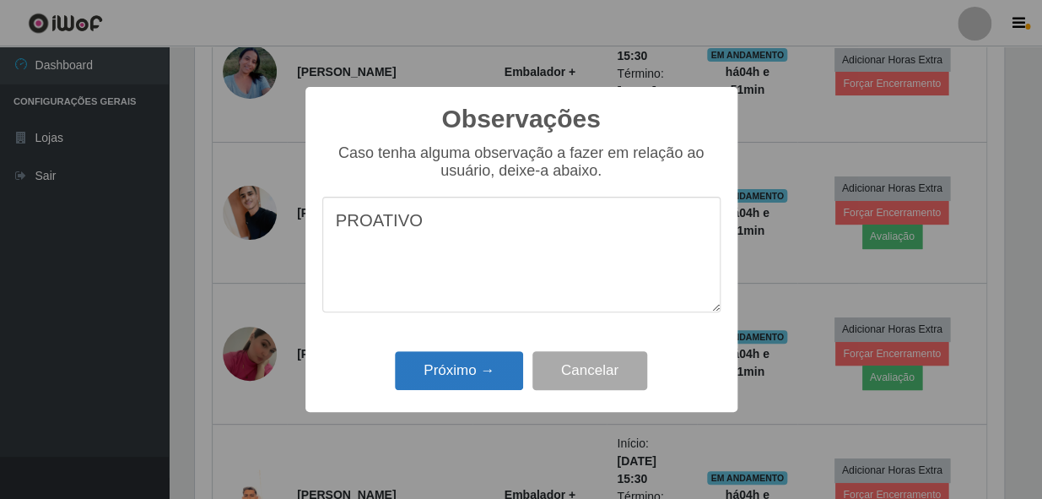
type textarea "PROATIVO"
click at [461, 387] on button "Próximo →" at bounding box center [459, 371] width 128 height 40
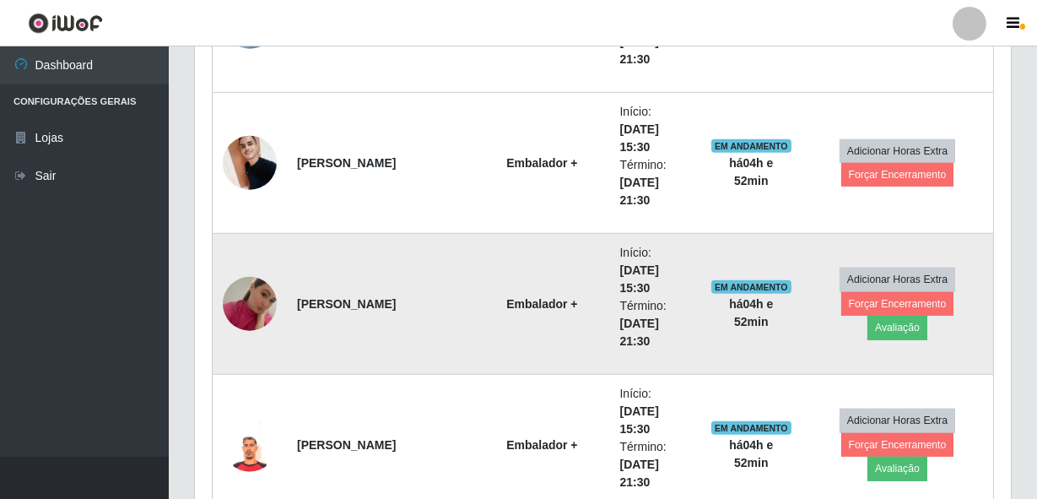
scroll to position [2224, 0]
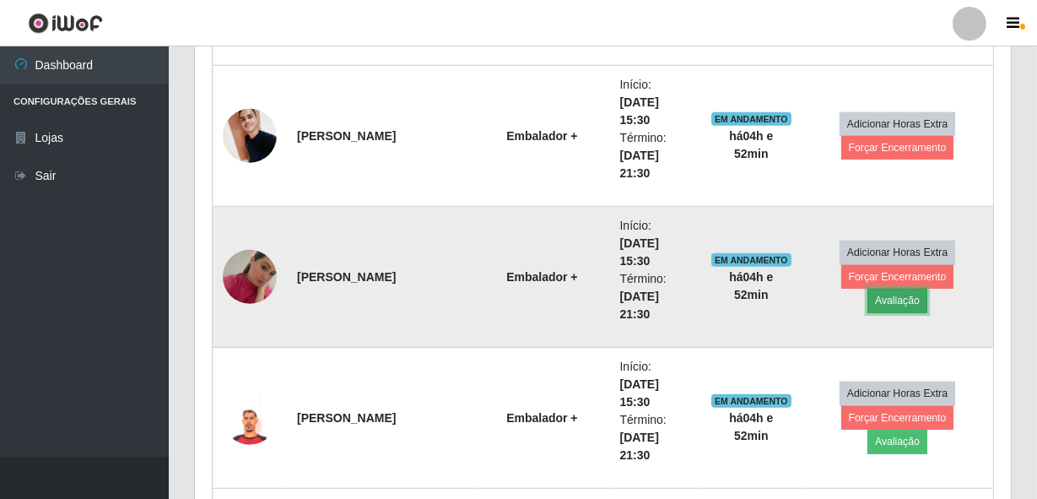
click at [927, 289] on button "Avaliação" at bounding box center [897, 301] width 60 height 24
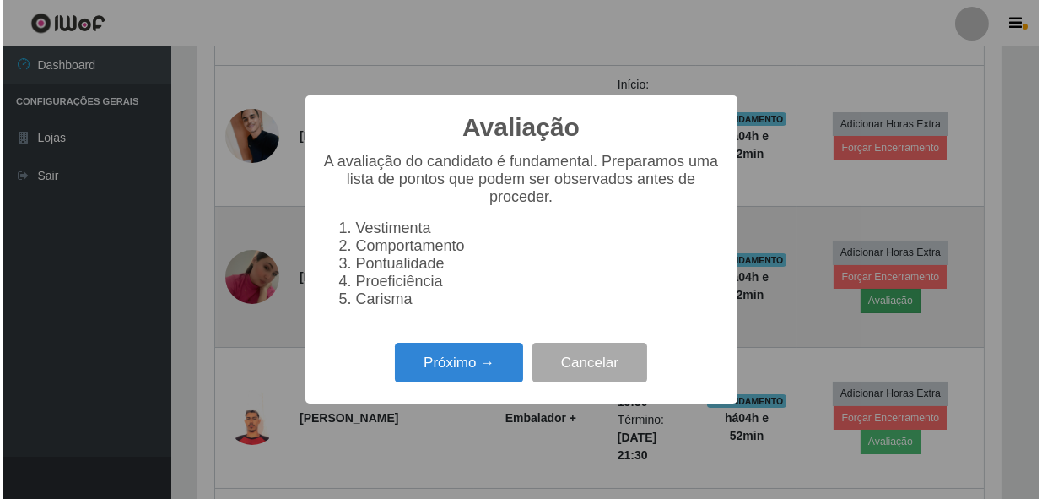
scroll to position [350, 808]
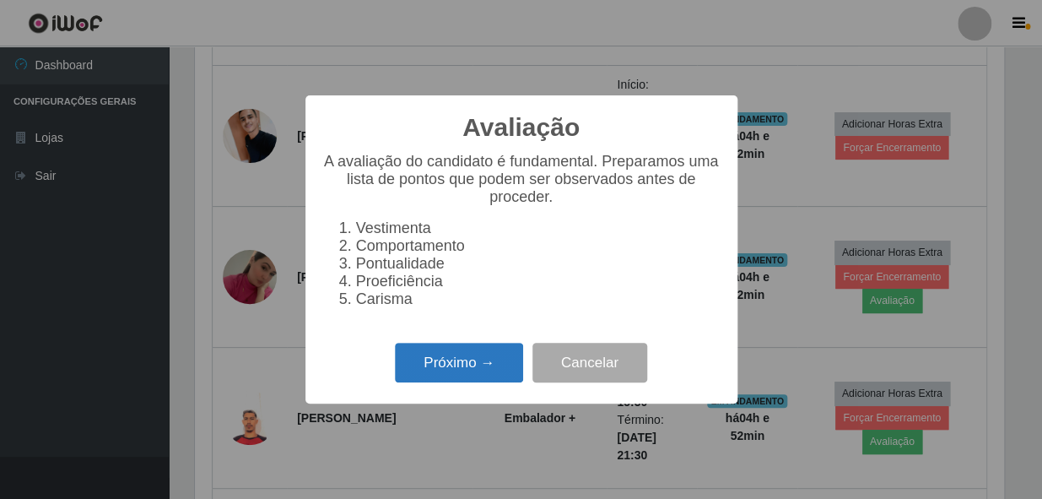
click at [465, 373] on button "Próximo →" at bounding box center [459, 363] width 128 height 40
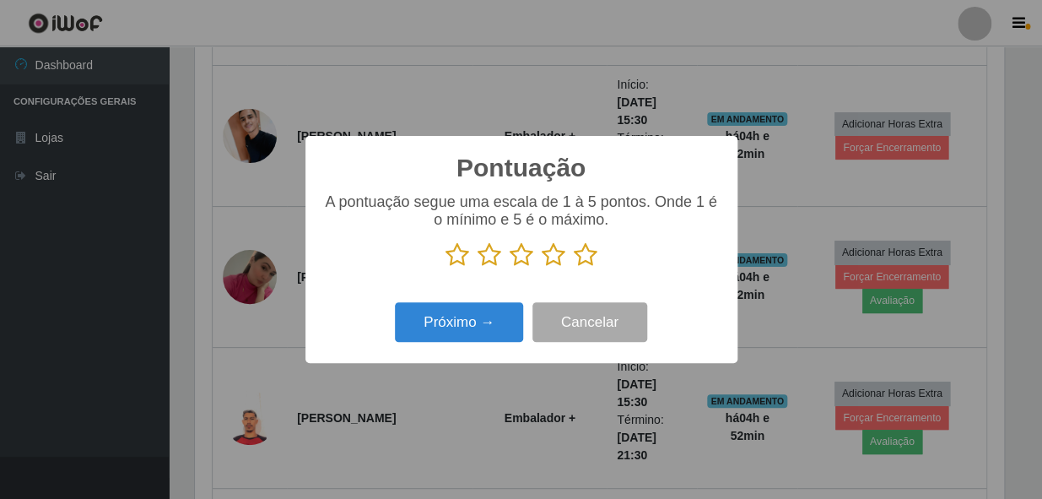
click at [591, 255] on icon at bounding box center [586, 254] width 24 height 25
click at [574, 267] on input "radio" at bounding box center [574, 267] width 0 height 0
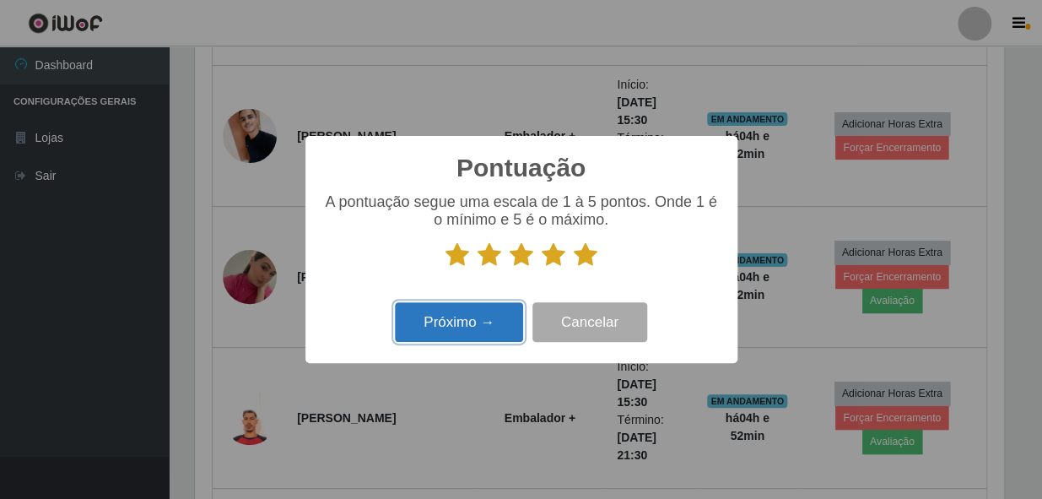
click at [453, 310] on button "Próximo →" at bounding box center [459, 322] width 128 height 40
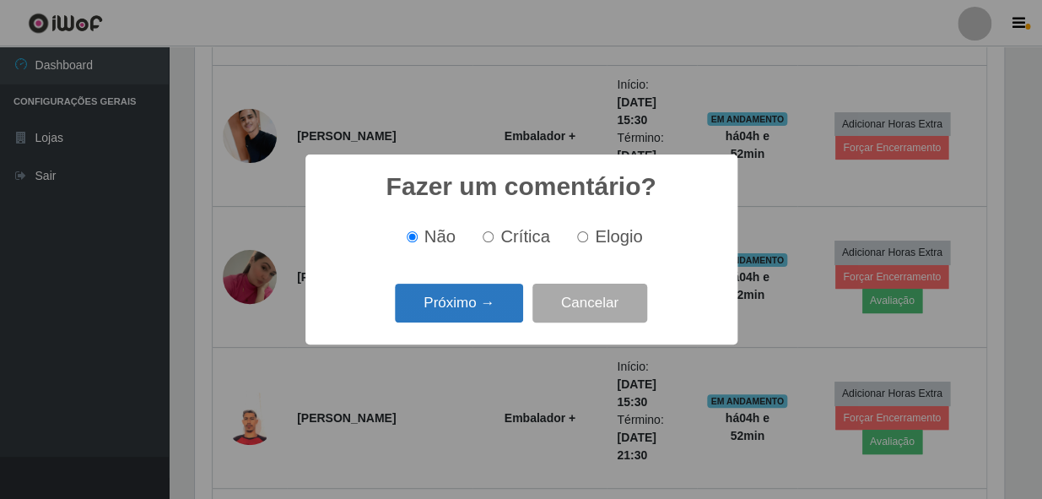
click at [452, 312] on button "Próximo →" at bounding box center [459, 304] width 128 height 40
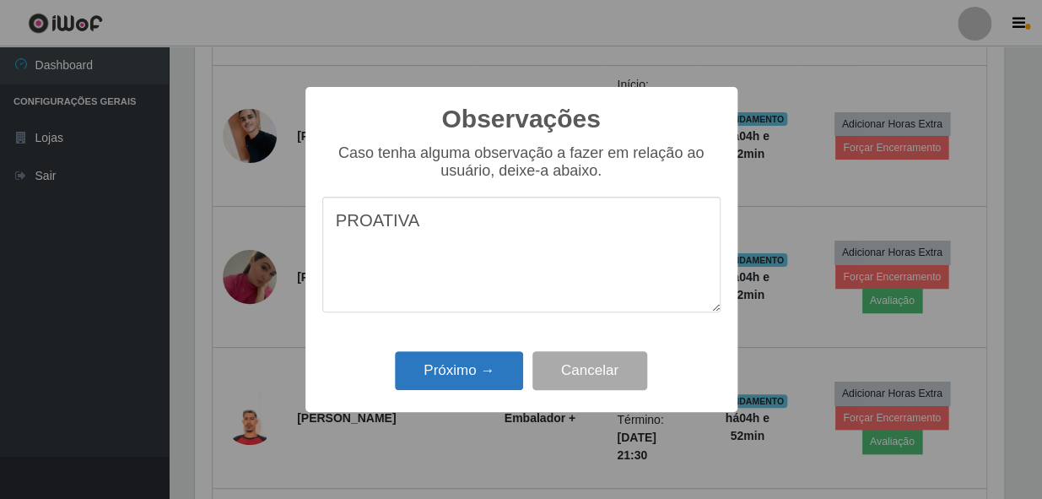
type textarea "PROATIVA"
click at [483, 387] on button "Próximo →" at bounding box center [459, 371] width 128 height 40
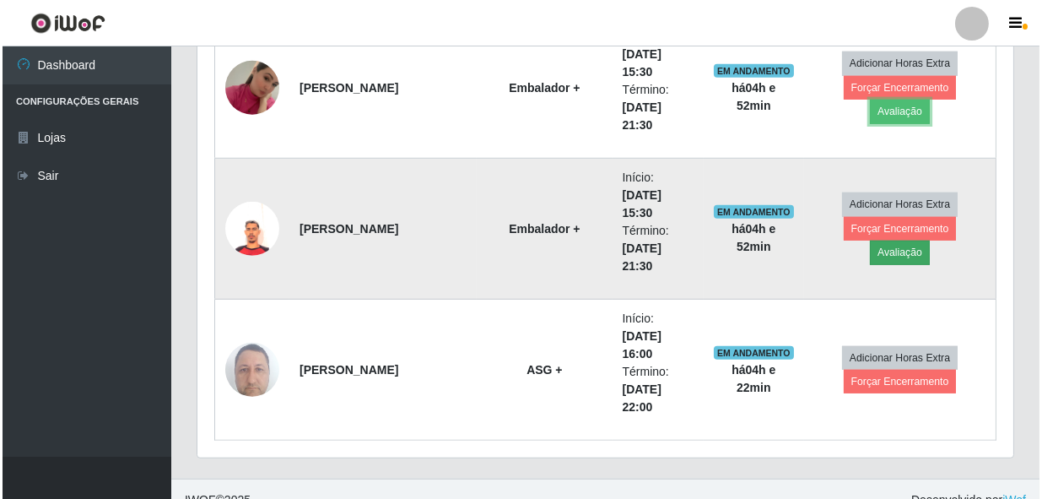
scroll to position [2433, 0]
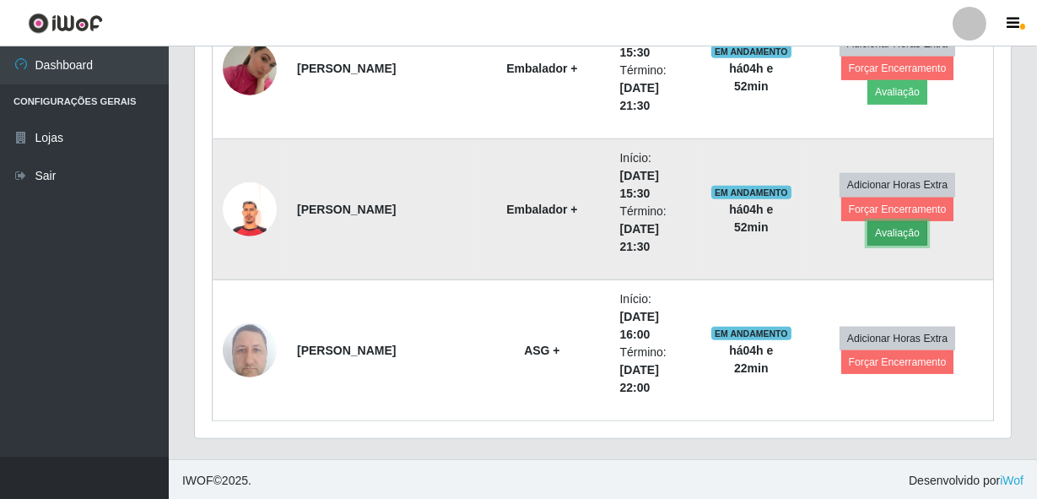
click at [927, 221] on button "Avaliação" at bounding box center [897, 233] width 60 height 24
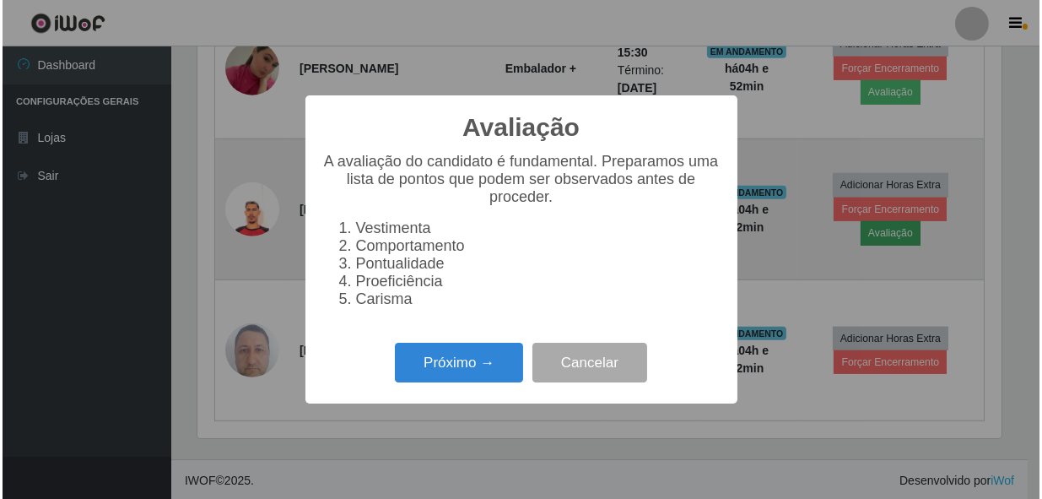
scroll to position [350, 808]
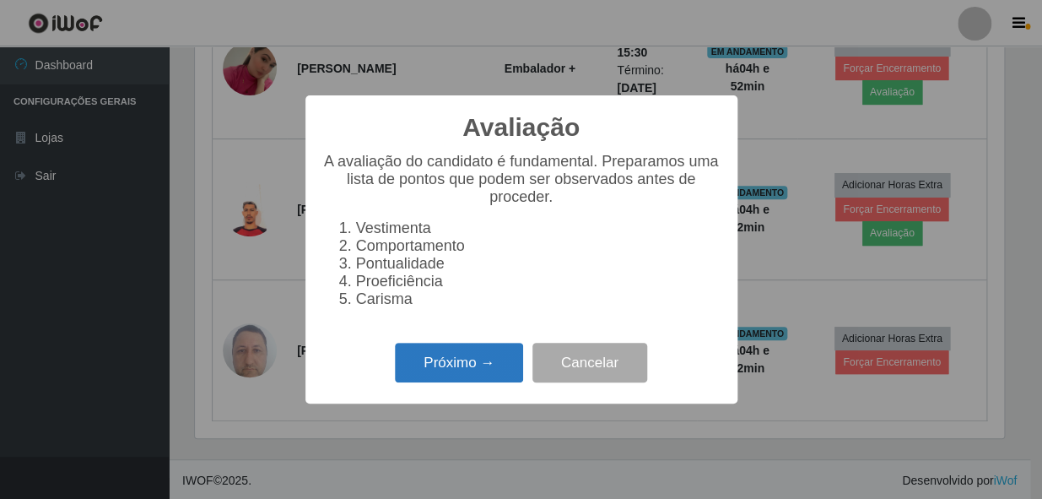
click at [464, 370] on button "Próximo →" at bounding box center [459, 363] width 128 height 40
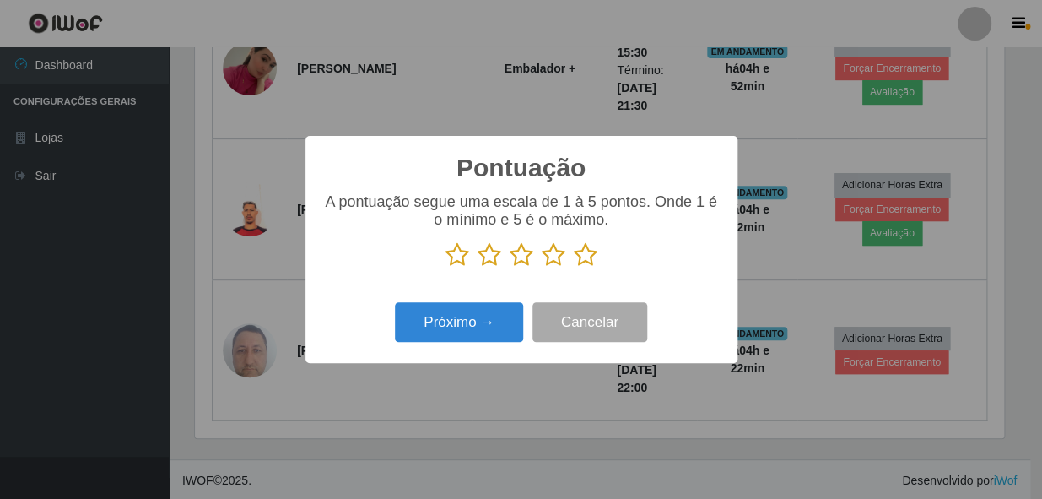
click at [582, 257] on icon at bounding box center [586, 254] width 24 height 25
click at [574, 267] on input "radio" at bounding box center [574, 267] width 0 height 0
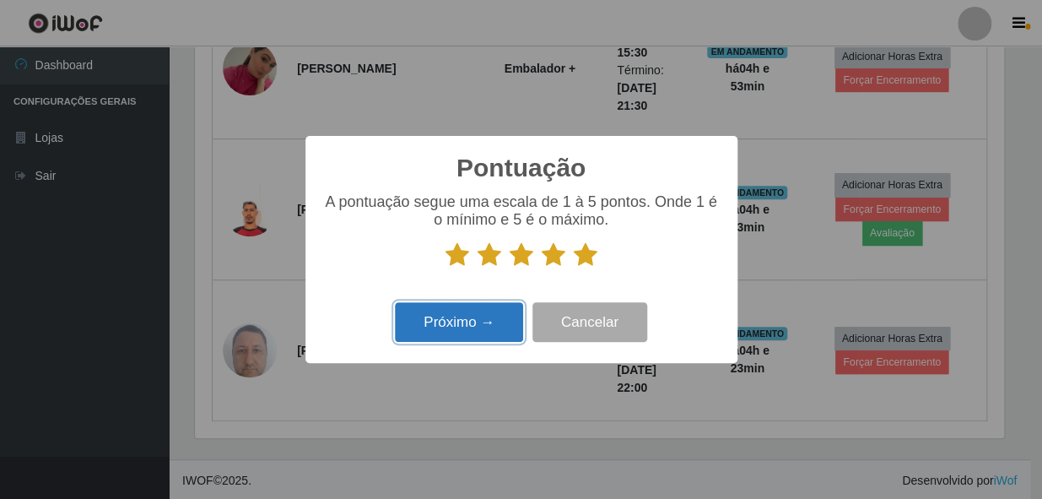
click at [458, 327] on button "Próximo →" at bounding box center [459, 322] width 128 height 40
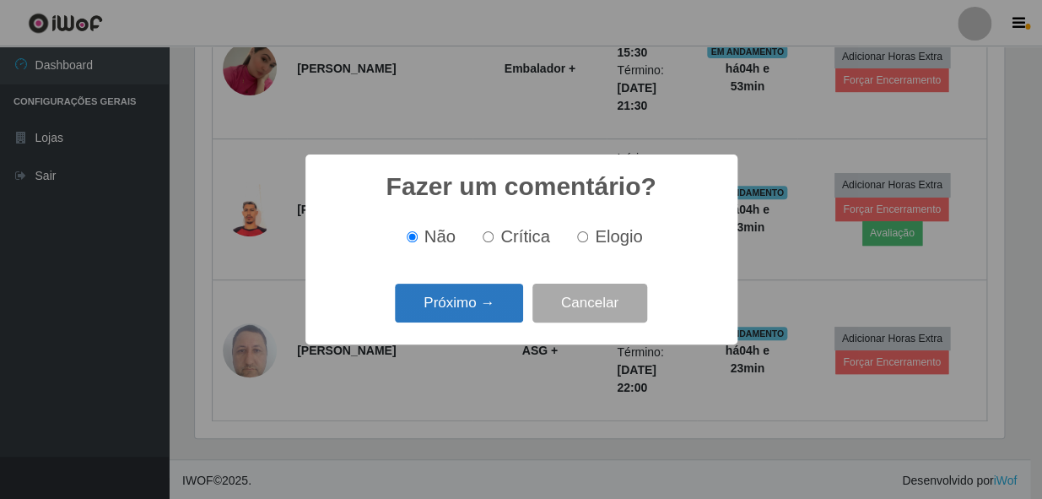
click at [472, 308] on button "Próximo →" at bounding box center [459, 304] width 128 height 40
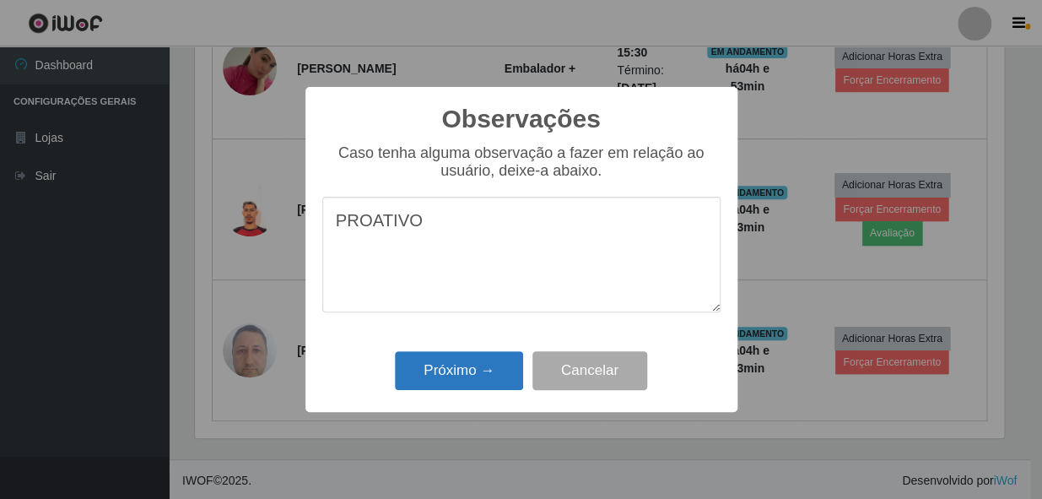
type textarea "PROATIVO"
click at [451, 371] on button "Próximo →" at bounding box center [459, 371] width 128 height 40
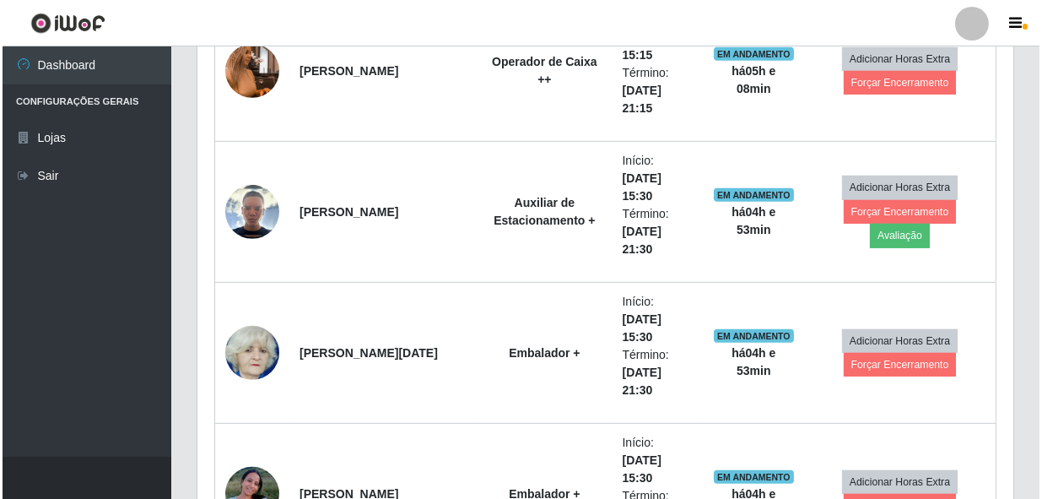
scroll to position [1666, 0]
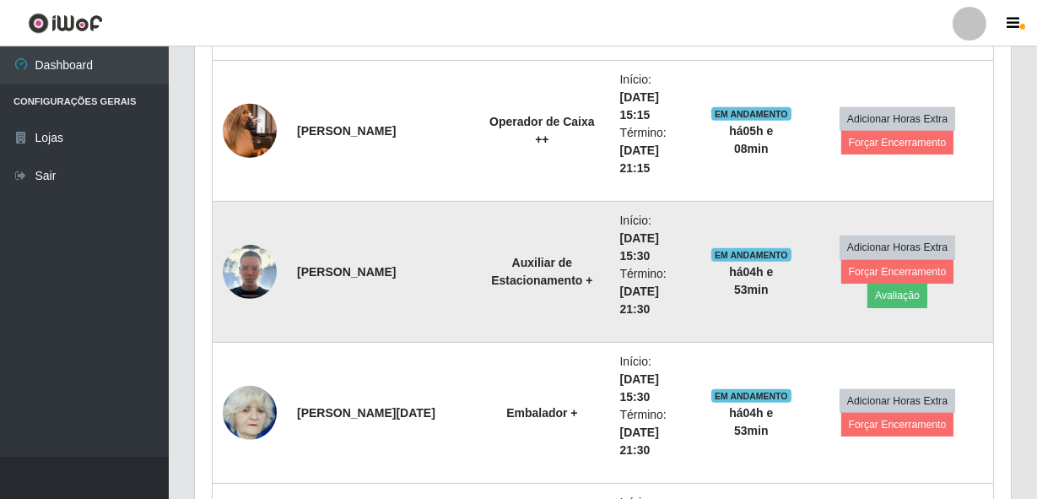
click at [256, 278] on img at bounding box center [250, 272] width 54 height 54
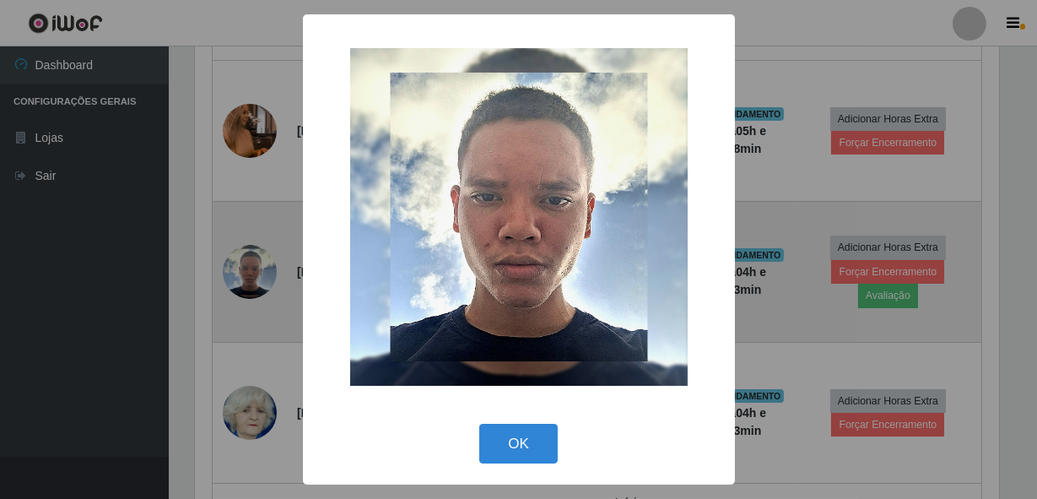
scroll to position [350, 808]
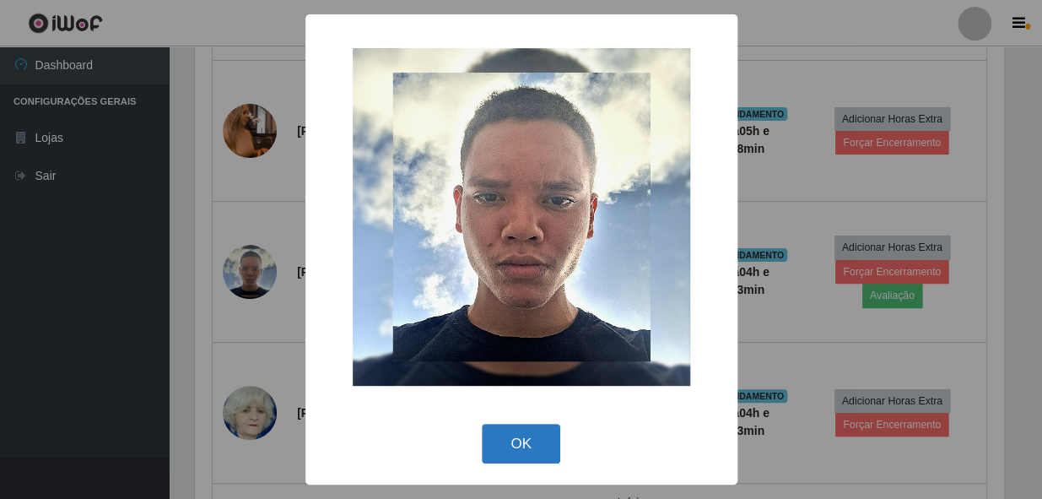
click at [517, 439] on button "OK" at bounding box center [521, 444] width 78 height 40
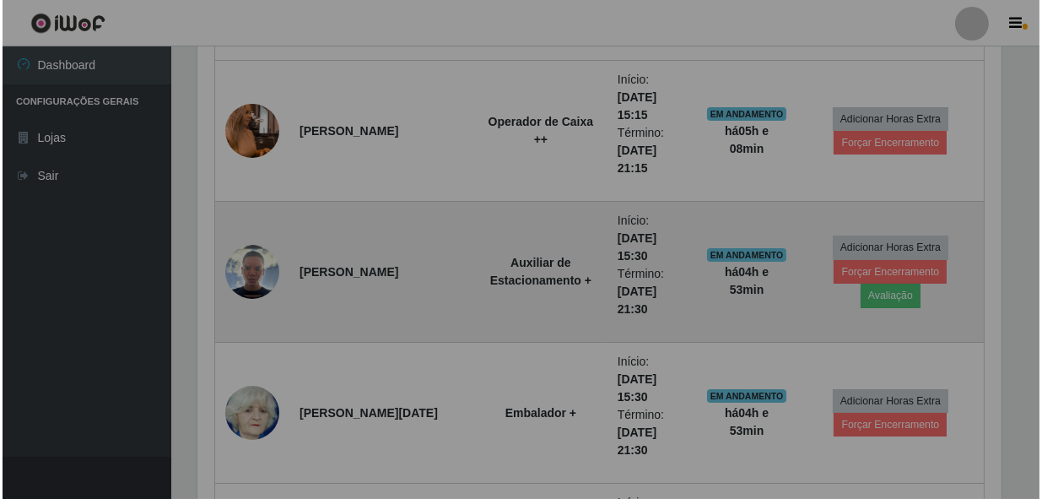
scroll to position [350, 816]
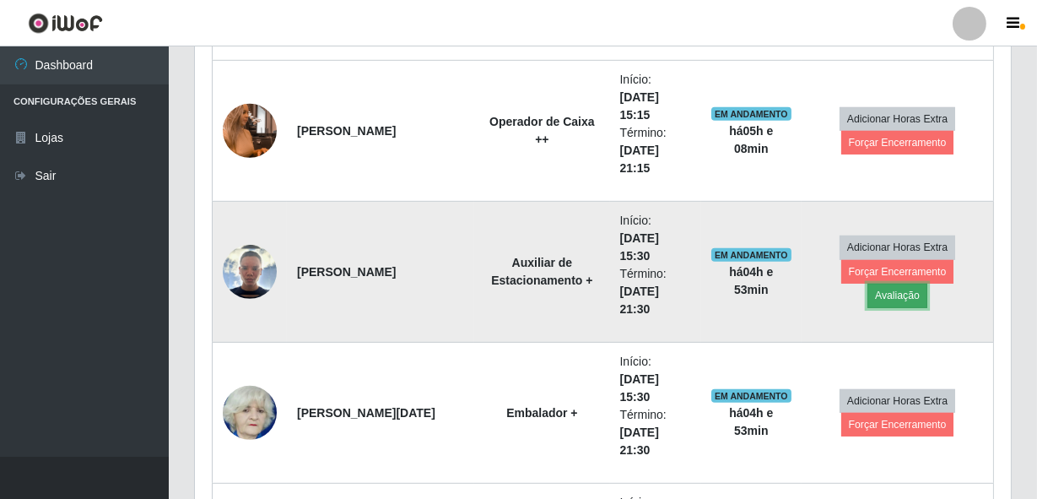
click at [927, 284] on button "Avaliação" at bounding box center [897, 296] width 60 height 24
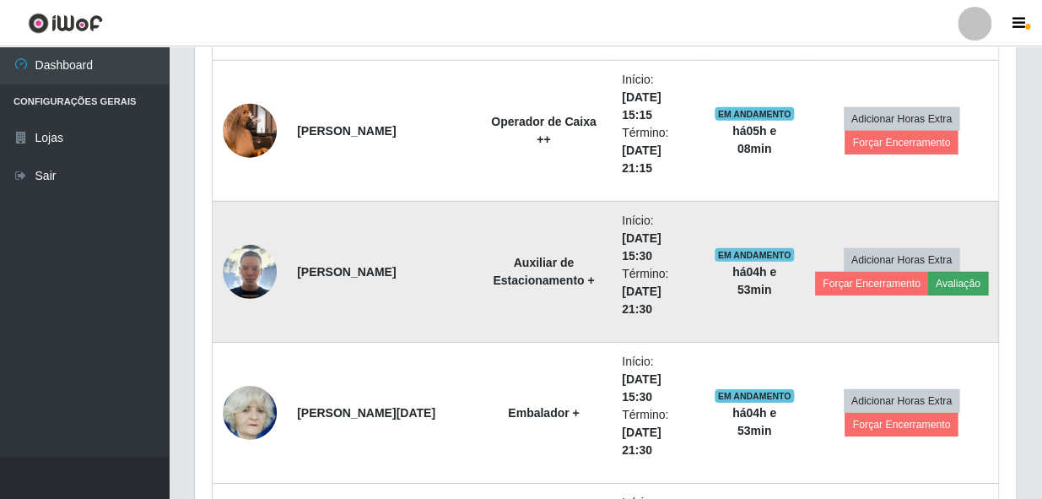
scroll to position [350, 808]
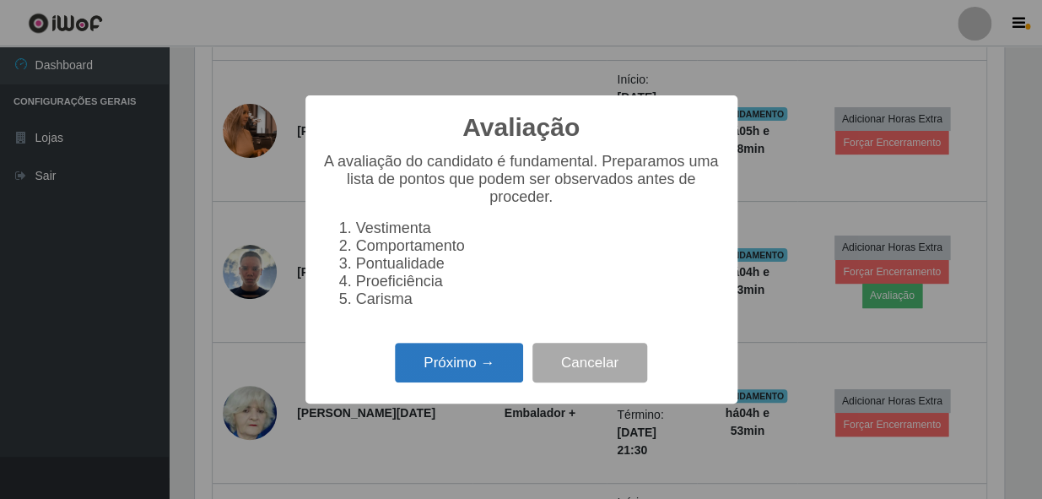
click at [504, 363] on button "Próximo →" at bounding box center [459, 363] width 128 height 40
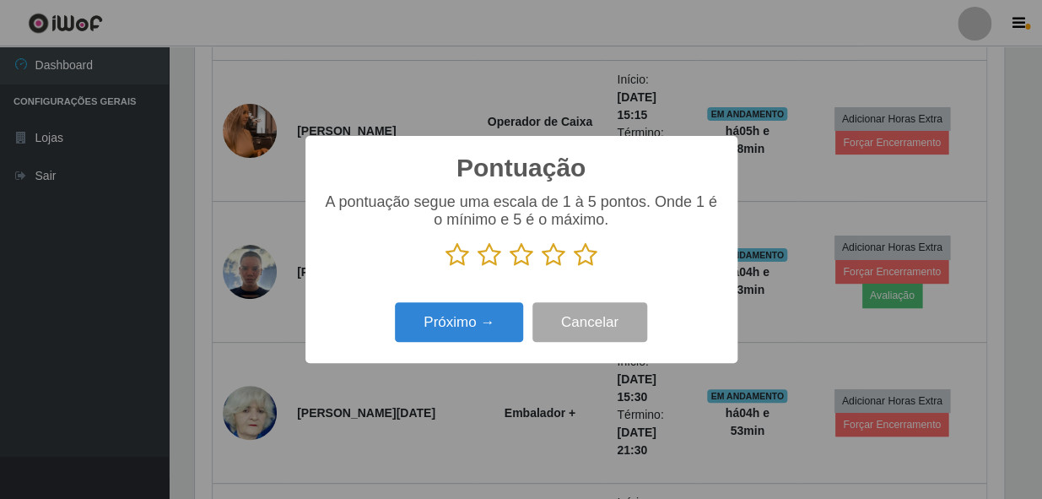
scroll to position [843485, 843025]
click at [582, 258] on icon at bounding box center [586, 254] width 24 height 25
click at [574, 267] on input "radio" at bounding box center [574, 267] width 0 height 0
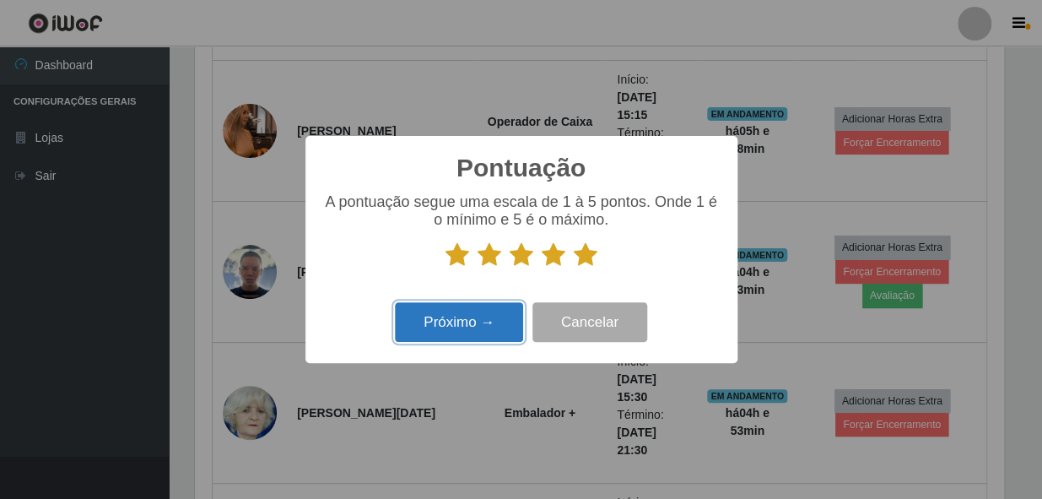
click at [485, 322] on button "Próximo →" at bounding box center [459, 322] width 128 height 40
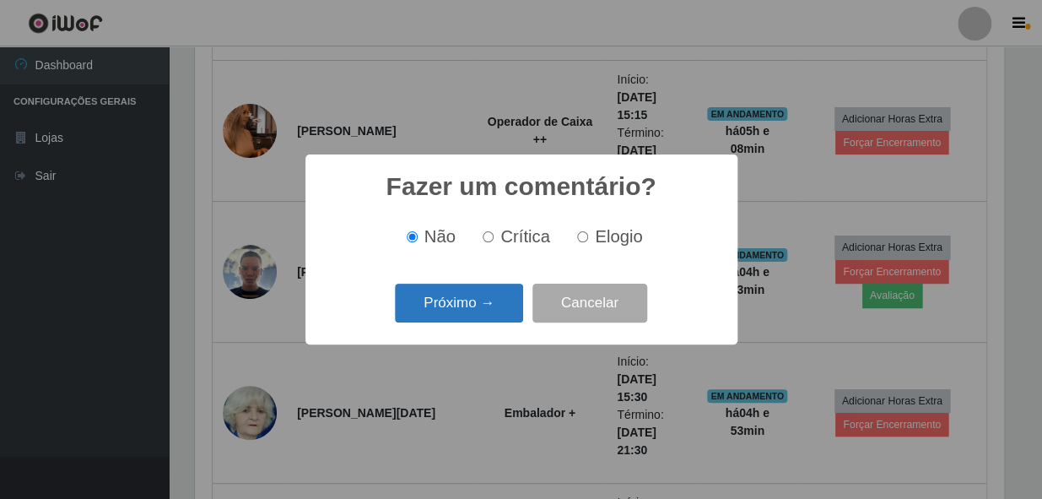
click at [473, 299] on button "Próximo →" at bounding box center [459, 304] width 128 height 40
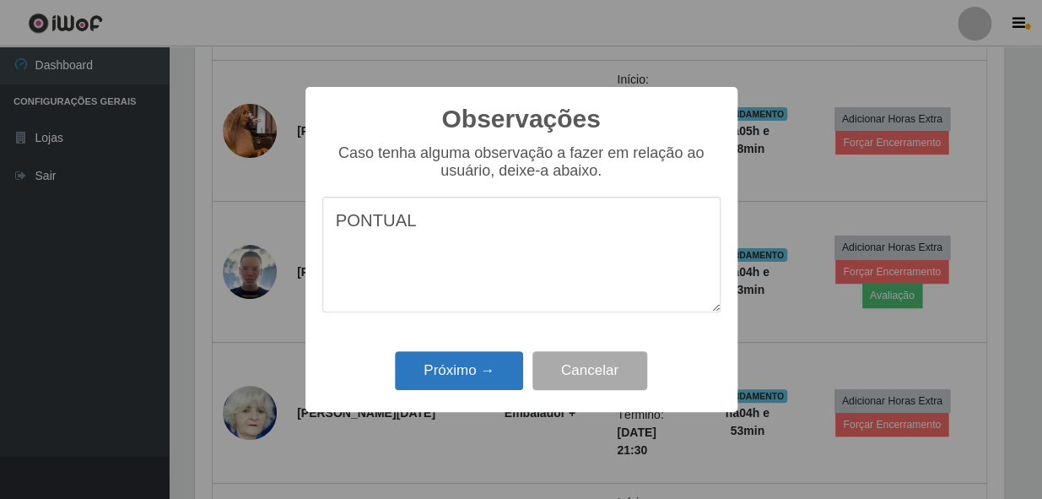
type textarea "PONTUAL"
click at [449, 378] on button "Próximo →" at bounding box center [459, 371] width 128 height 40
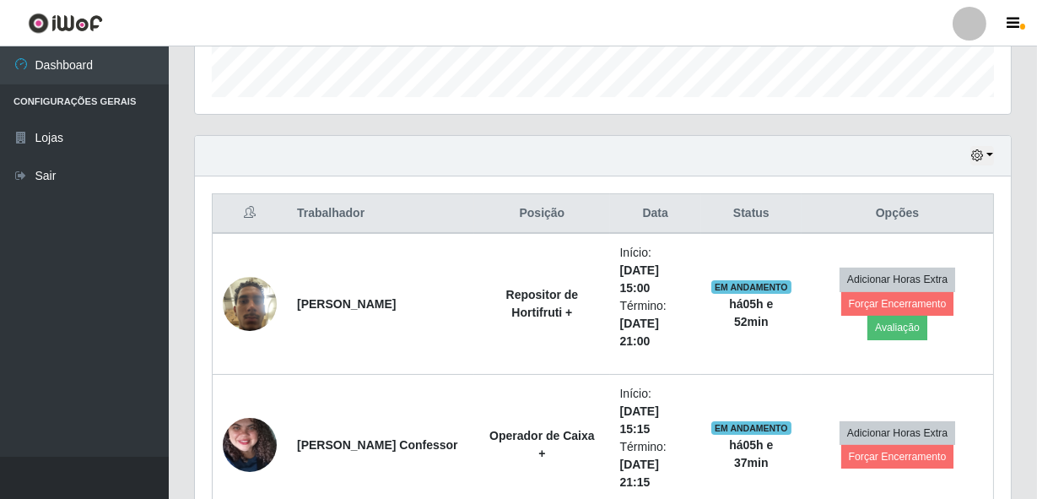
scroll to position [592, 0]
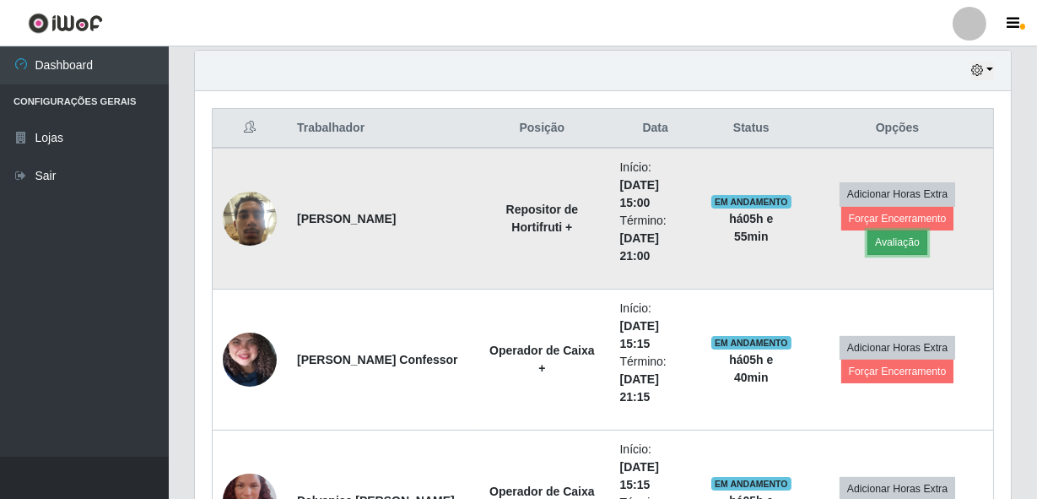
click at [927, 230] on button "Avaliação" at bounding box center [897, 242] width 60 height 24
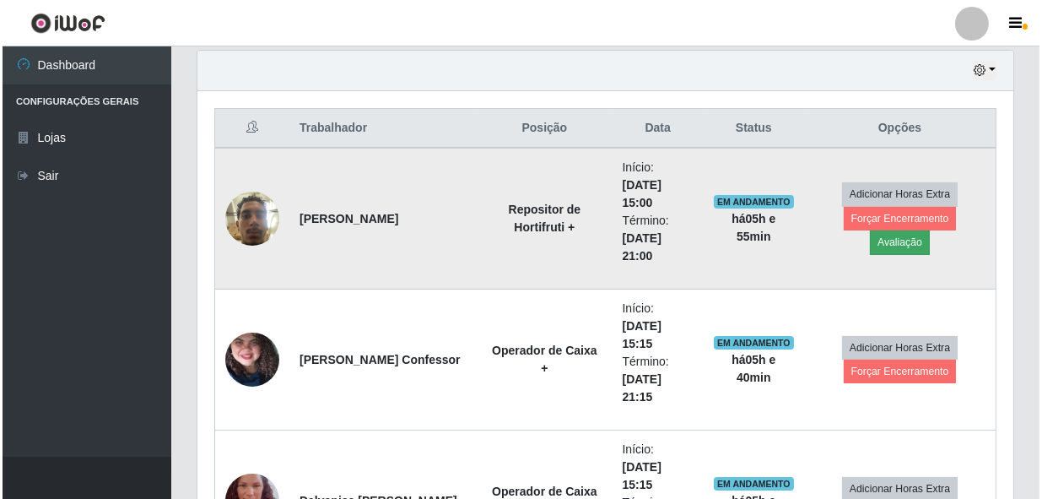
scroll to position [350, 808]
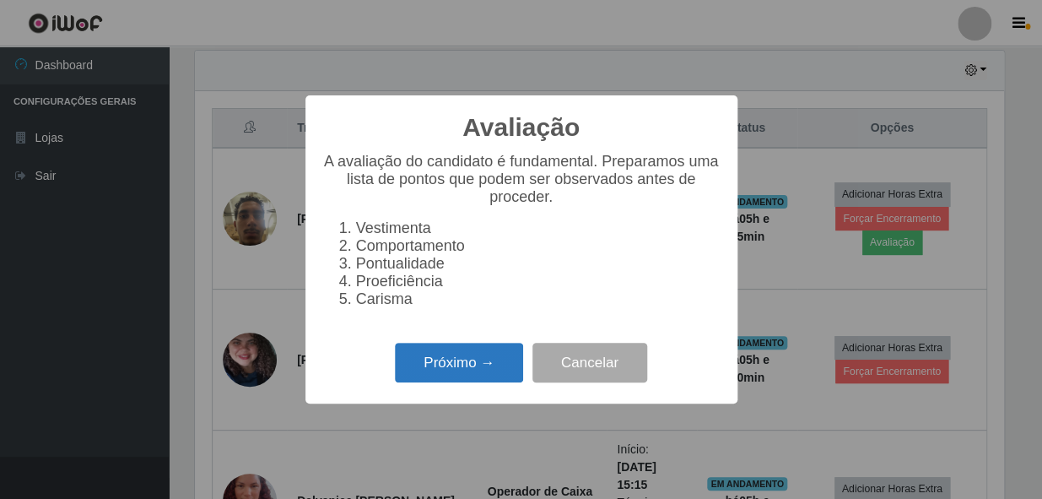
click at [513, 358] on button "Próximo →" at bounding box center [459, 363] width 128 height 40
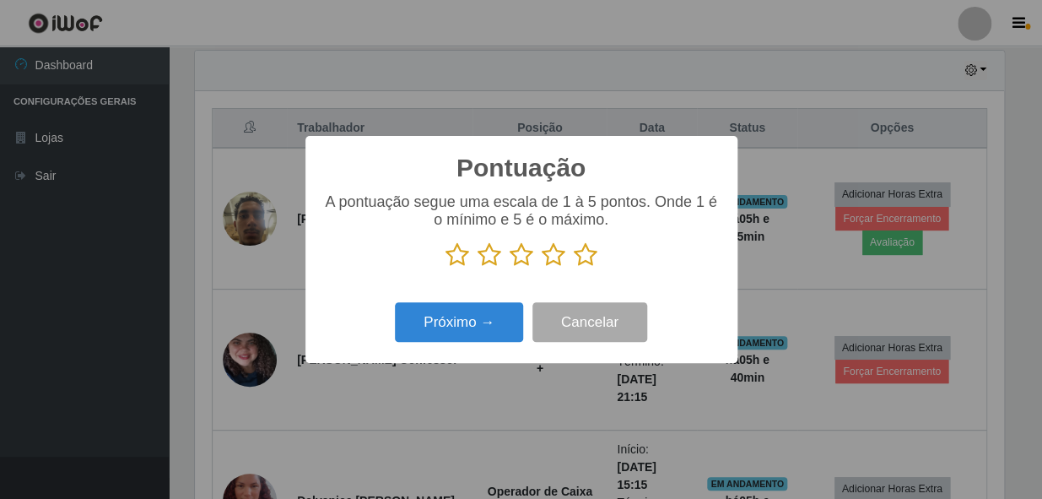
scroll to position [843485, 843025]
click at [585, 262] on icon at bounding box center [586, 254] width 24 height 25
click at [574, 267] on input "radio" at bounding box center [574, 267] width 0 height 0
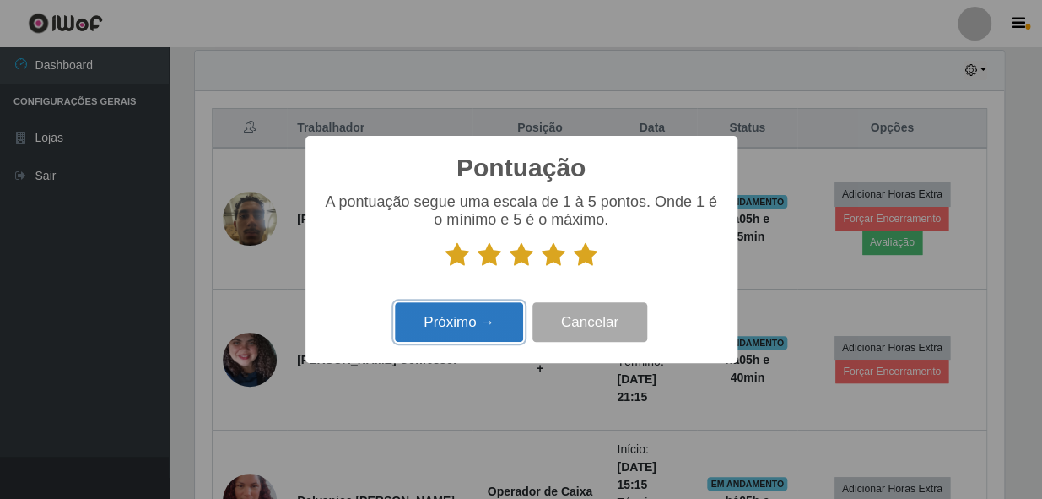
click at [485, 329] on button "Próximo →" at bounding box center [459, 322] width 128 height 40
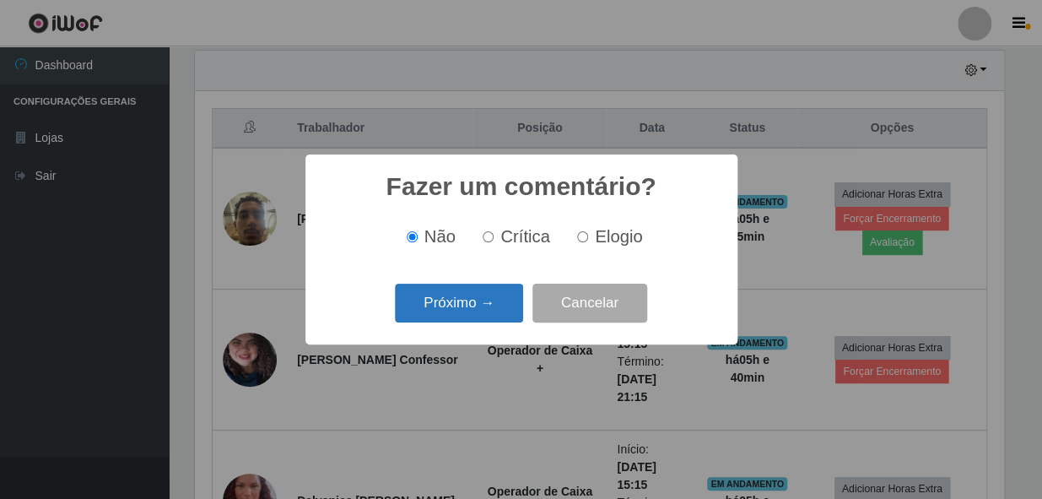
click at [489, 311] on button "Próximo →" at bounding box center [459, 304] width 128 height 40
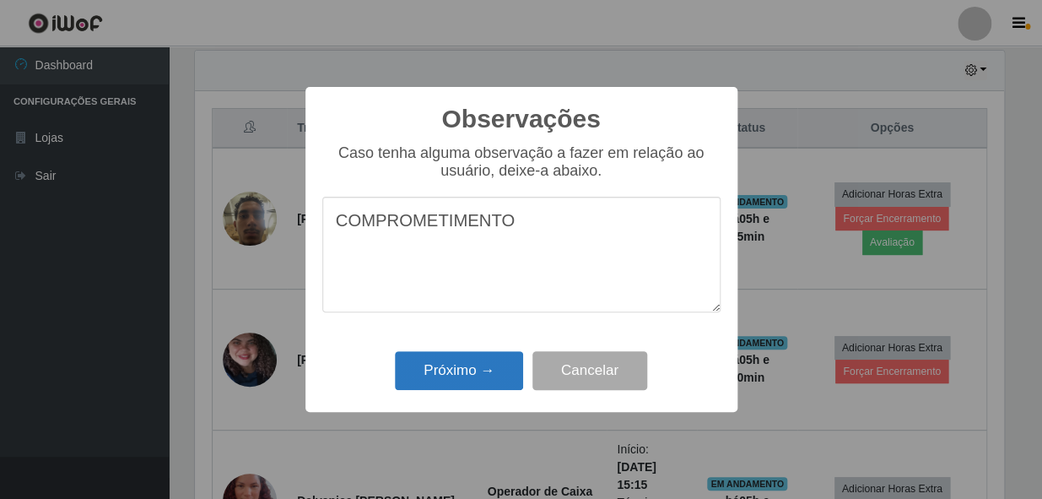
type textarea "COMPROMETIMENTO"
click at [466, 380] on button "Próximo →" at bounding box center [459, 371] width 128 height 40
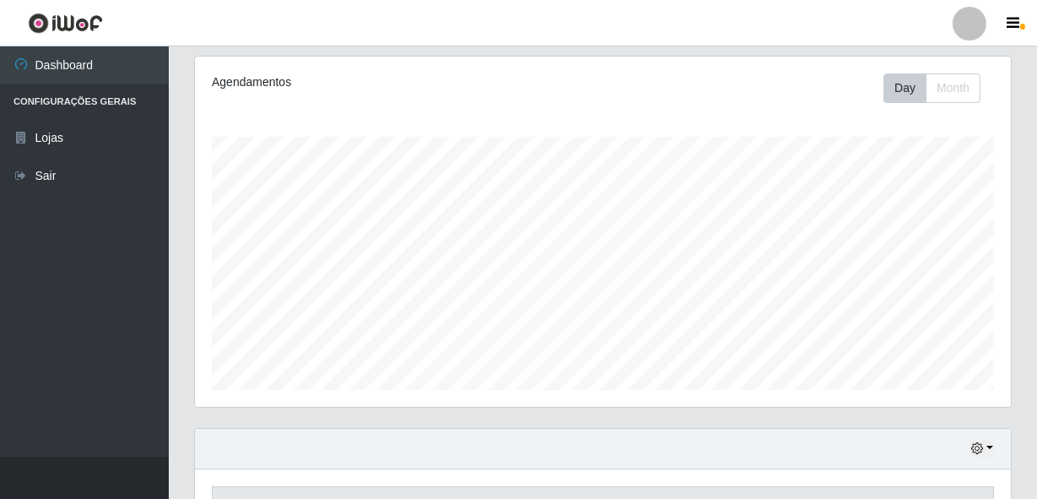
scroll to position [521, 0]
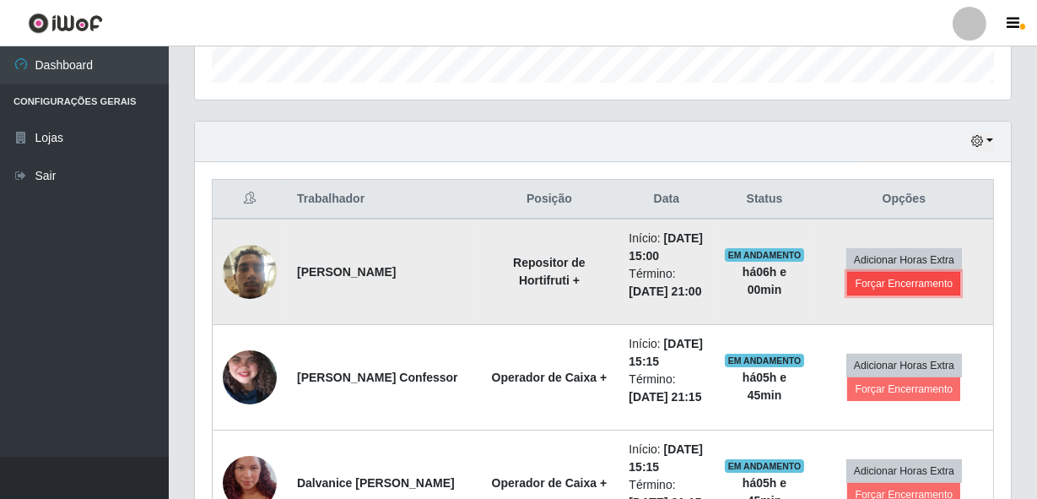
click at [903, 285] on button "Forçar Encerramento" at bounding box center [903, 284] width 113 height 24
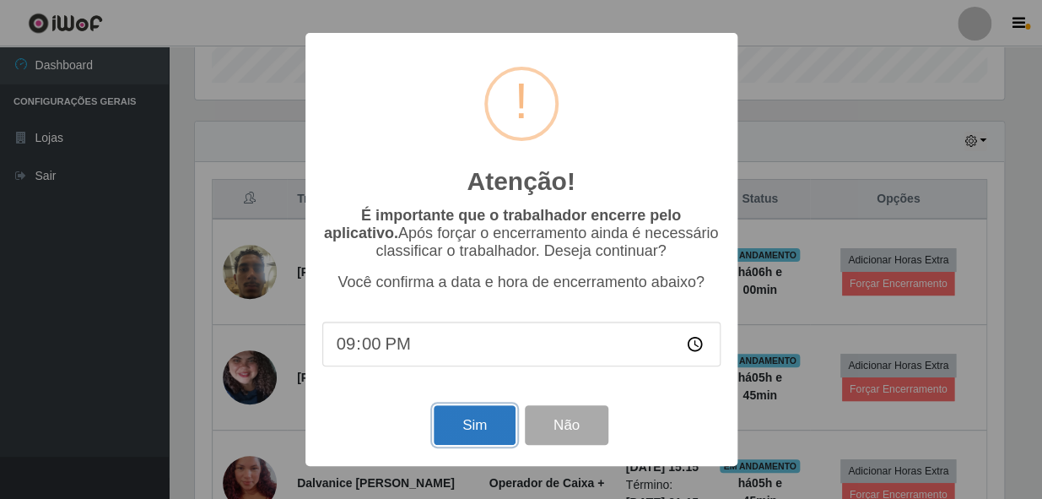
click at [466, 419] on button "Sim" at bounding box center [475, 425] width 82 height 40
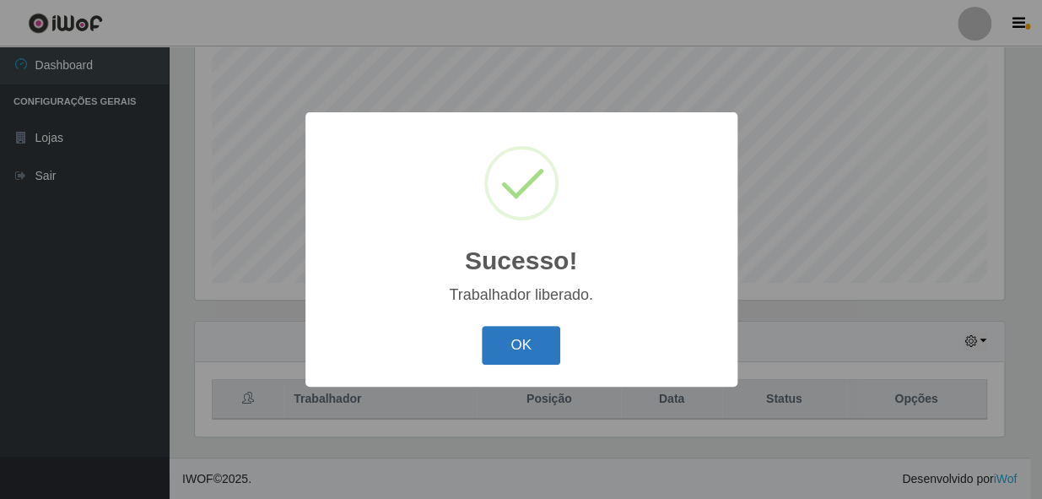
click at [523, 350] on button "OK" at bounding box center [521, 346] width 78 height 40
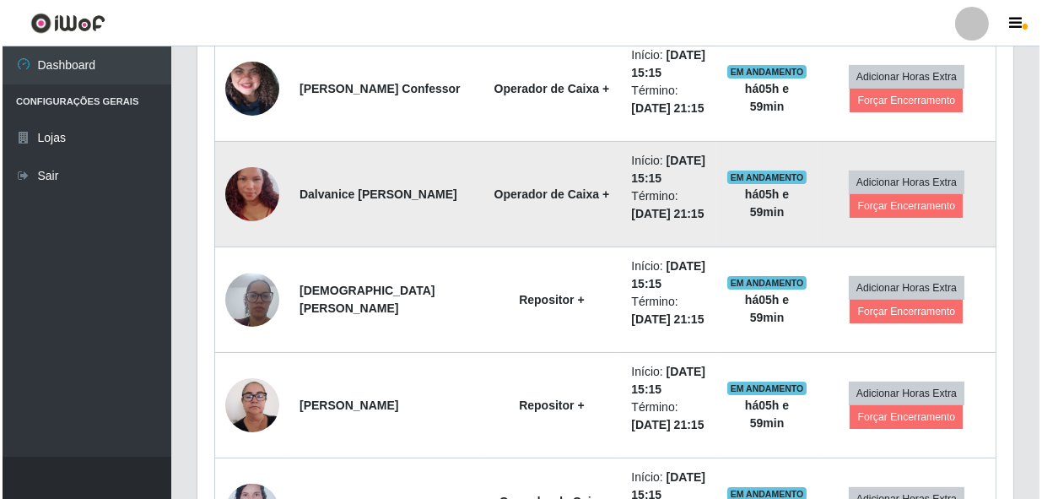
scroll to position [627, 0]
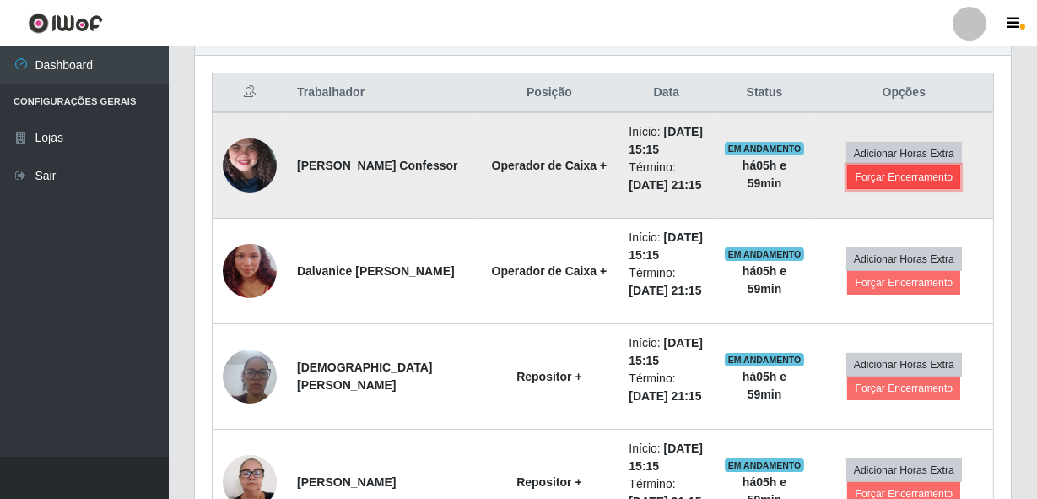
click at [883, 182] on button "Forçar Encerramento" at bounding box center [903, 177] width 113 height 24
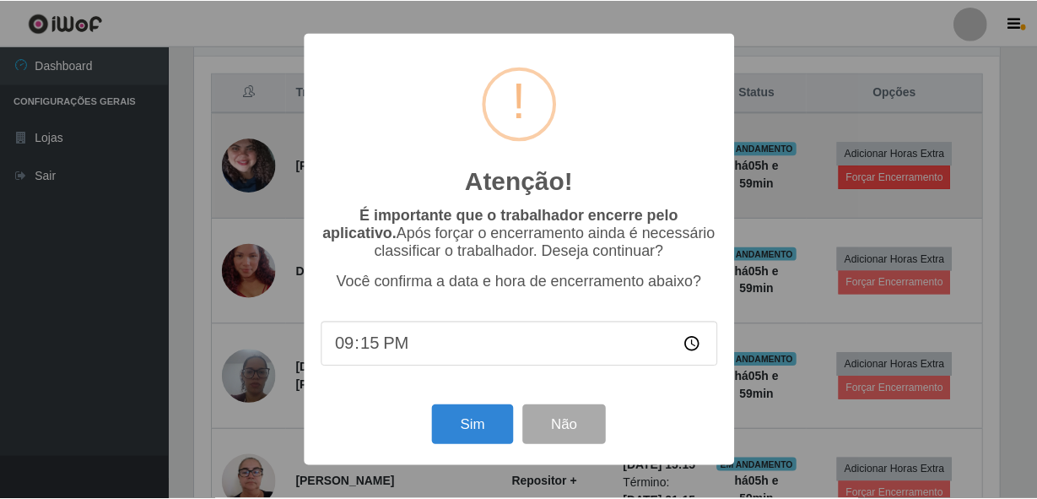
scroll to position [350, 808]
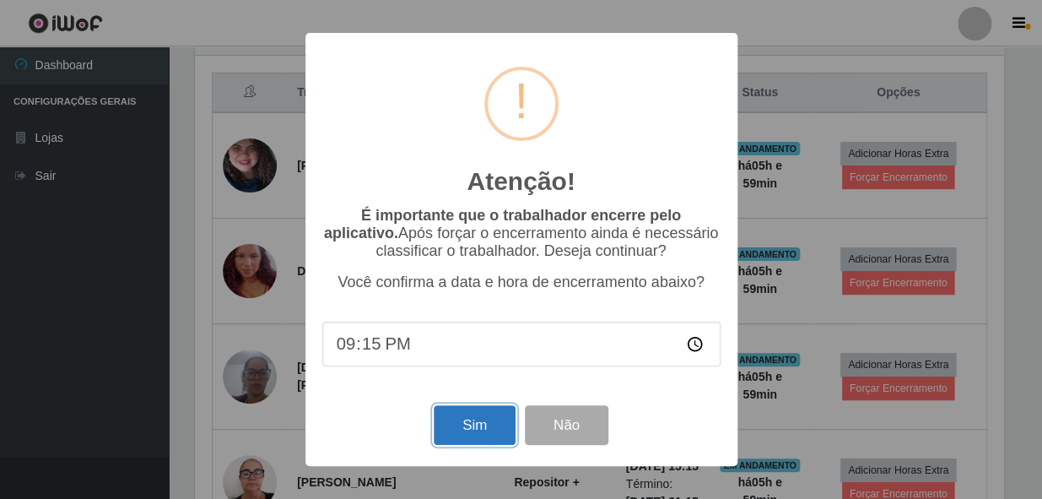
click at [471, 440] on button "Sim" at bounding box center [475, 425] width 82 height 40
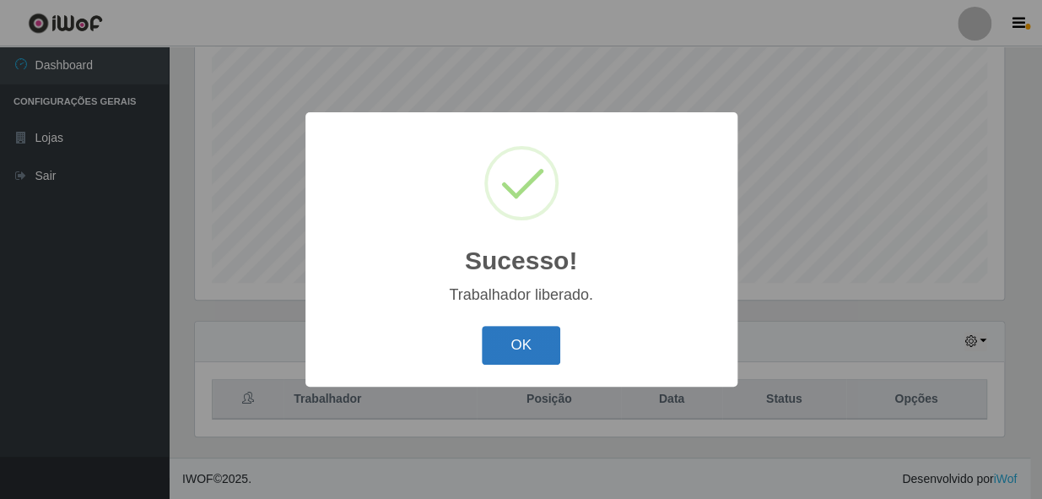
click at [535, 341] on button "OK" at bounding box center [521, 346] width 78 height 40
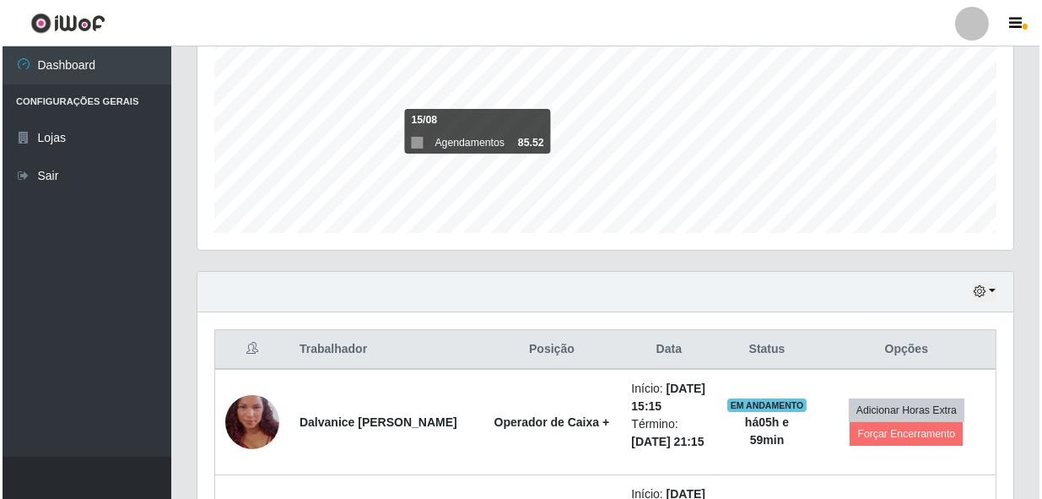
scroll to position [397, 0]
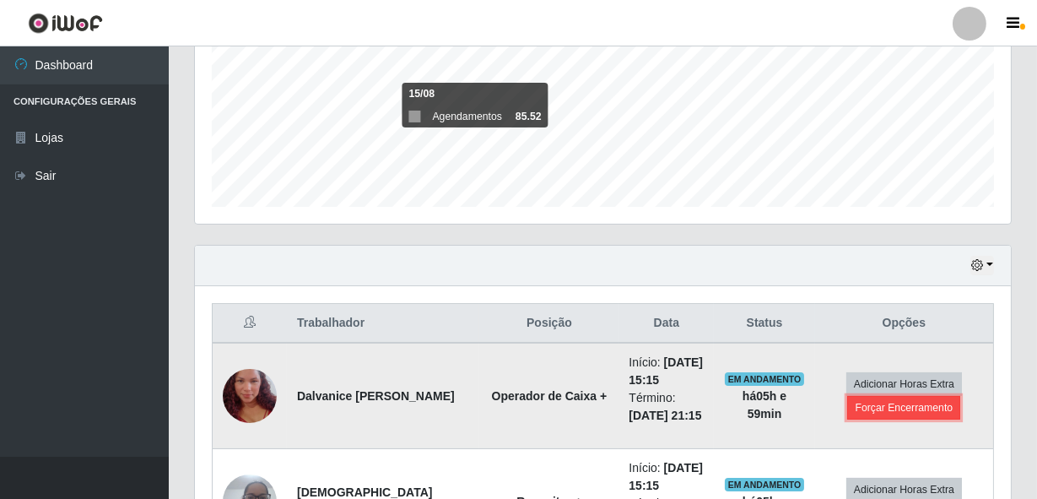
click at [897, 406] on button "Forçar Encerramento" at bounding box center [903, 408] width 113 height 24
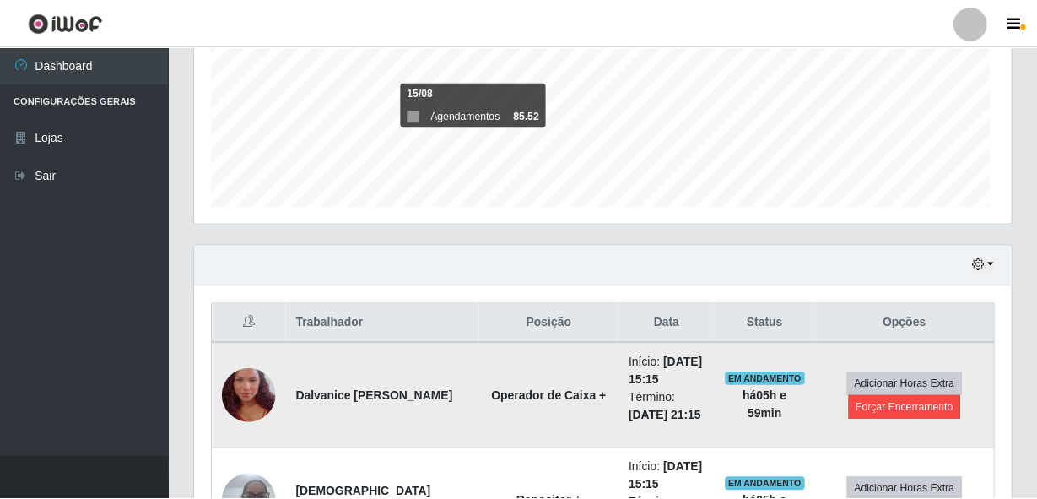
scroll to position [350, 808]
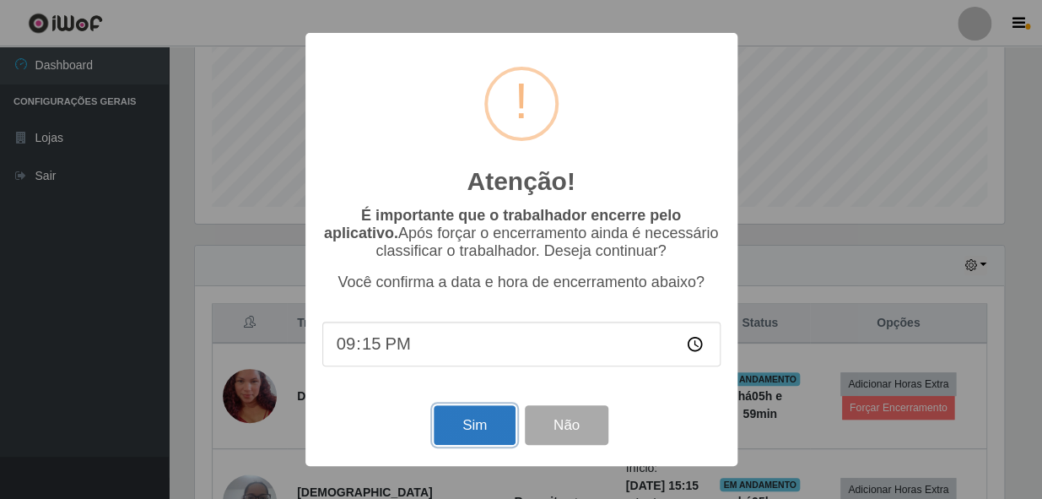
click at [468, 443] on button "Sim" at bounding box center [475, 425] width 82 height 40
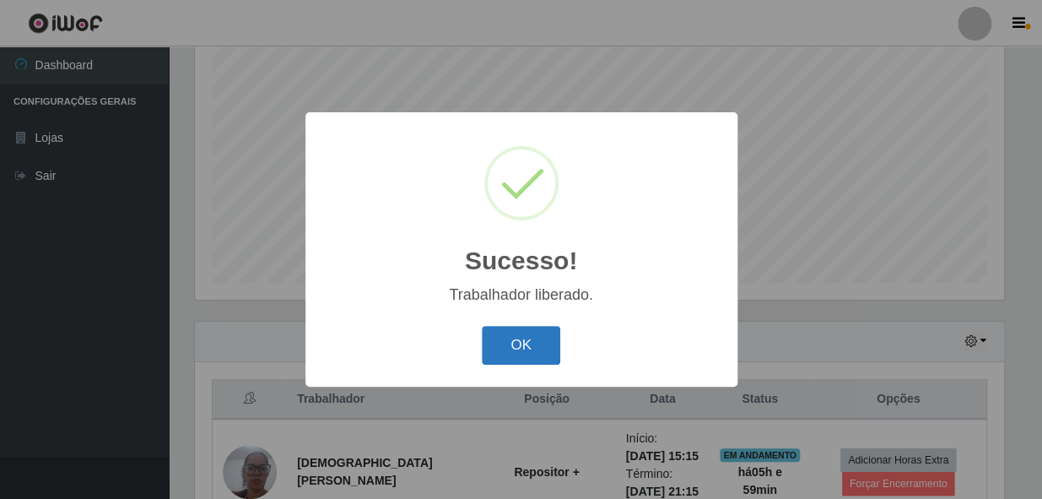
click at [501, 347] on button "OK" at bounding box center [521, 346] width 78 height 40
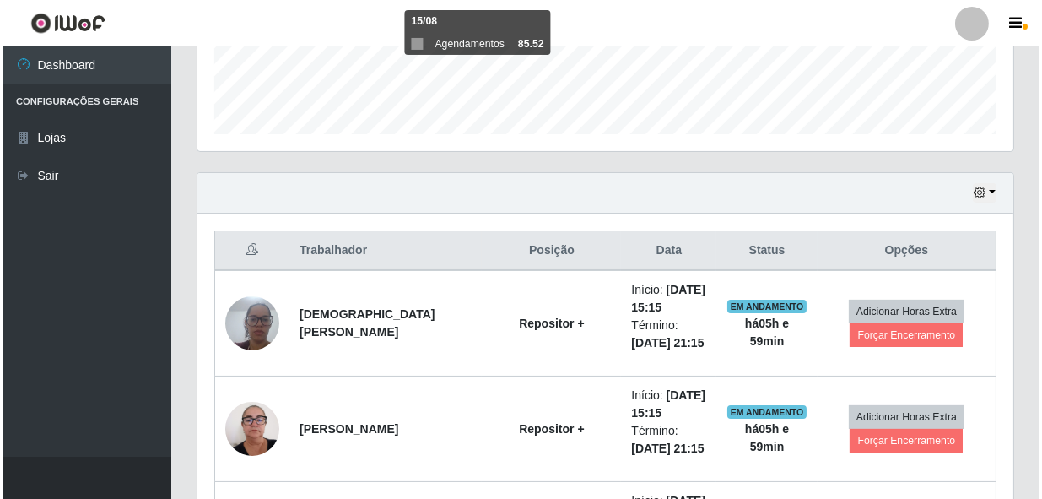
scroll to position [473, 0]
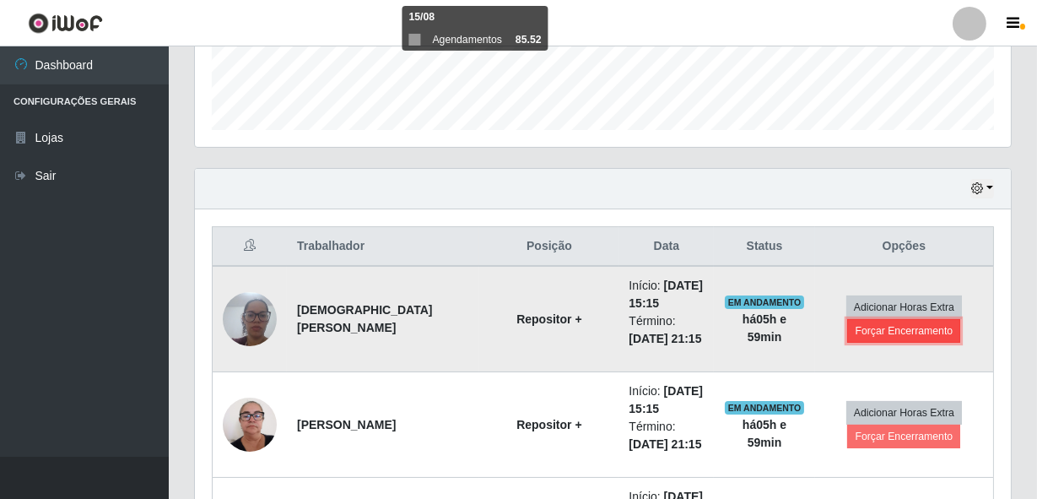
click at [865, 329] on button "Forçar Encerramento" at bounding box center [903, 331] width 113 height 24
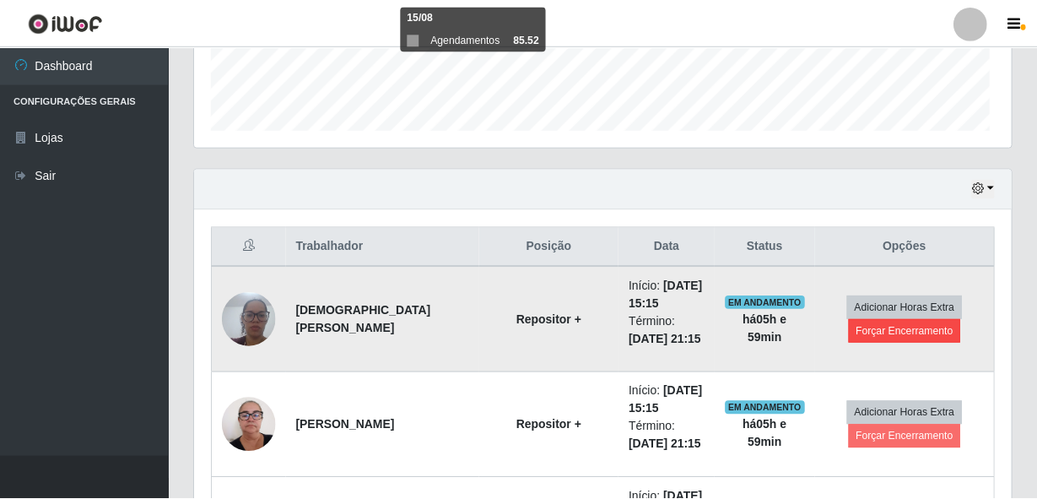
scroll to position [350, 808]
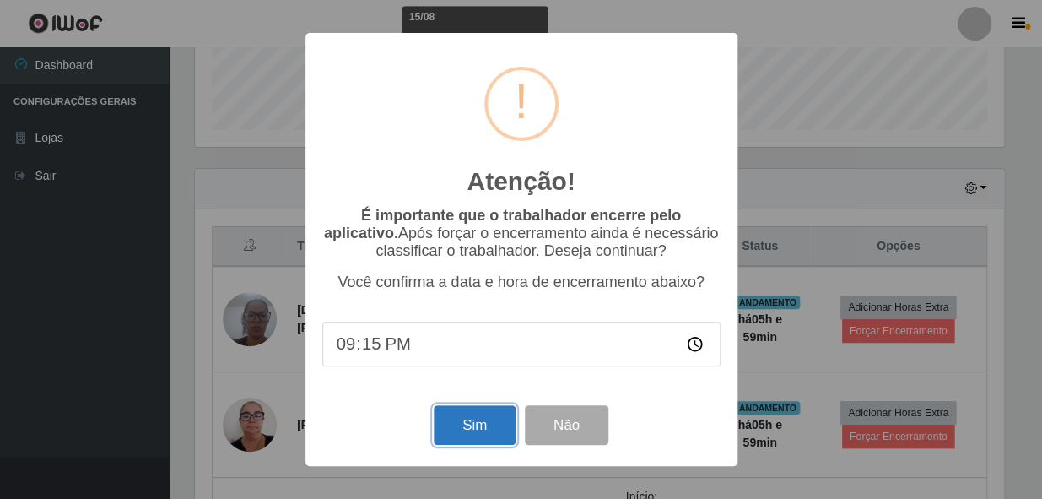
click at [505, 421] on button "Sim" at bounding box center [475, 425] width 82 height 40
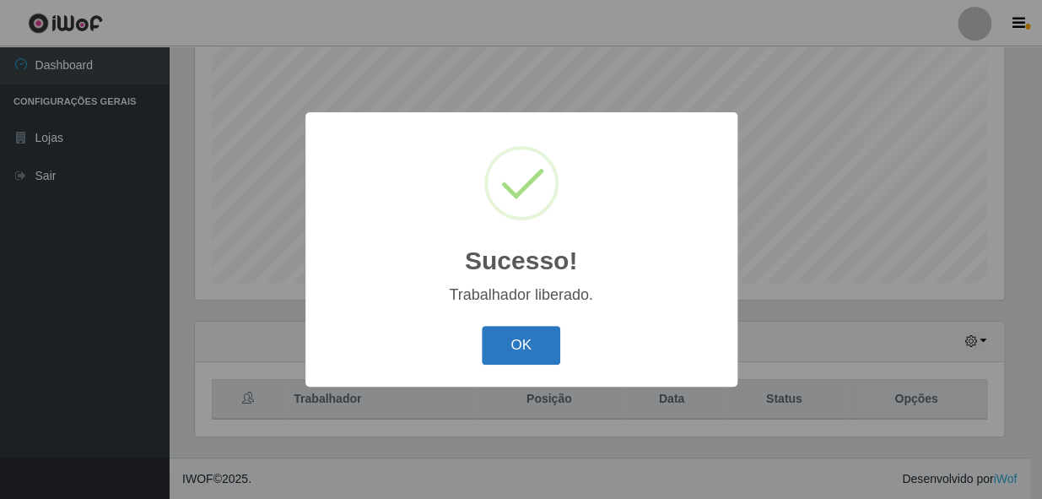
click at [505, 347] on button "OK" at bounding box center [521, 346] width 78 height 40
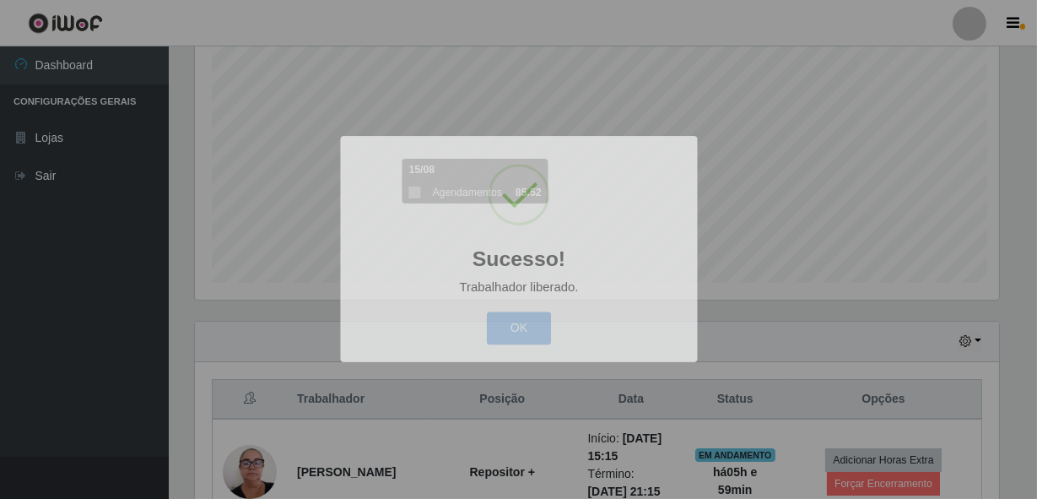
scroll to position [0, 0]
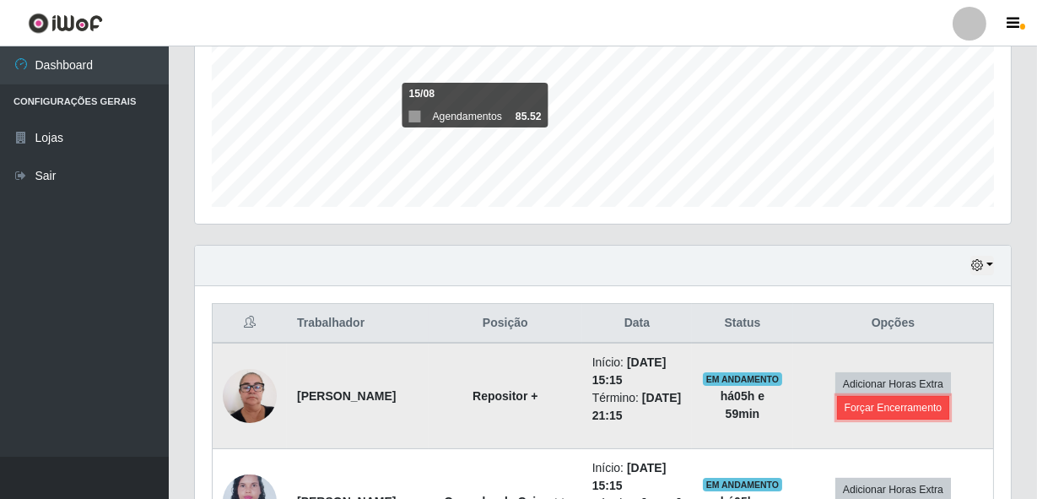
click at [883, 404] on button "Forçar Encerramento" at bounding box center [893, 408] width 113 height 24
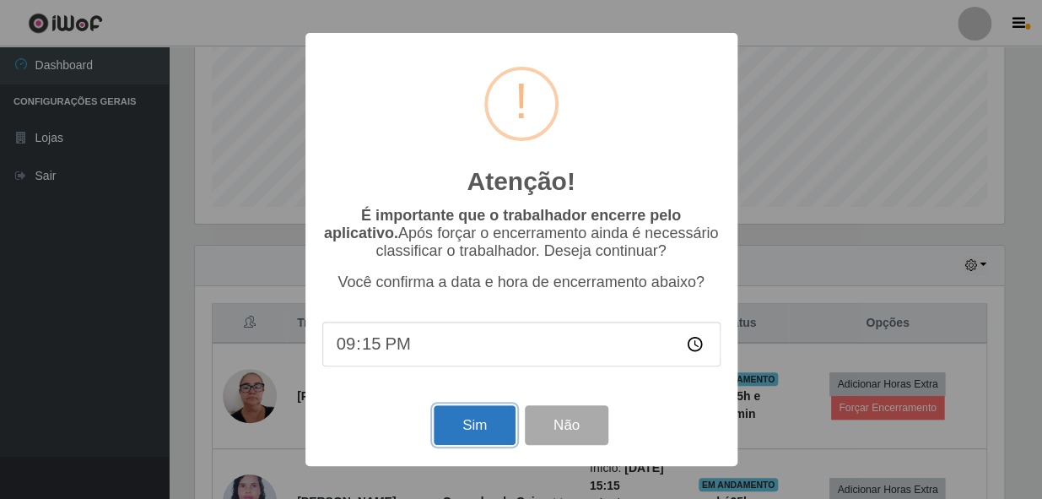
click at [462, 439] on button "Sim" at bounding box center [475, 425] width 82 height 40
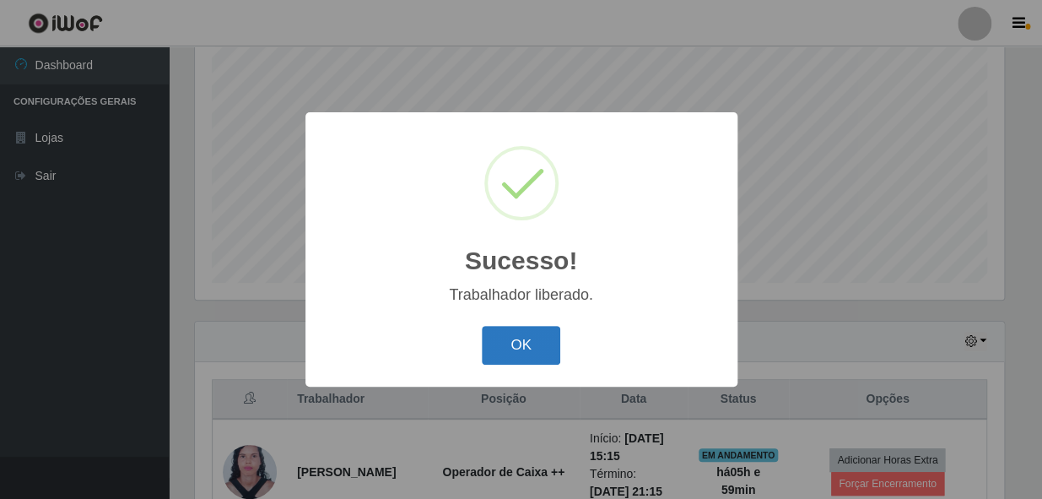
click at [520, 344] on button "OK" at bounding box center [521, 346] width 78 height 40
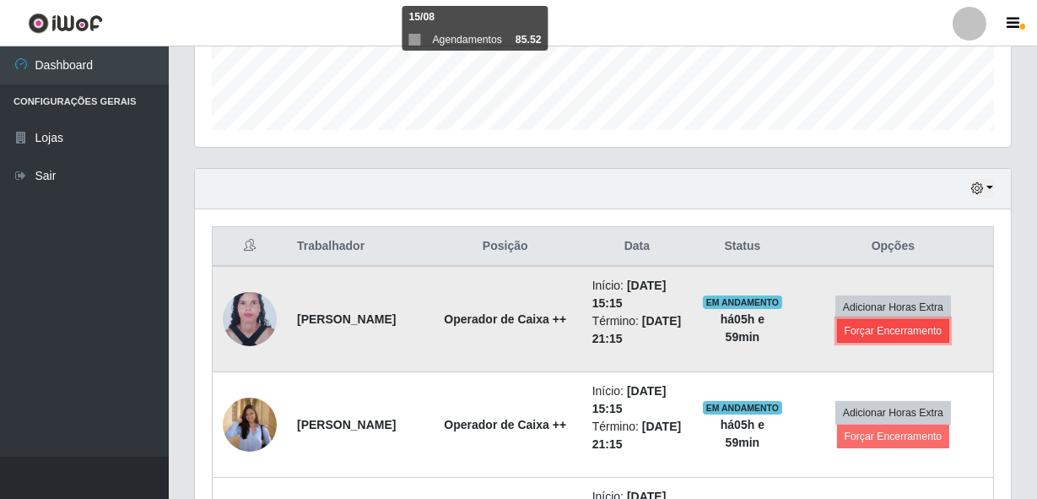
click at [920, 335] on button "Forçar Encerramento" at bounding box center [893, 331] width 113 height 24
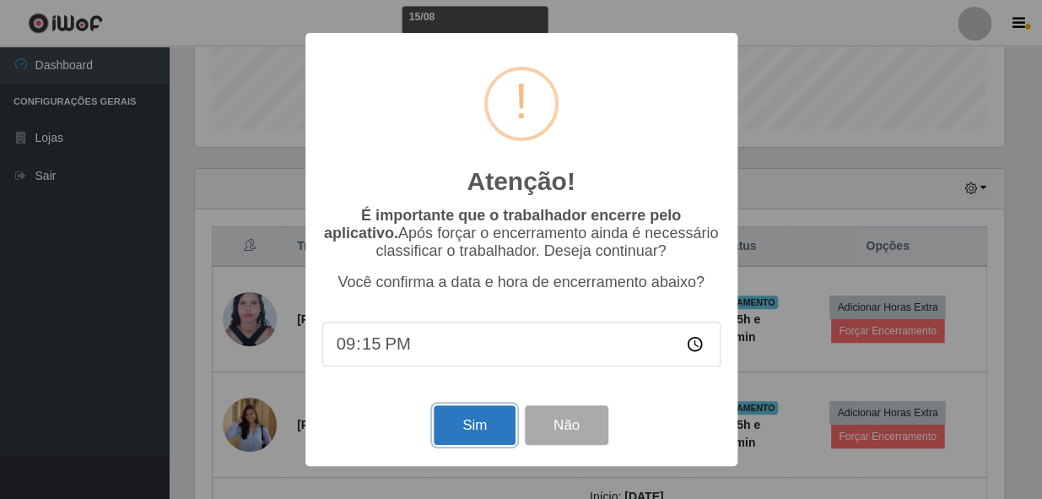
click at [502, 430] on button "Sim" at bounding box center [475, 425] width 82 height 40
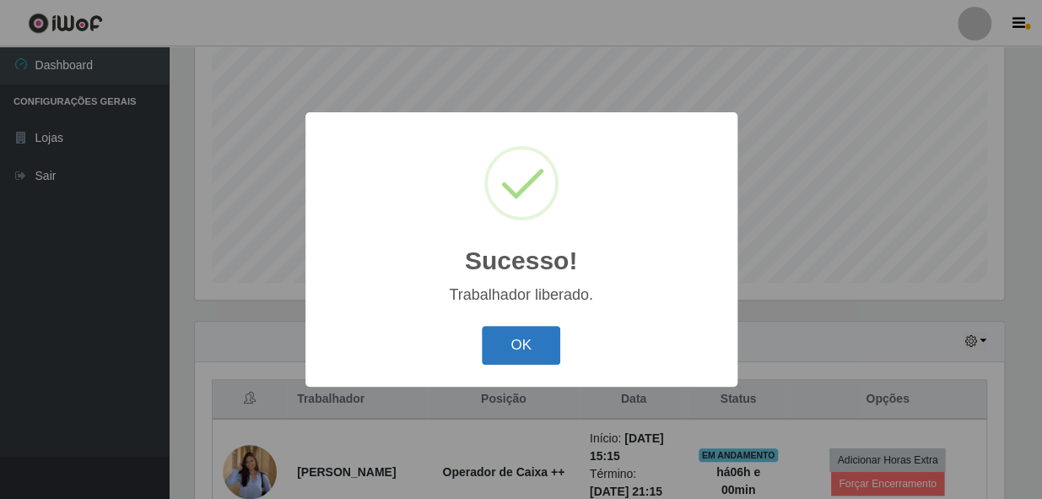
click at [529, 352] on button "OK" at bounding box center [521, 346] width 78 height 40
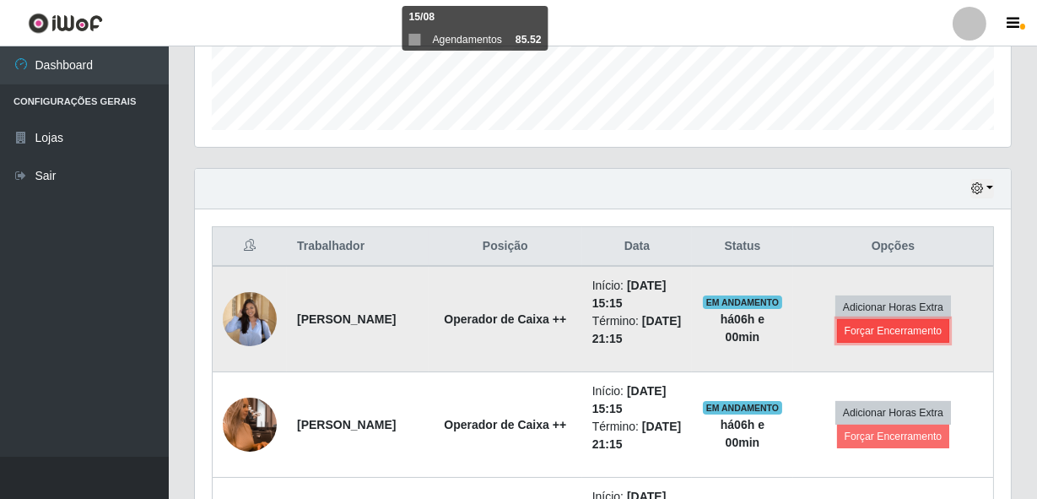
click at [928, 329] on button "Forçar Encerramento" at bounding box center [893, 331] width 113 height 24
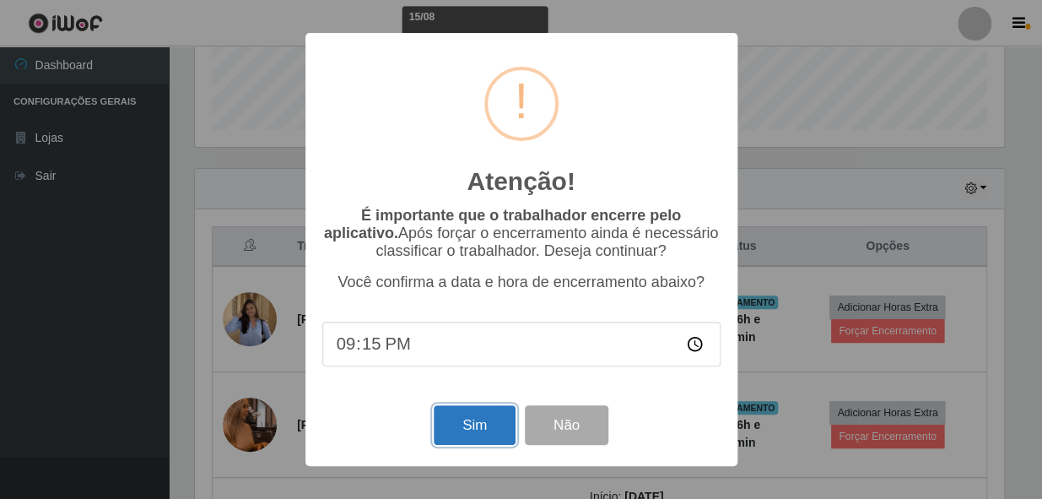
click at [446, 421] on button "Sim" at bounding box center [475, 425] width 82 height 40
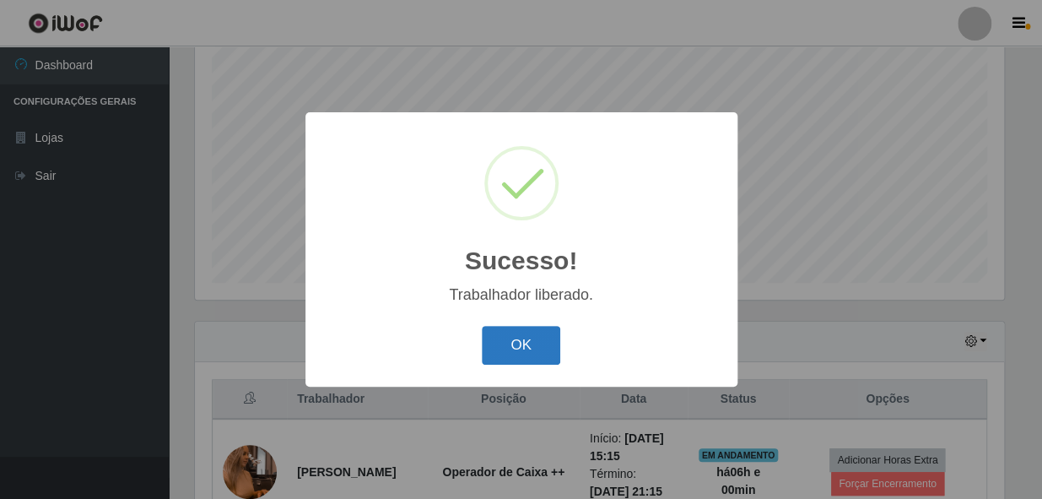
click at [556, 343] on button "OK" at bounding box center [521, 346] width 78 height 40
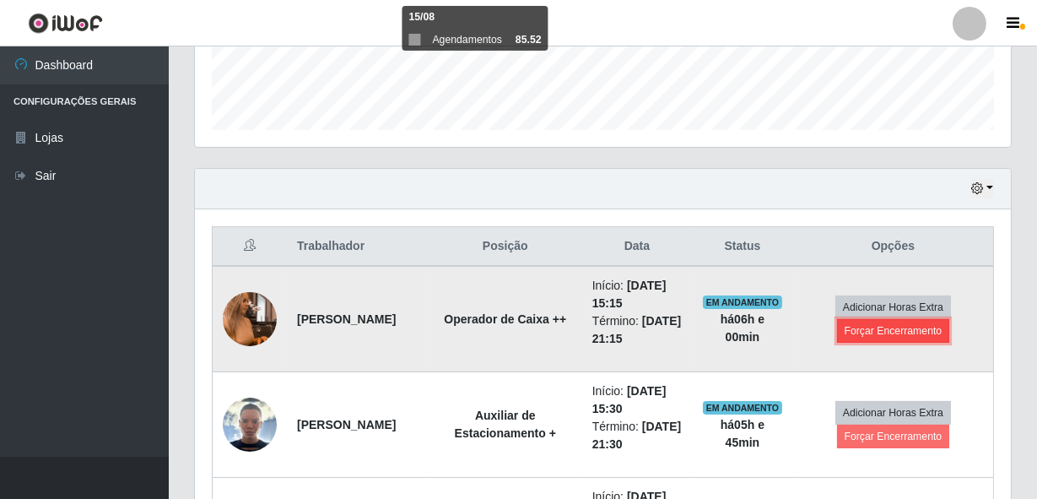
click at [882, 332] on button "Forçar Encerramento" at bounding box center [893, 331] width 113 height 24
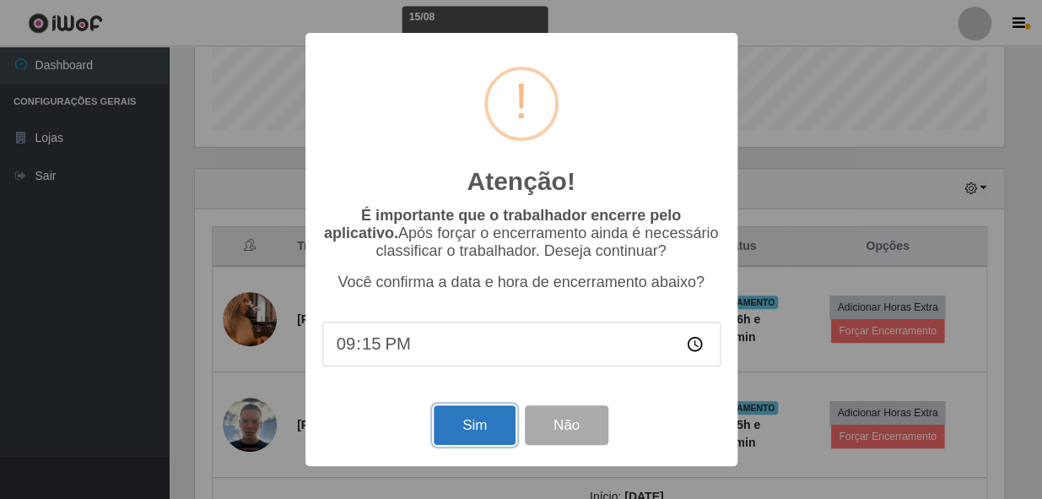
click at [445, 430] on button "Sim" at bounding box center [475, 425] width 82 height 40
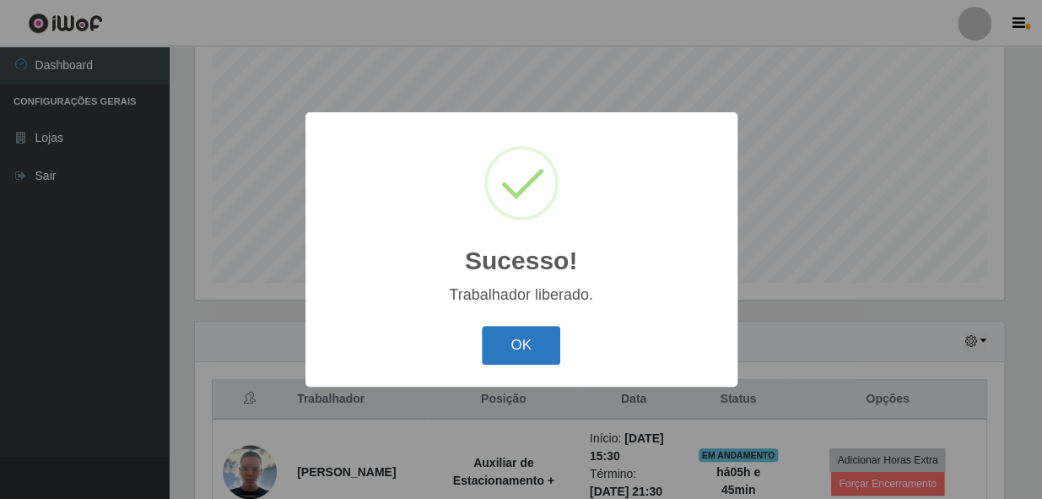
click at [553, 350] on button "OK" at bounding box center [521, 346] width 78 height 40
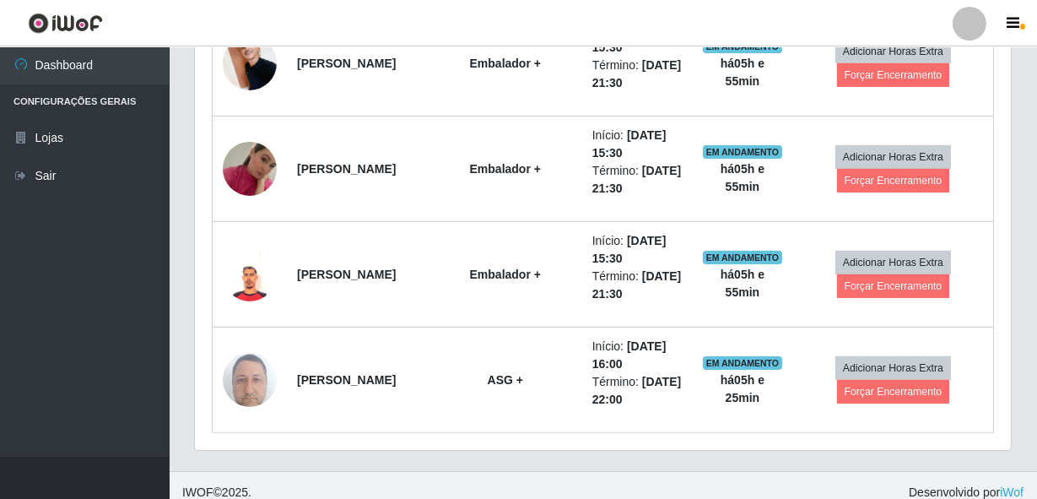
scroll to position [1057, 0]
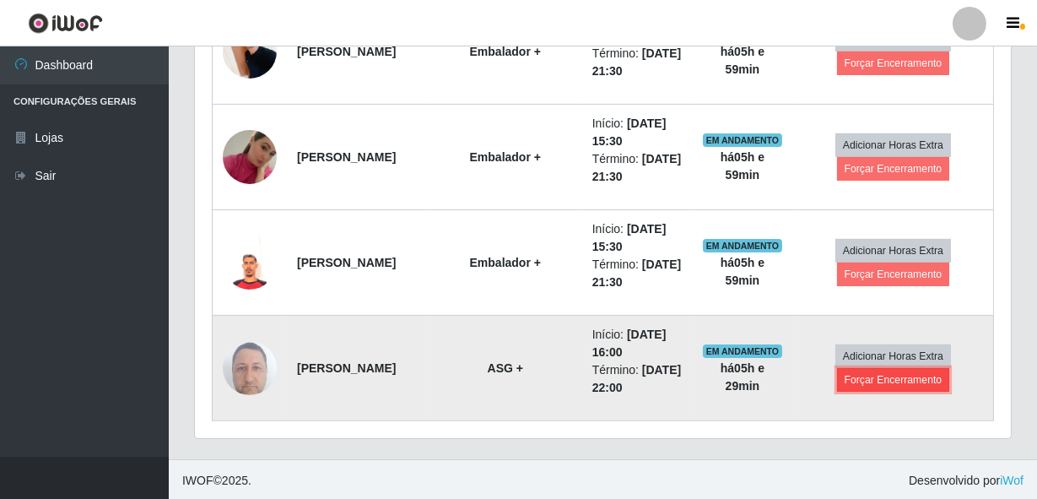
click at [856, 376] on button "Forçar Encerramento" at bounding box center [893, 380] width 113 height 24
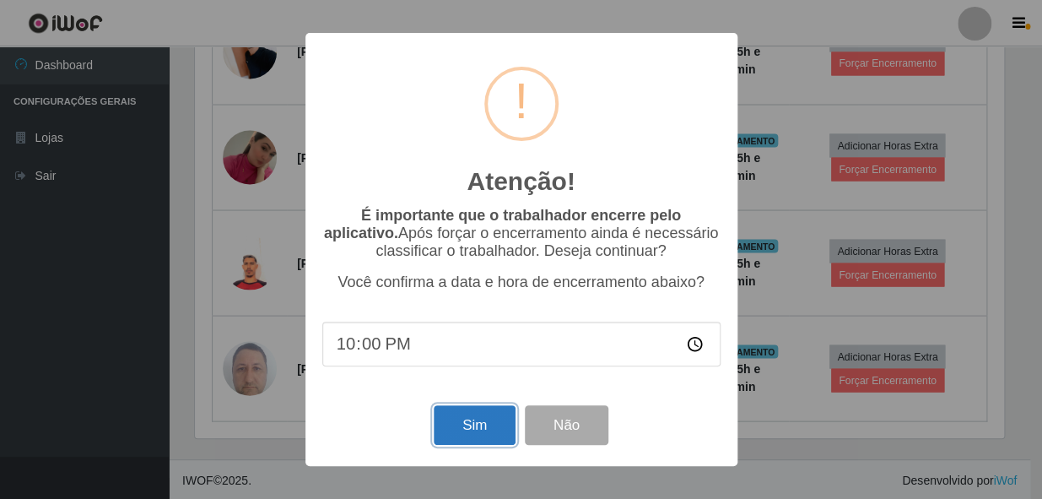
click at [478, 428] on button "Sim" at bounding box center [475, 425] width 82 height 40
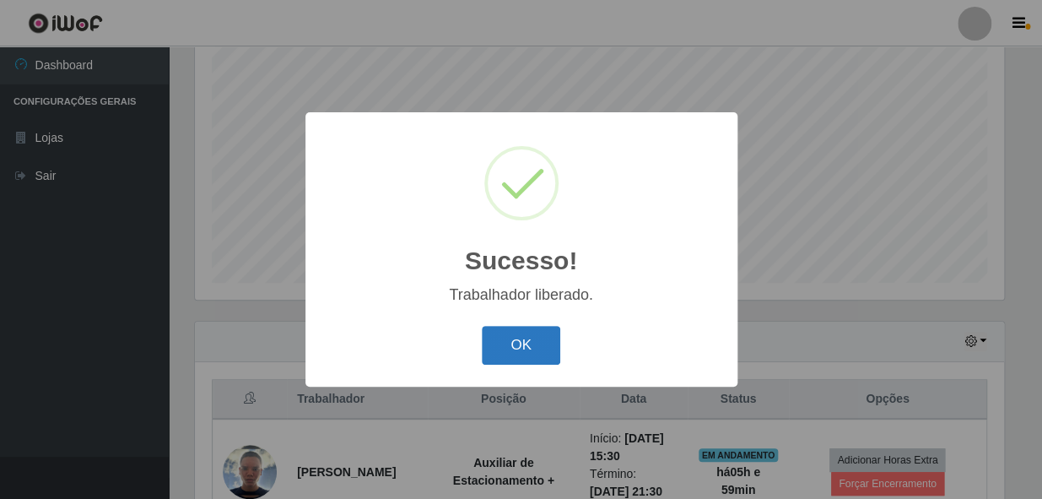
click at [523, 354] on button "OK" at bounding box center [521, 346] width 78 height 40
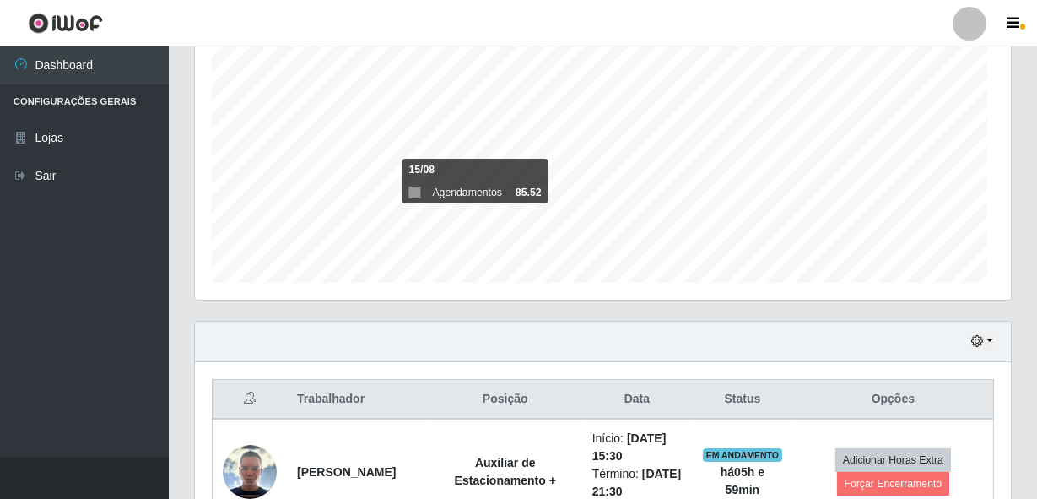
scroll to position [350, 816]
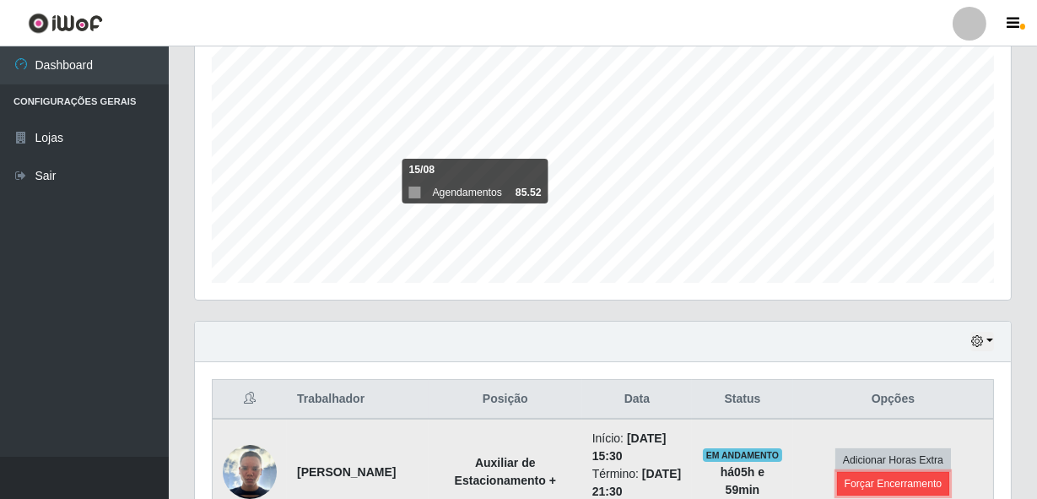
click at [883, 489] on button "Forçar Encerramento" at bounding box center [893, 484] width 113 height 24
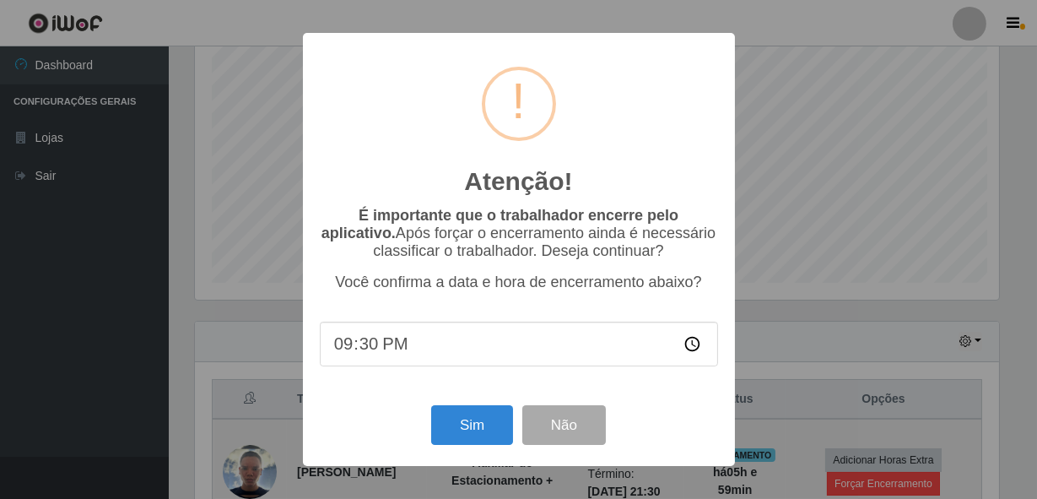
scroll to position [350, 808]
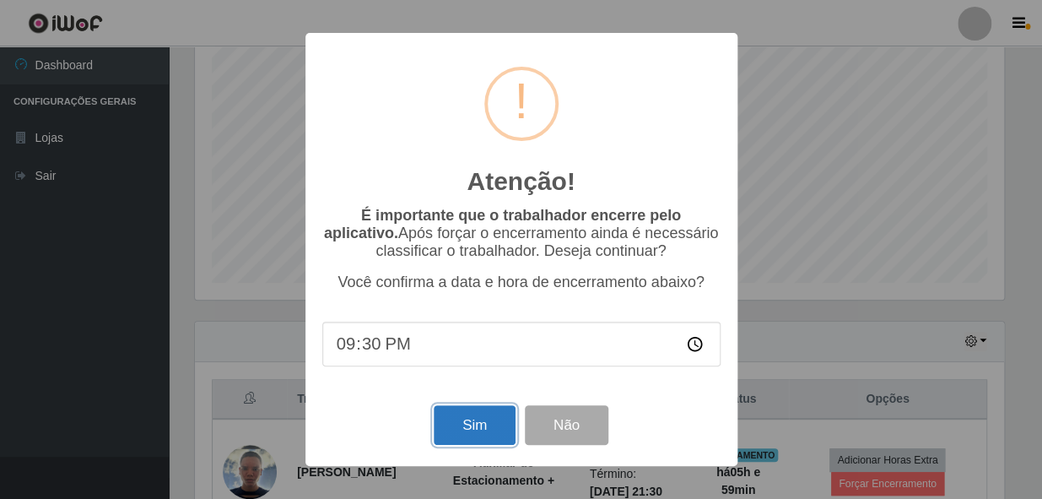
click at [490, 434] on button "Sim" at bounding box center [475, 425] width 82 height 40
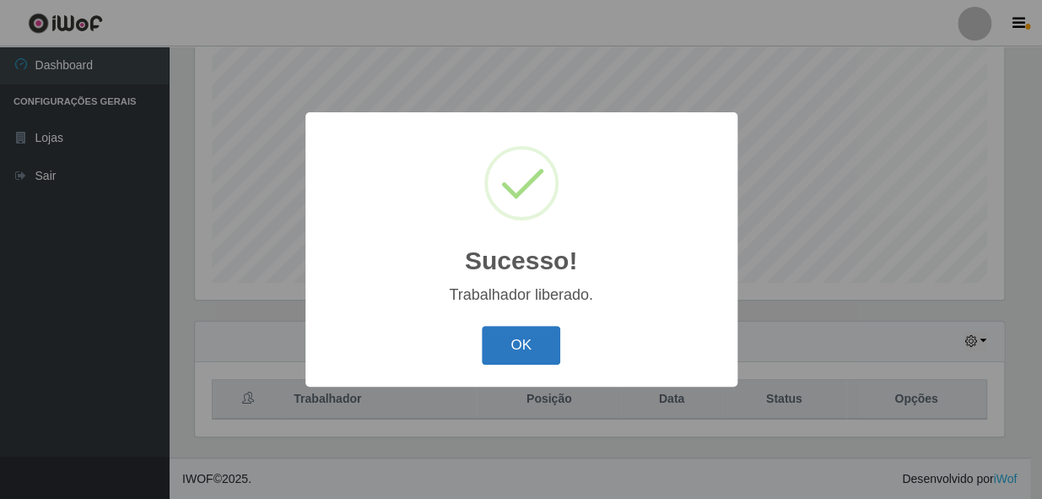
click at [531, 351] on button "OK" at bounding box center [521, 346] width 78 height 40
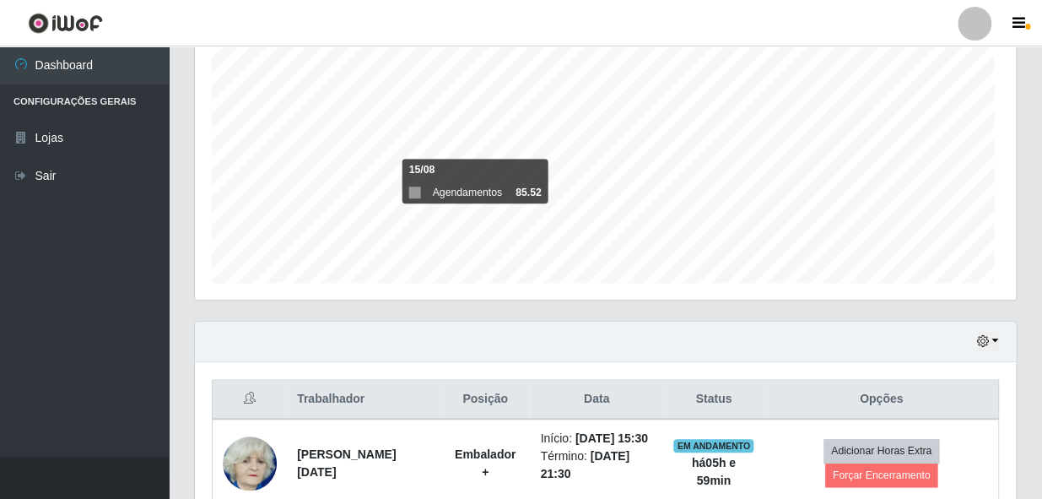
scroll to position [350, 816]
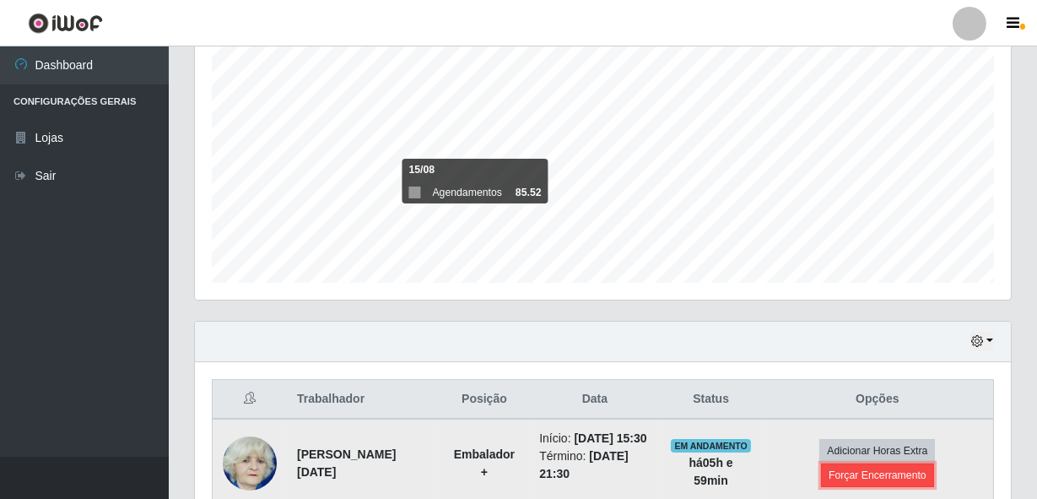
click at [876, 473] on button "Forçar Encerramento" at bounding box center [877, 475] width 113 height 24
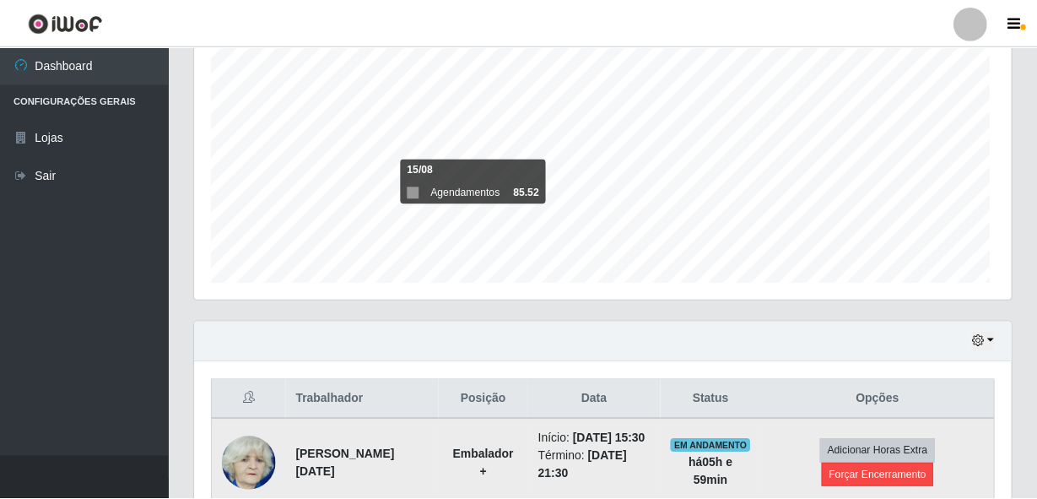
scroll to position [350, 808]
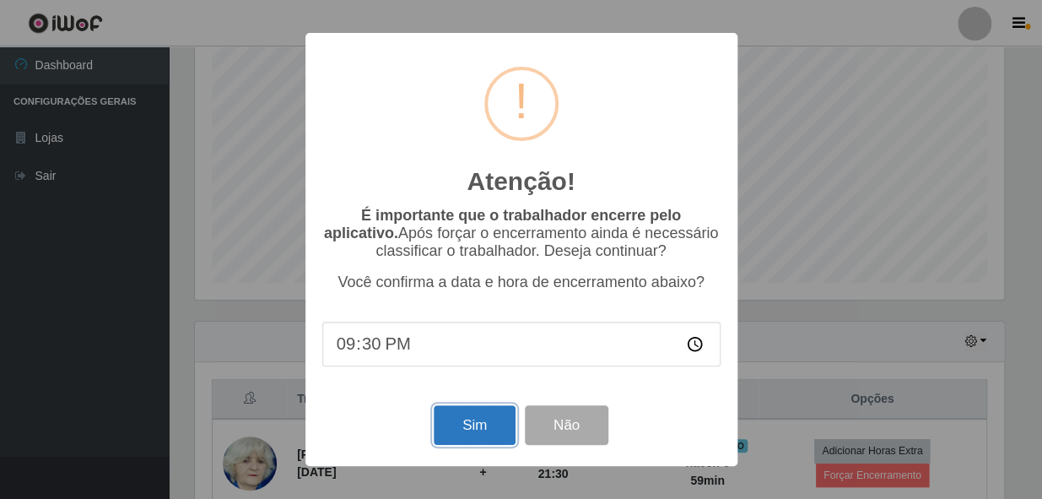
click at [489, 435] on button "Sim" at bounding box center [475, 425] width 82 height 40
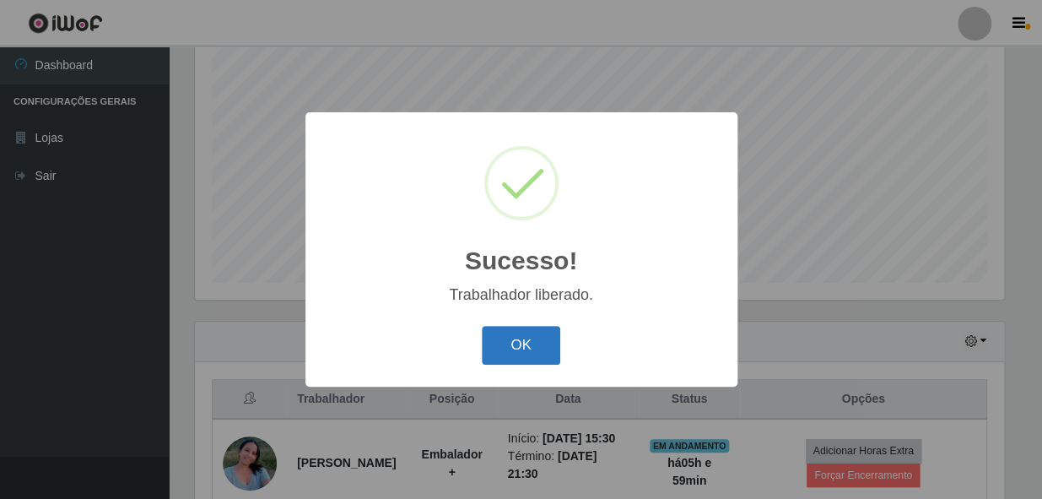
click at [541, 336] on button "OK" at bounding box center [521, 346] width 78 height 40
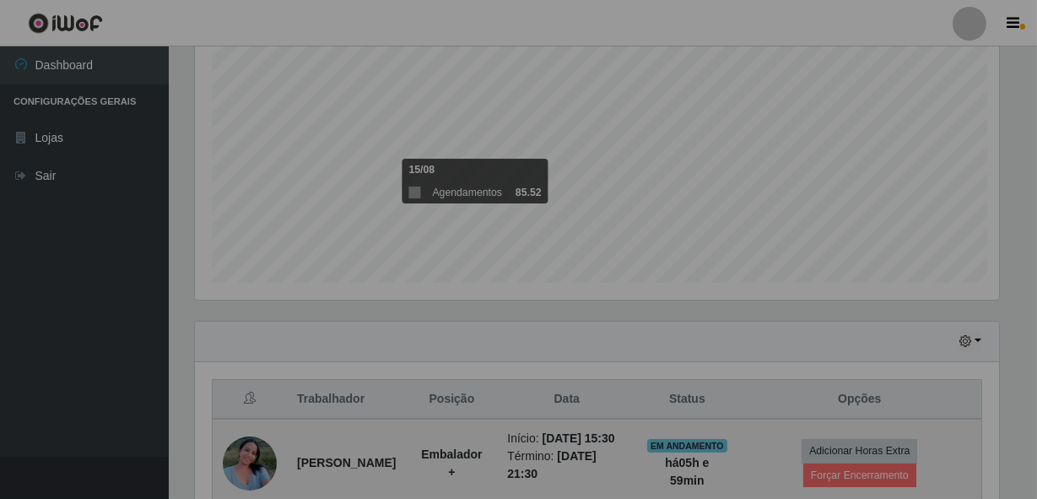
scroll to position [350, 816]
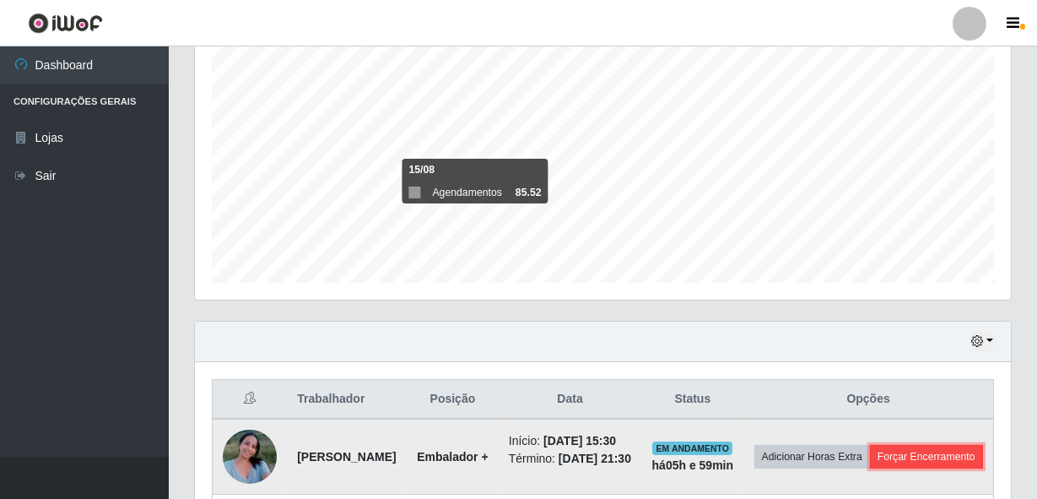
click at [870, 468] on button "Forçar Encerramento" at bounding box center [926, 457] width 113 height 24
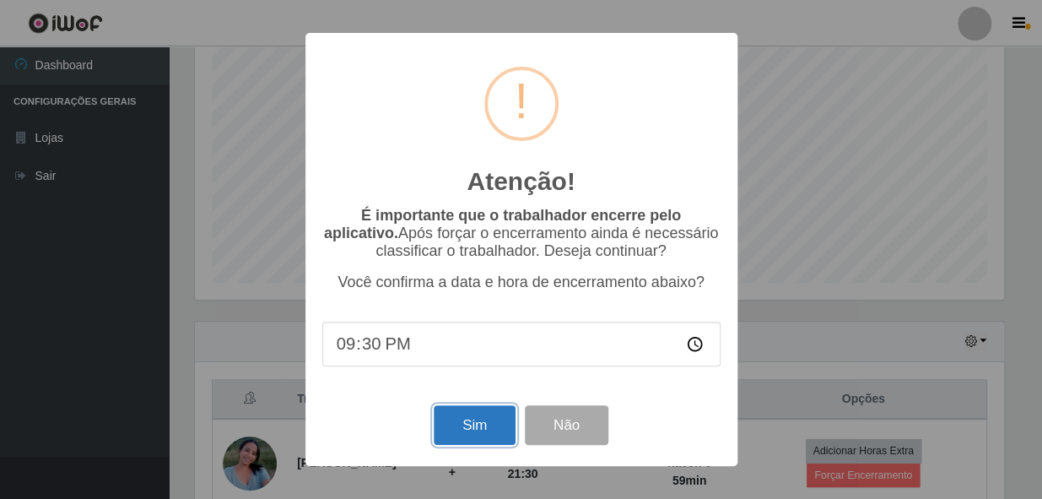
click at [456, 424] on button "Sim" at bounding box center [475, 425] width 82 height 40
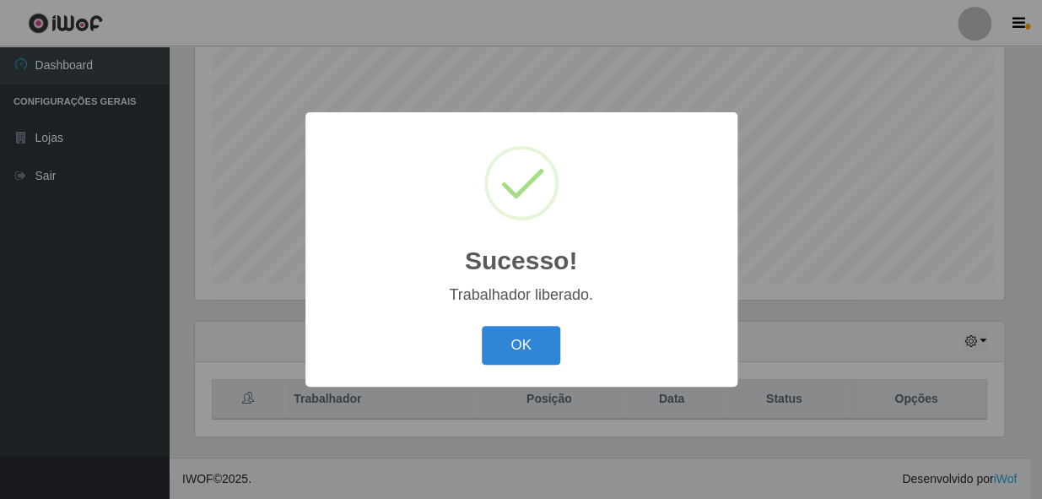
scroll to position [843485, 843025]
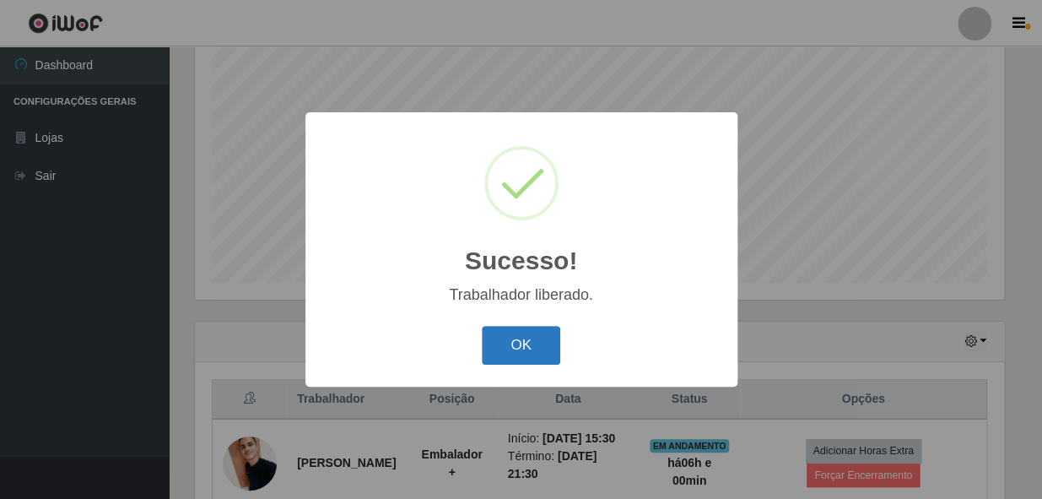
click at [532, 344] on button "OK" at bounding box center [521, 346] width 78 height 40
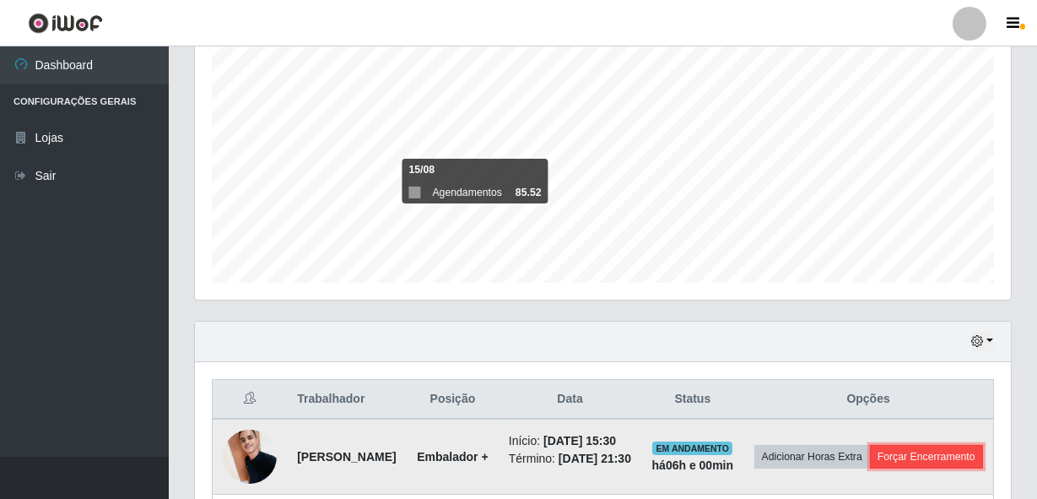
click at [870, 468] on button "Forçar Encerramento" at bounding box center [926, 457] width 113 height 24
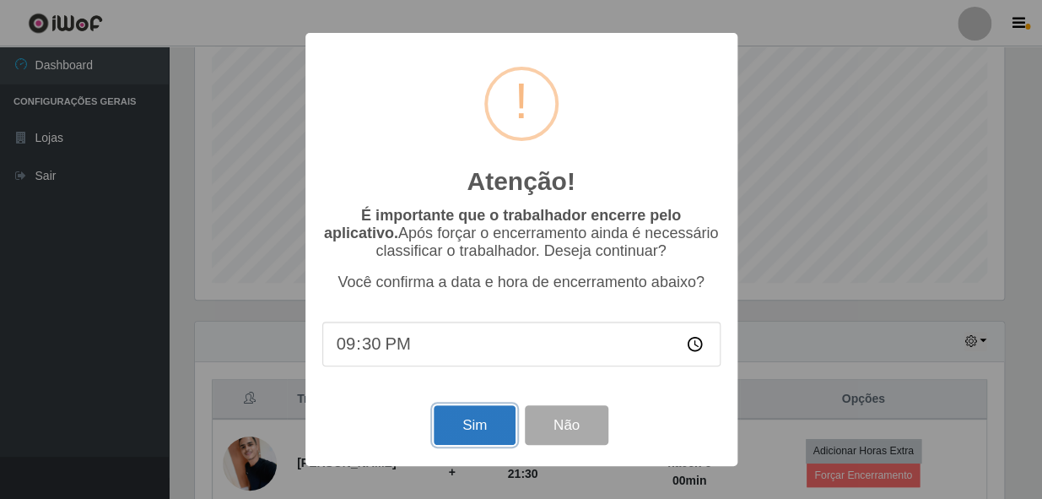
click at [473, 429] on button "Sim" at bounding box center [475, 425] width 82 height 40
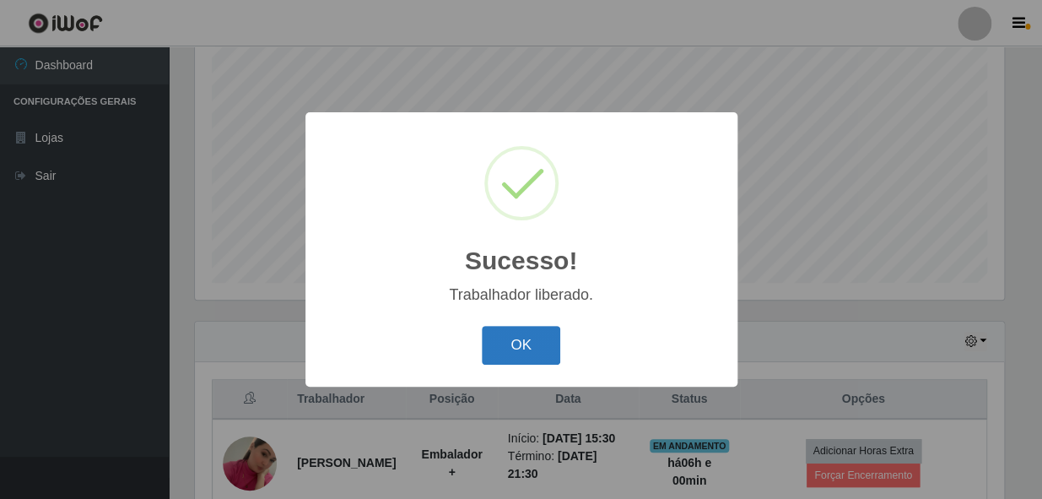
click at [527, 338] on button "OK" at bounding box center [521, 346] width 78 height 40
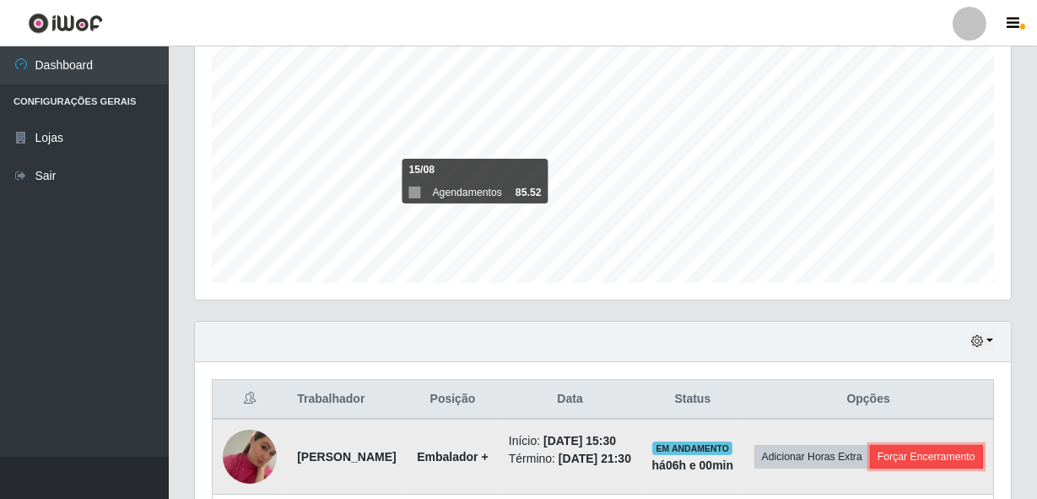
click at [895, 468] on button "Forçar Encerramento" at bounding box center [926, 457] width 113 height 24
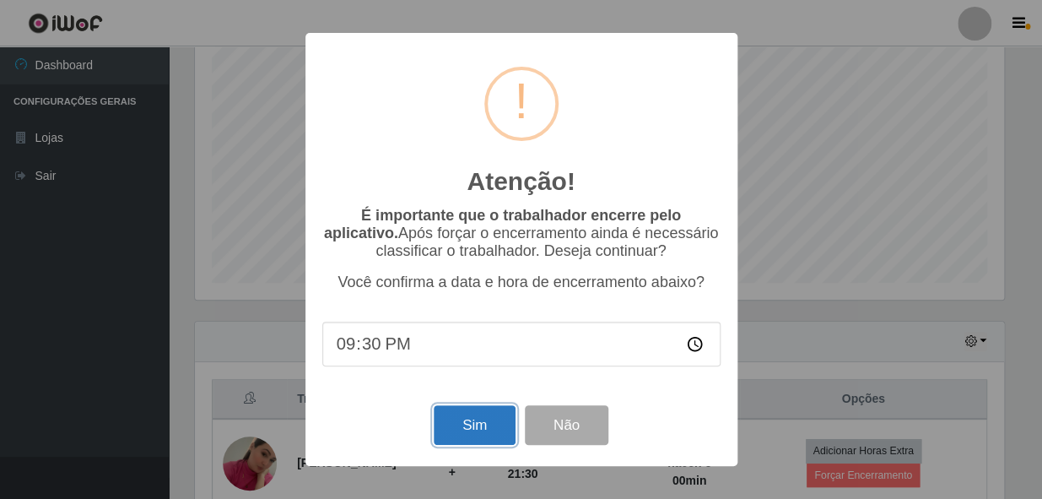
click at [471, 419] on button "Sim" at bounding box center [475, 425] width 82 height 40
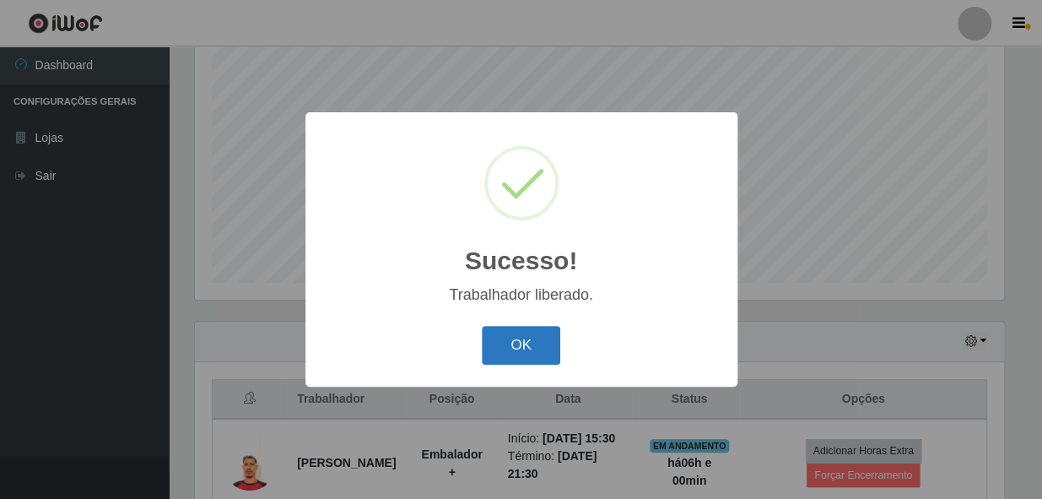
click at [546, 345] on button "OK" at bounding box center [521, 346] width 78 height 40
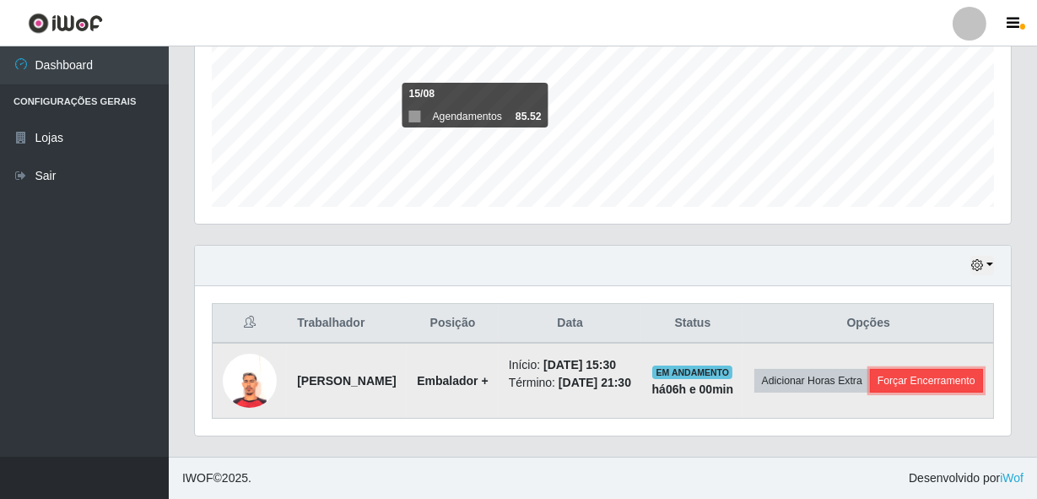
click at [870, 382] on button "Forçar Encerramento" at bounding box center [926, 381] width 113 height 24
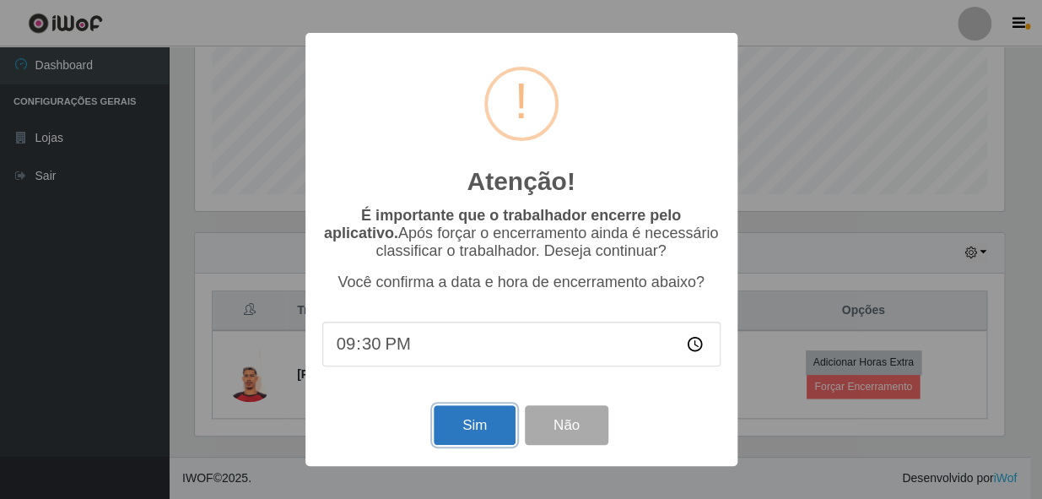
click at [503, 427] on button "Sim" at bounding box center [475, 425] width 82 height 40
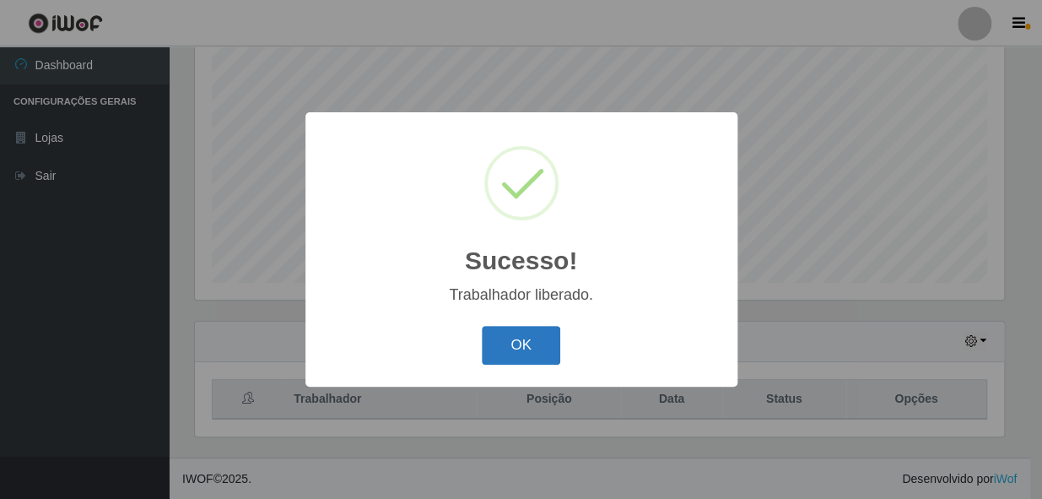
click at [548, 334] on button "OK" at bounding box center [521, 346] width 78 height 40
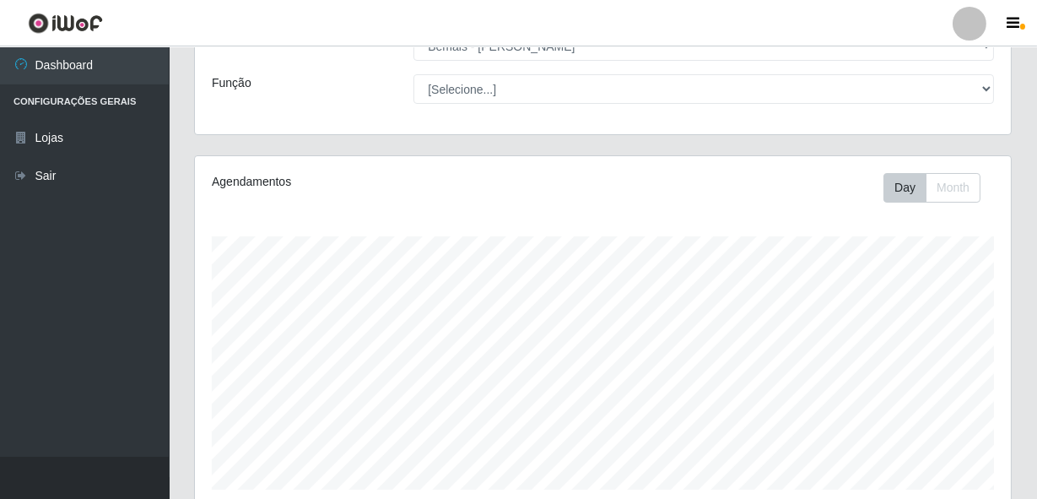
scroll to position [321, 0]
